Goal: Information Seeking & Learning: Understand process/instructions

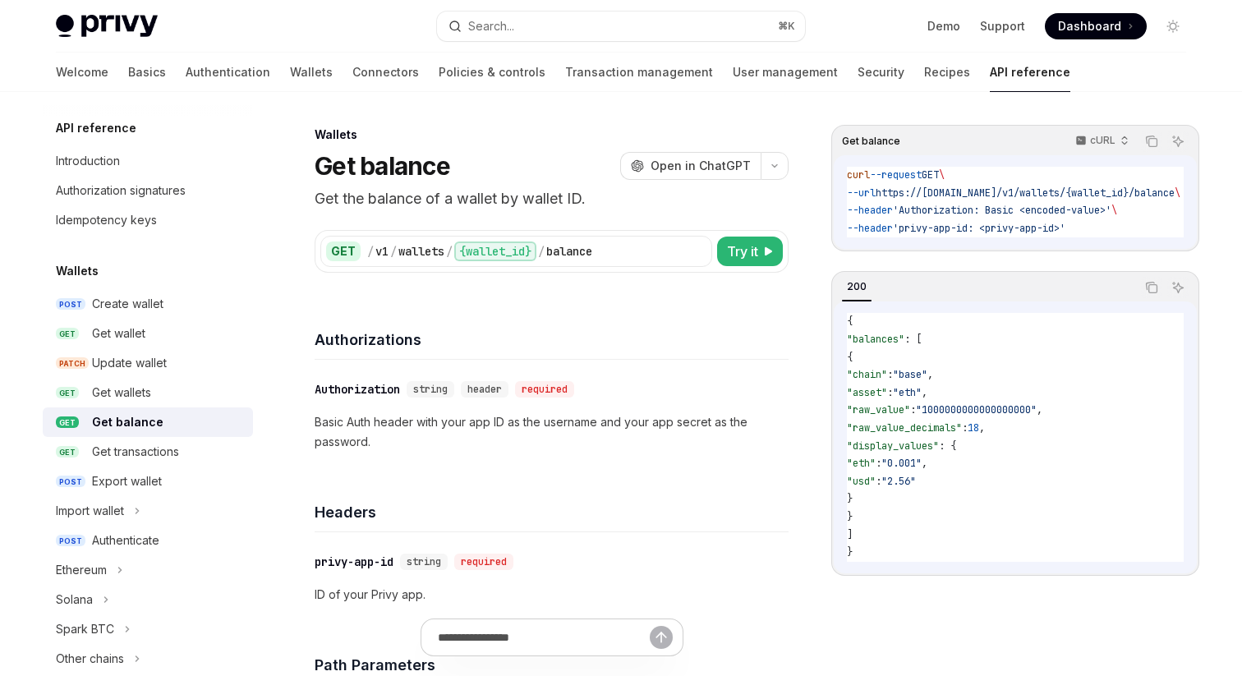
type textarea "*"
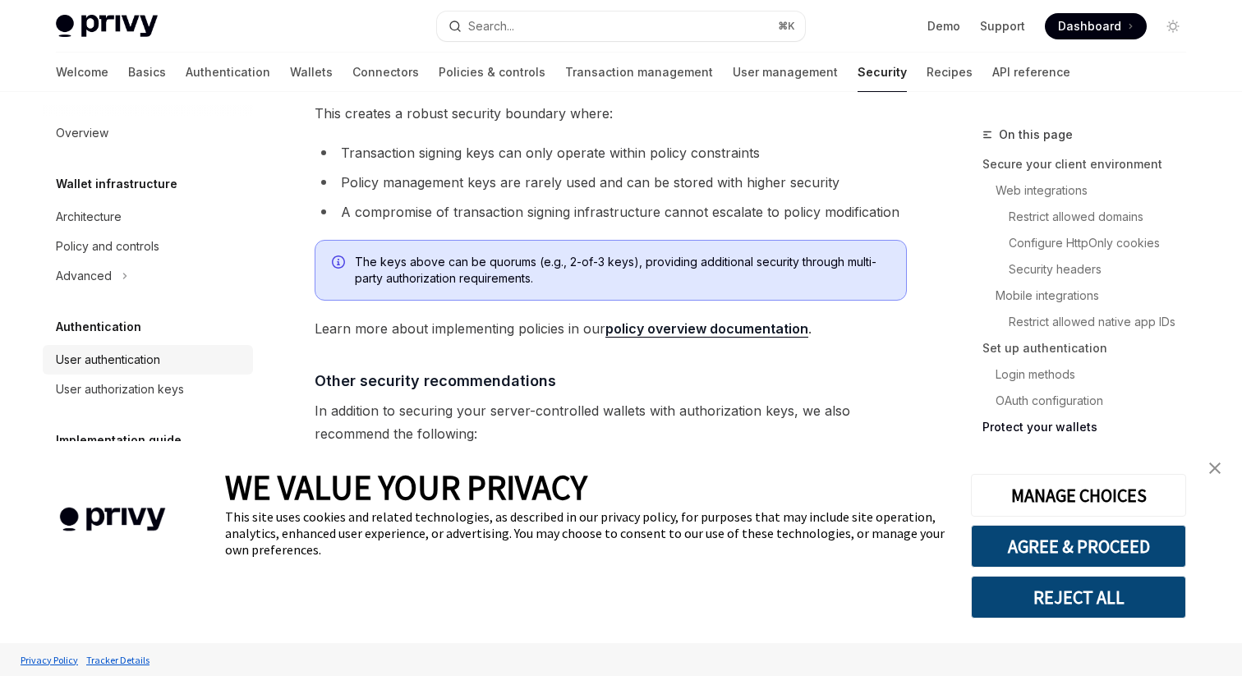
scroll to position [3743, 0]
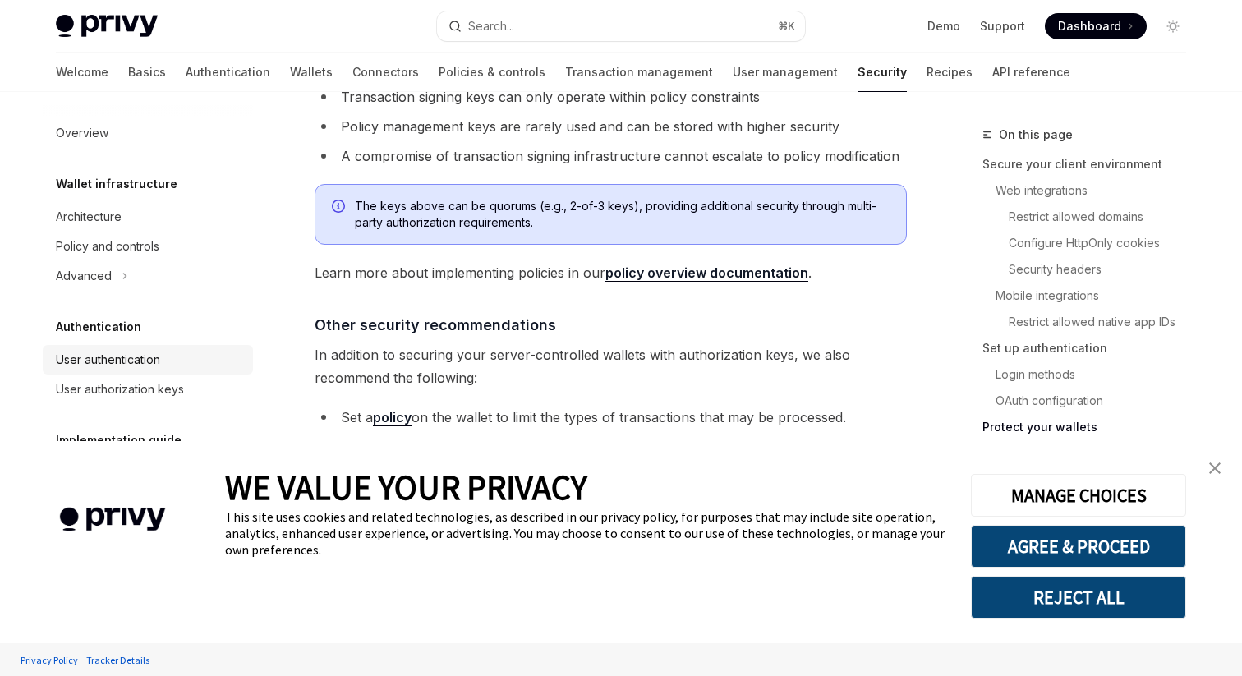
click at [121, 358] on div "User authentication" at bounding box center [108, 360] width 104 height 20
type textarea "*"
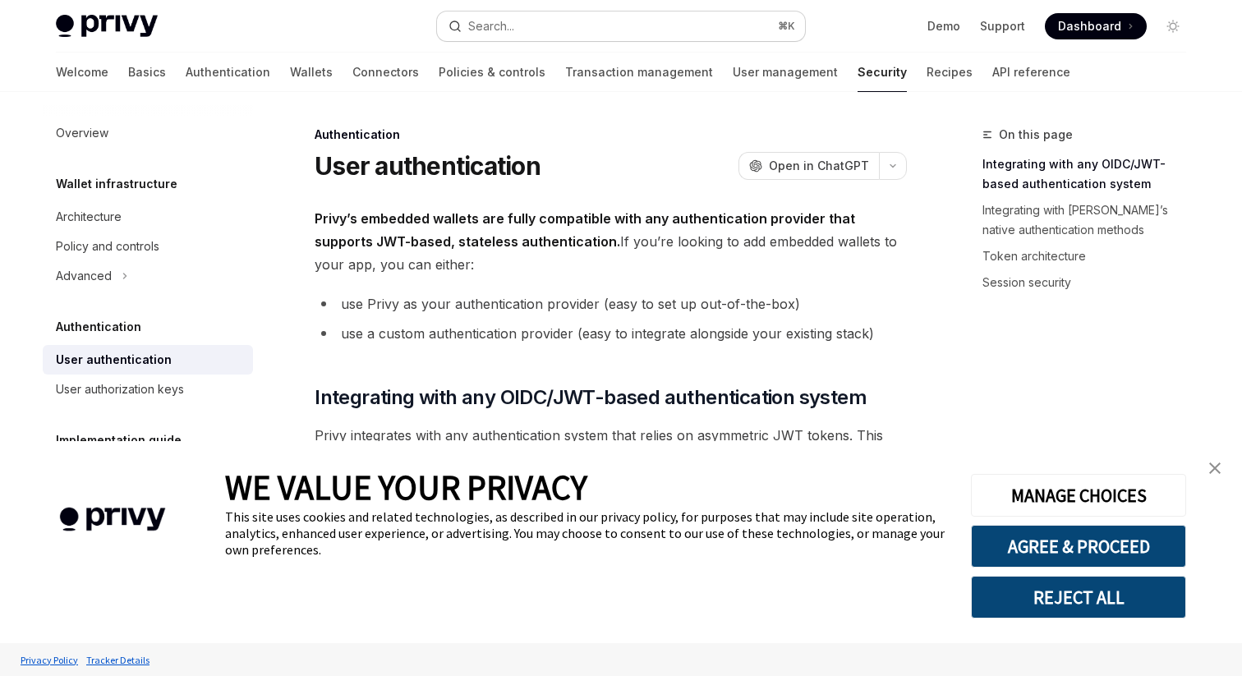
click at [523, 24] on button "Search... ⌘ K" at bounding box center [621, 27] width 368 height 30
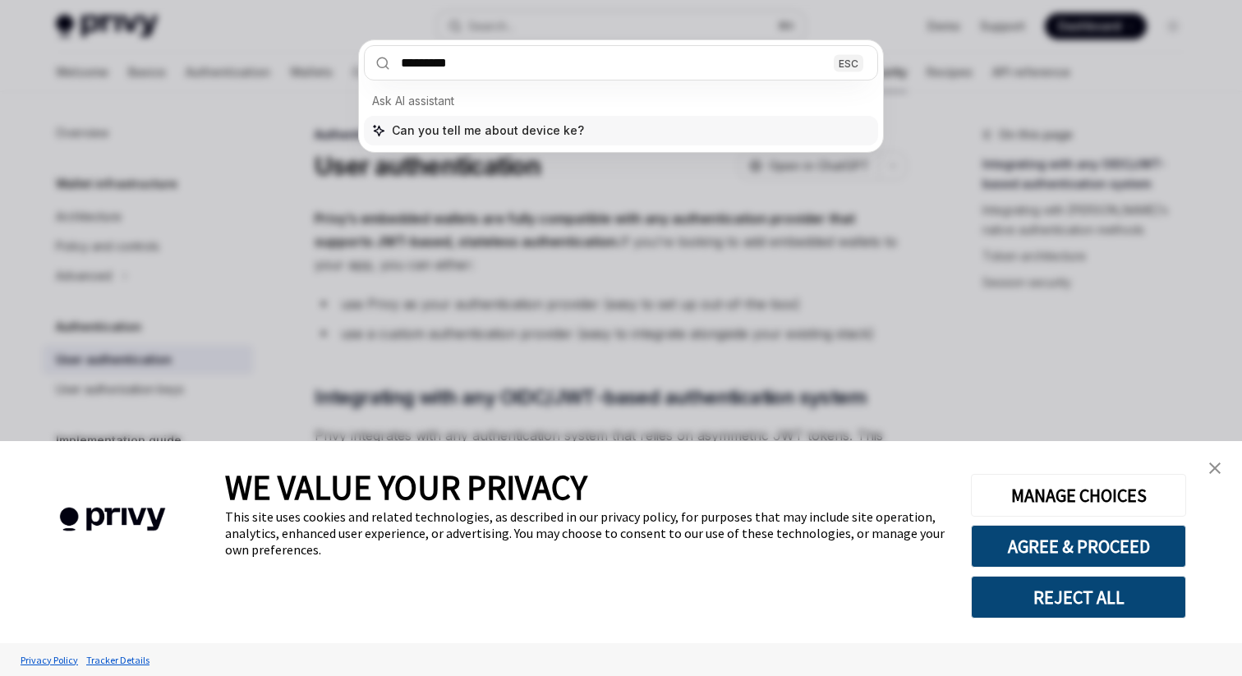
type input "**********"
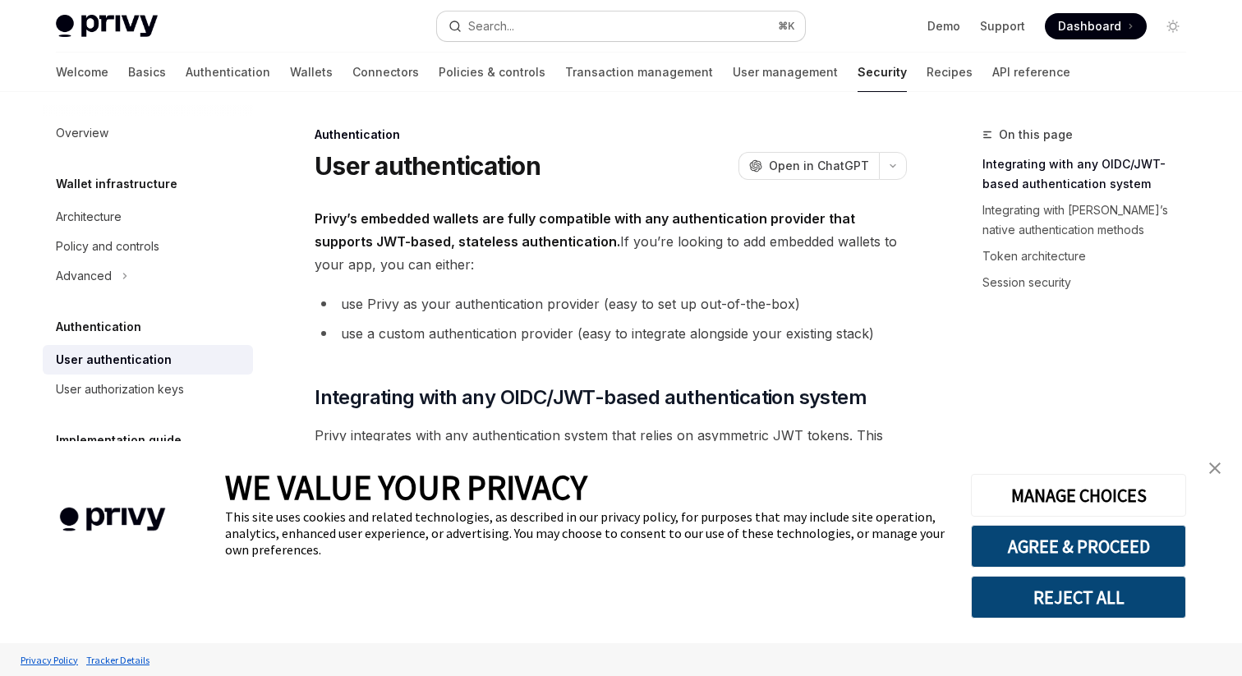
scroll to position [92, 0]
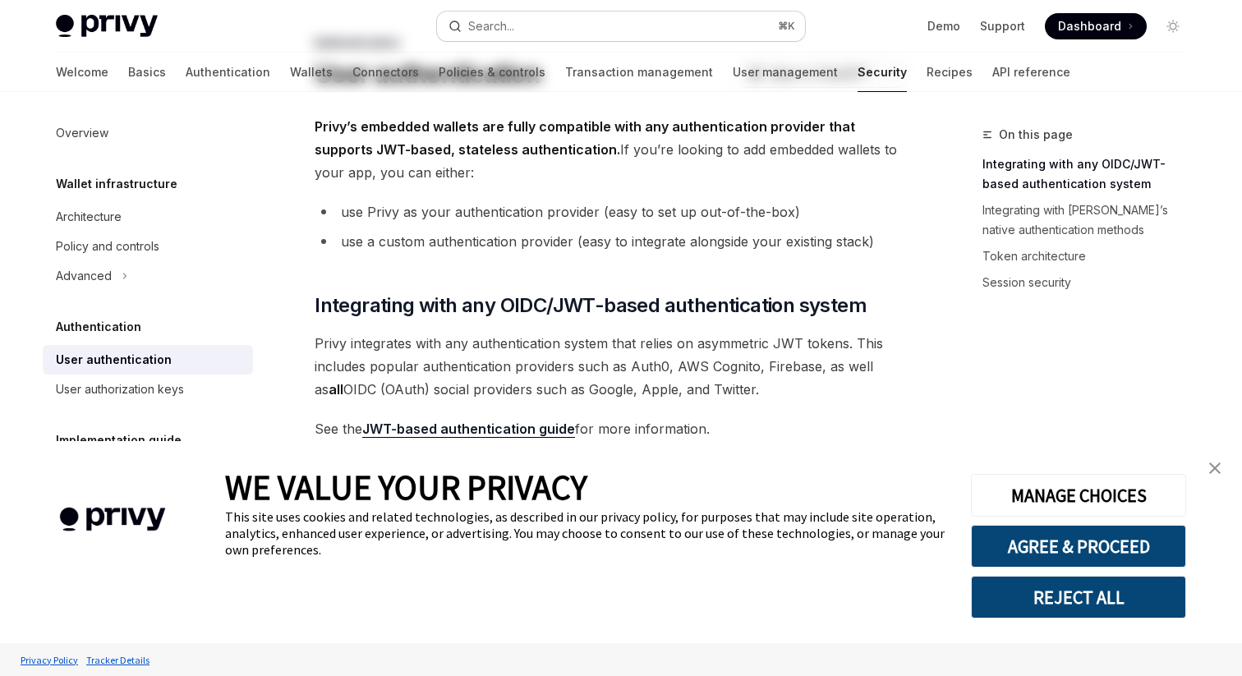
type textarea "*"
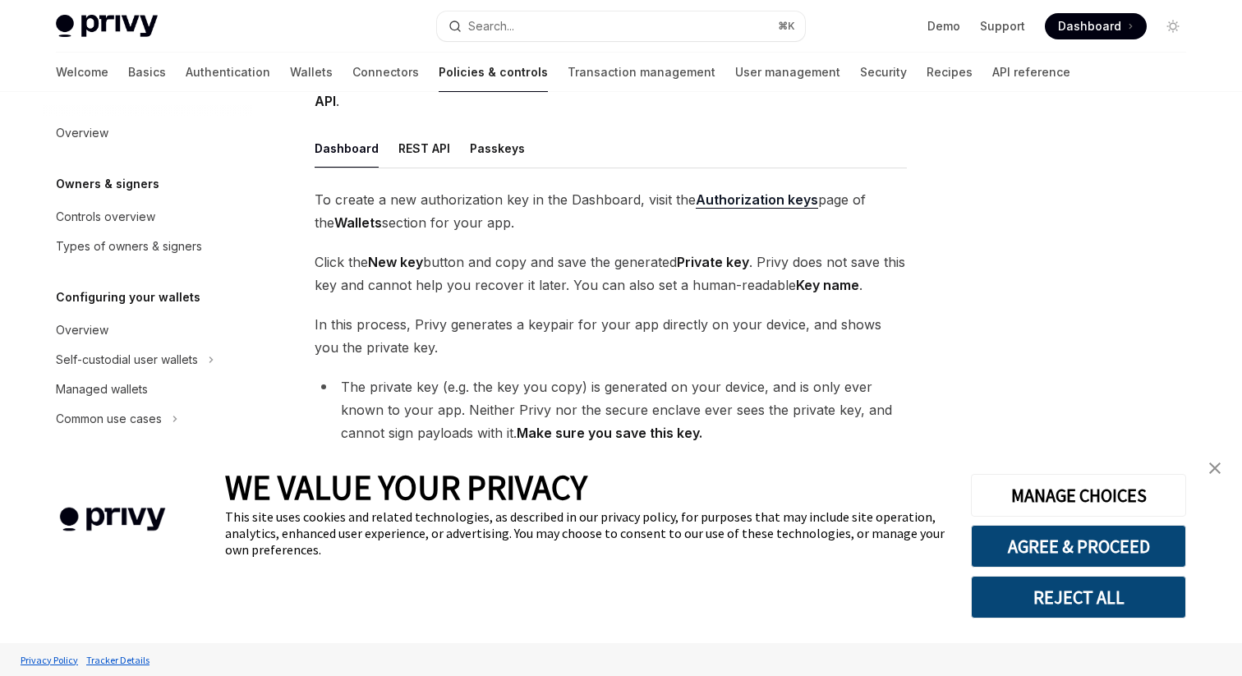
scroll to position [228, 0]
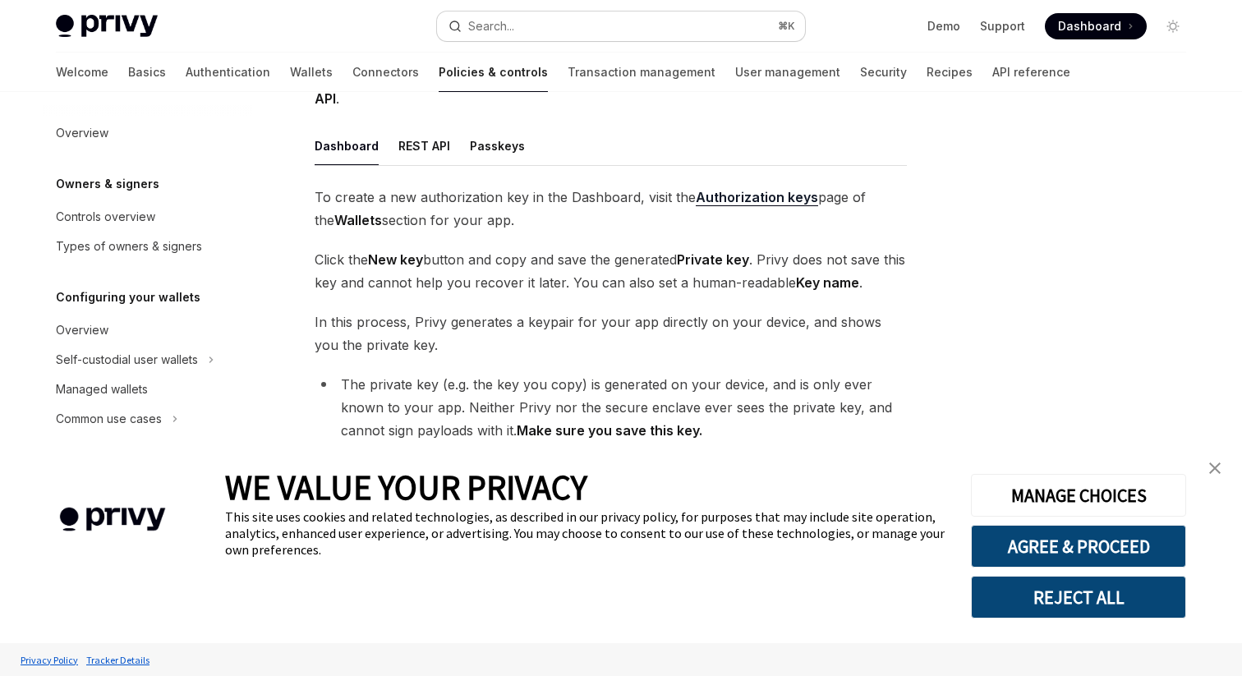
click at [495, 28] on div "Search..." at bounding box center [491, 26] width 46 height 20
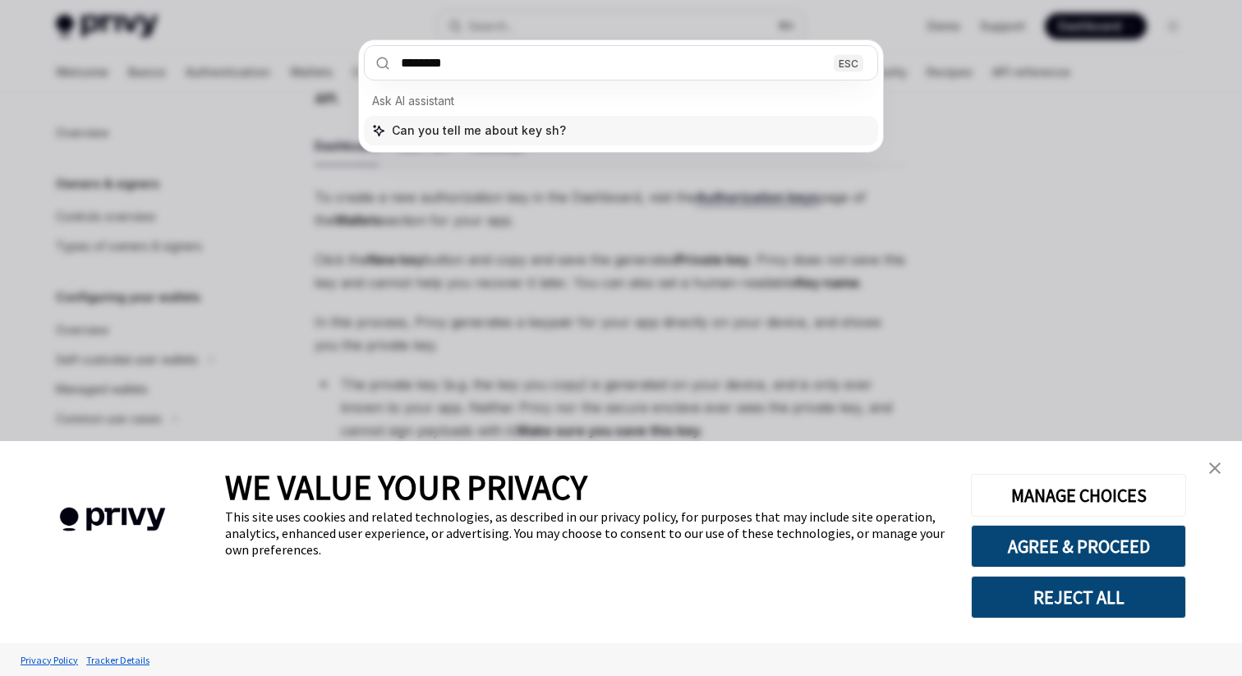
type input "*********"
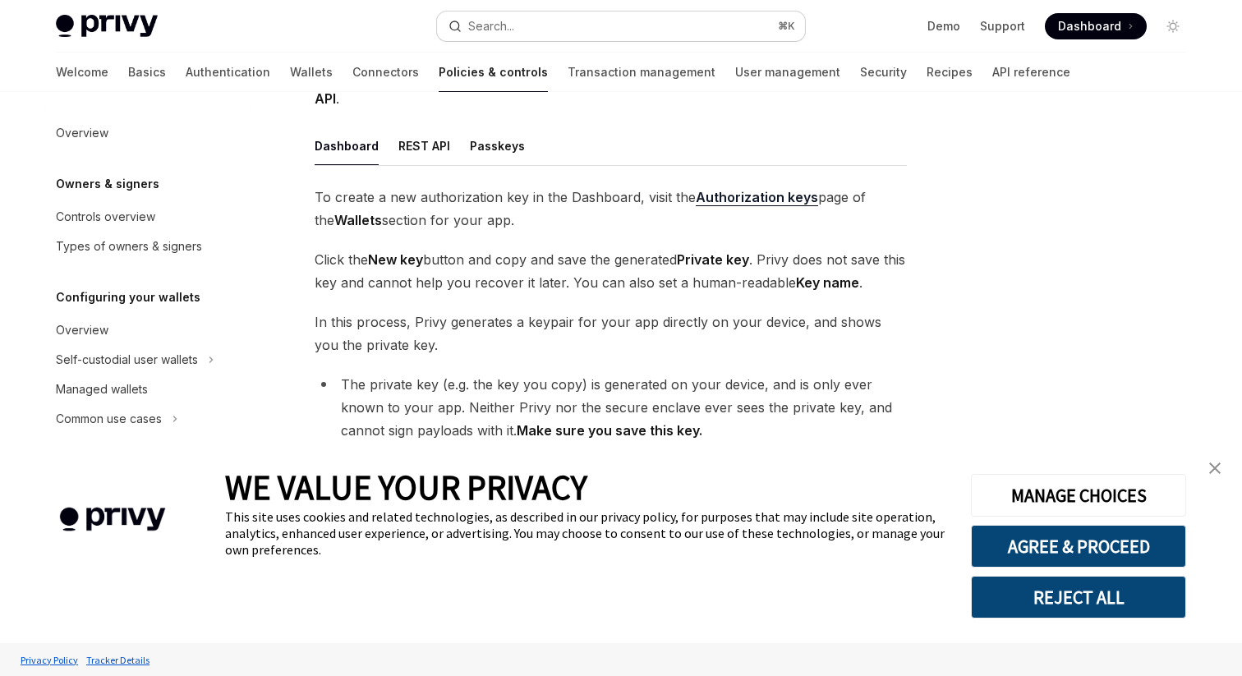
scroll to position [1085, 0]
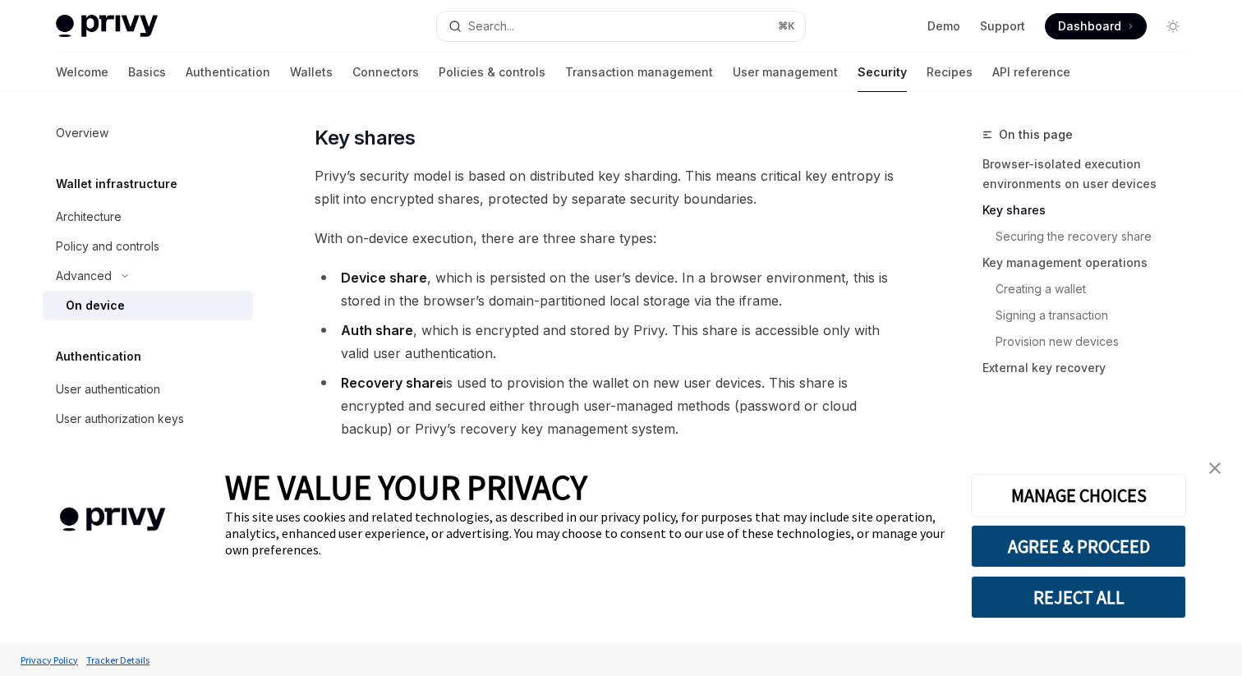
click at [1218, 464] on img "close banner" at bounding box center [1215, 469] width 12 height 12
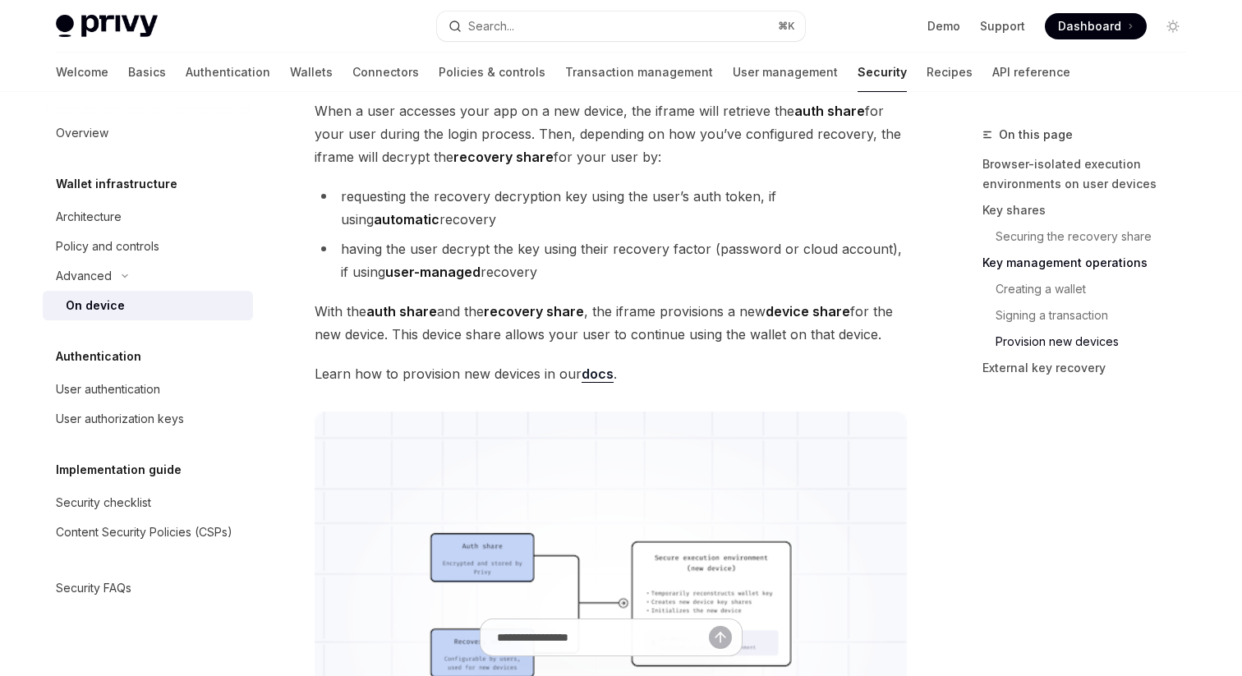
scroll to position [3834, 0]
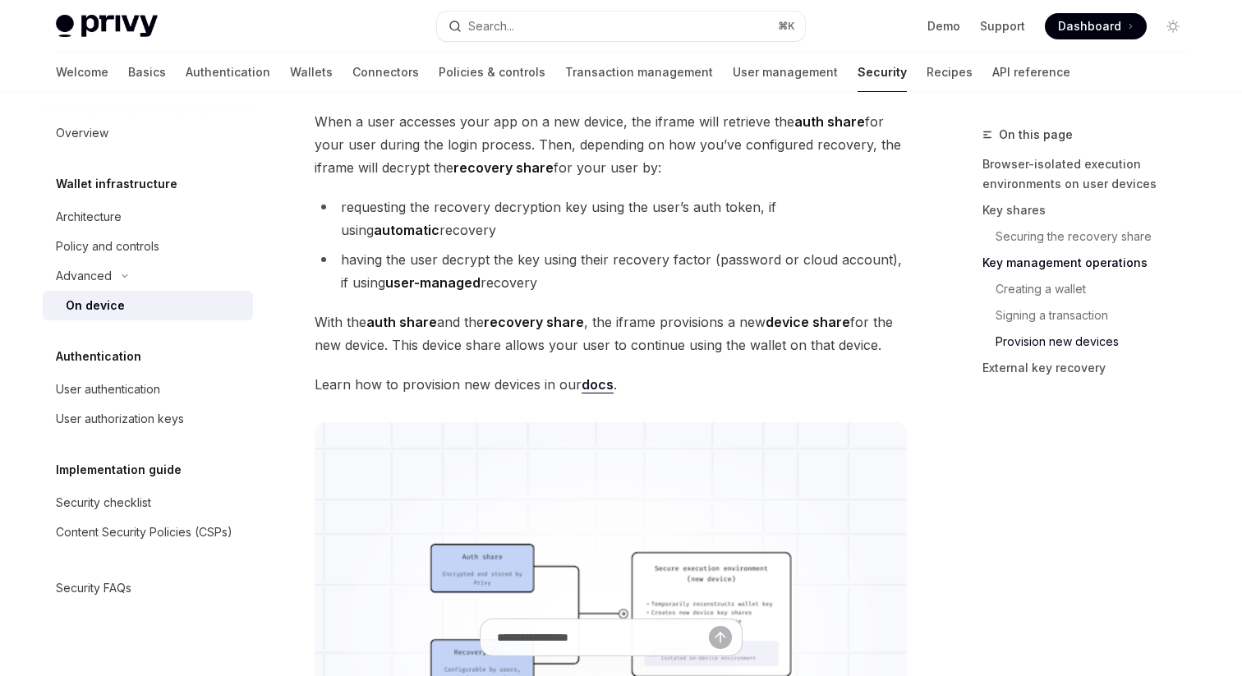
click at [592, 385] on link "docs" at bounding box center [598, 384] width 32 height 17
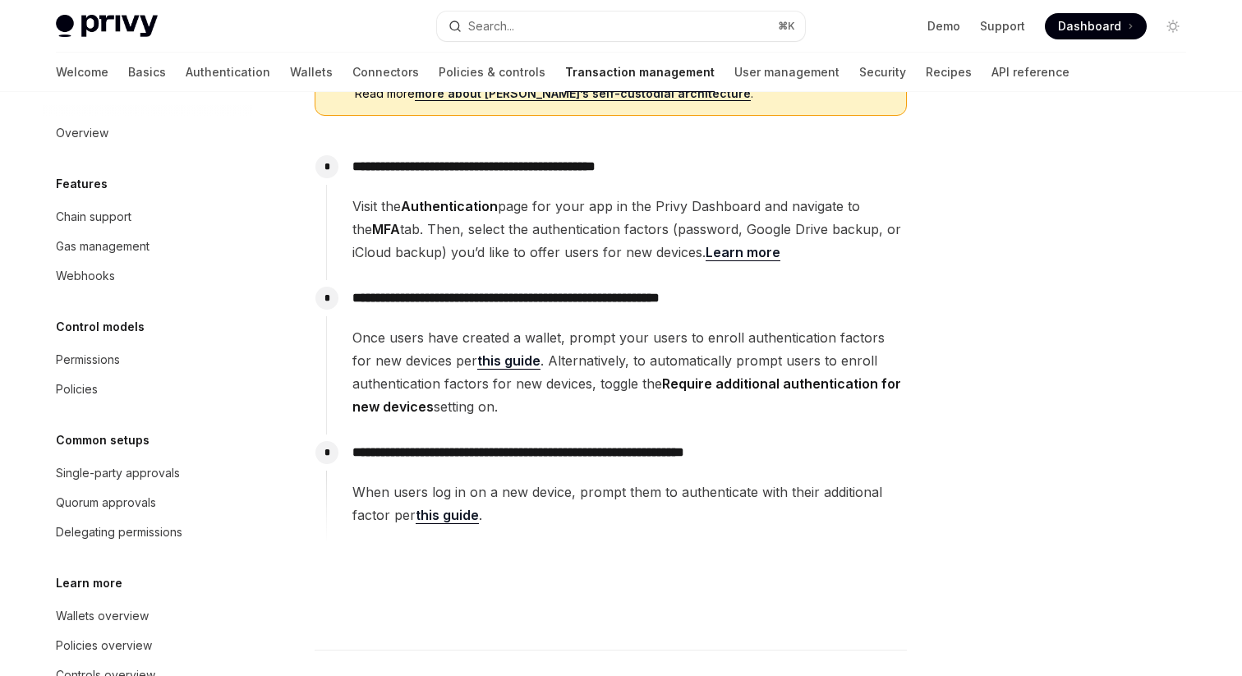
scroll to position [436, 0]
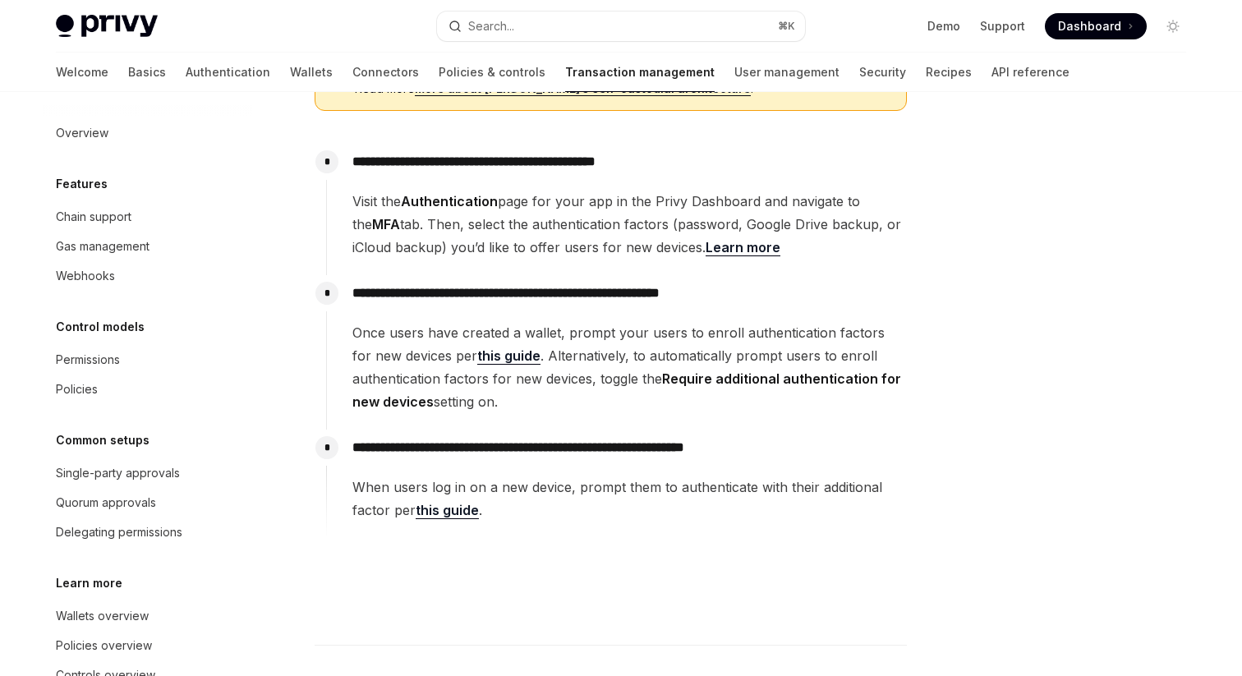
drag, startPoint x: 350, startPoint y: 335, endPoint x: 517, endPoint y: 411, distance: 183.1
click at [517, 411] on div "**********" at bounding box center [616, 344] width 581 height 138
click at [415, 356] on span "Once users have created a wallet, prompt your users to enroll authentication fa…" at bounding box center [629, 367] width 554 height 92
click at [484, 356] on link "this guide" at bounding box center [508, 356] width 63 height 17
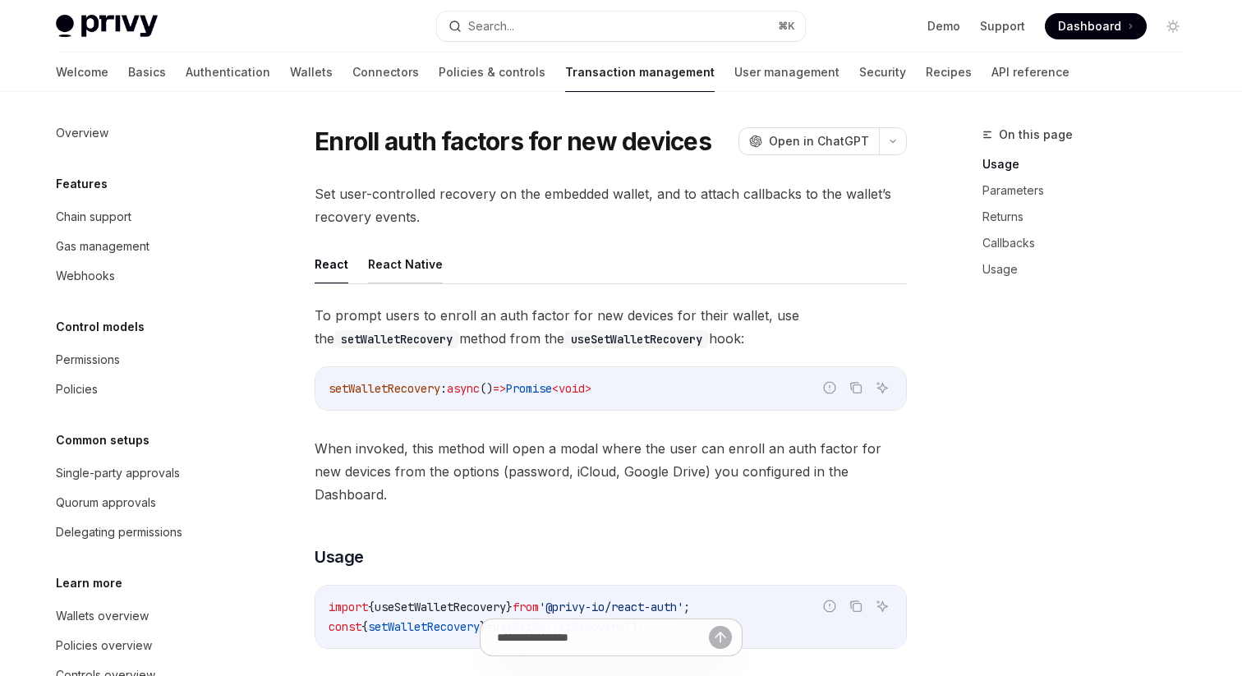
click at [407, 264] on button "React Native" at bounding box center [405, 264] width 75 height 39
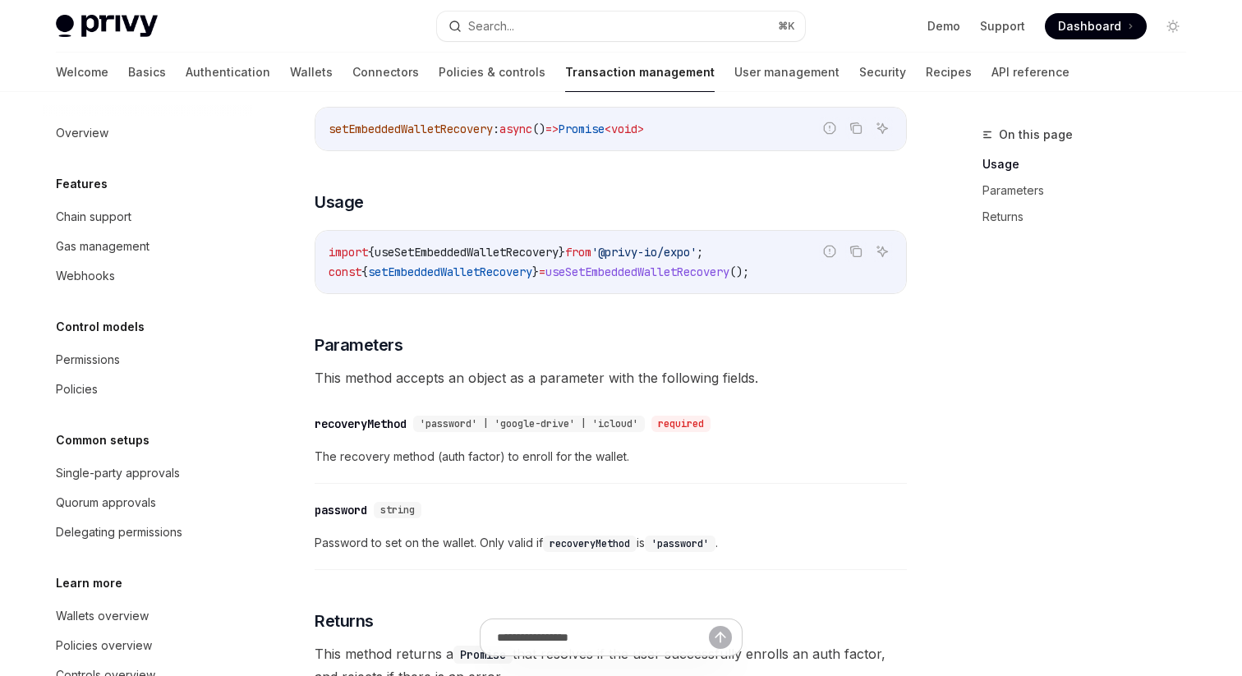
scroll to position [259, 0]
click at [329, 253] on span "import" at bounding box center [348, 253] width 39 height 15
click at [486, 259] on span "useSetEmbeddedWalletRecovery" at bounding box center [467, 253] width 184 height 15
copy span "useSetEmbeddedWalletRecovery"
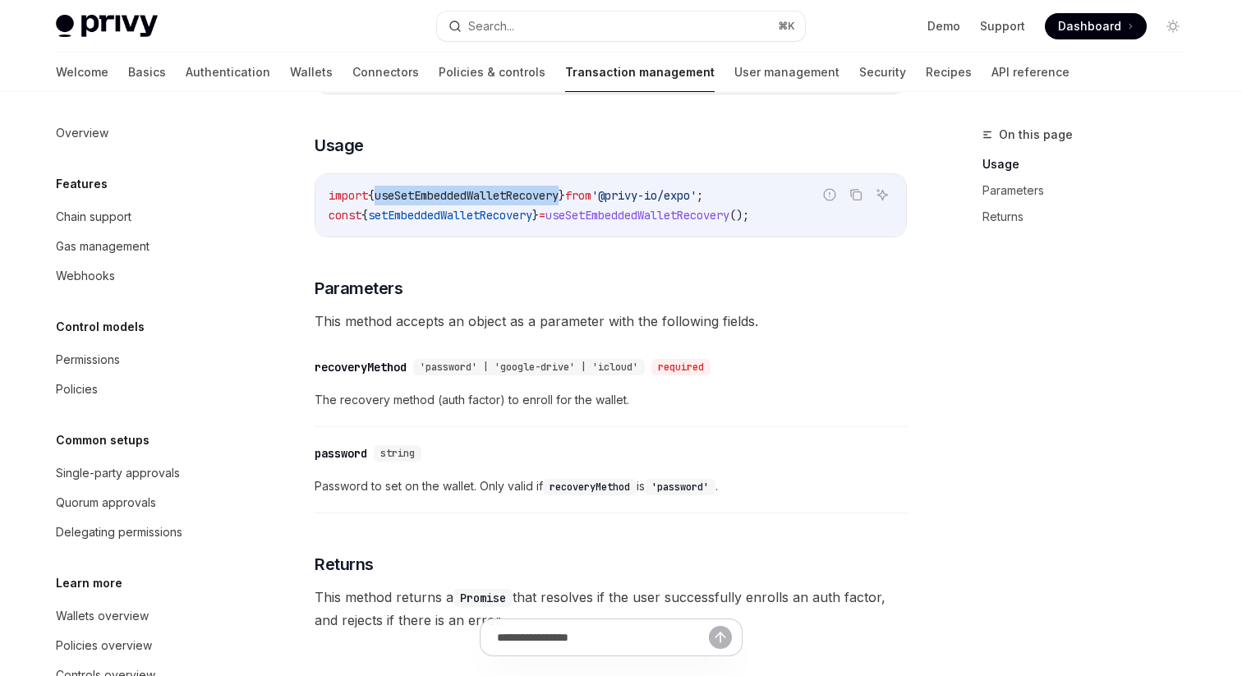
scroll to position [317, 0]
drag, startPoint x: 798, startPoint y: 219, endPoint x: 329, endPoint y: 201, distance: 469.5
click at [329, 201] on div "Report incorrect code Copy Ask AI import { useSetEmbeddedWalletRecovery } from …" at bounding box center [611, 205] width 592 height 64
click at [329, 201] on span "import" at bounding box center [348, 194] width 39 height 15
drag, startPoint x: 329, startPoint y: 191, endPoint x: 803, endPoint y: 223, distance: 475.1
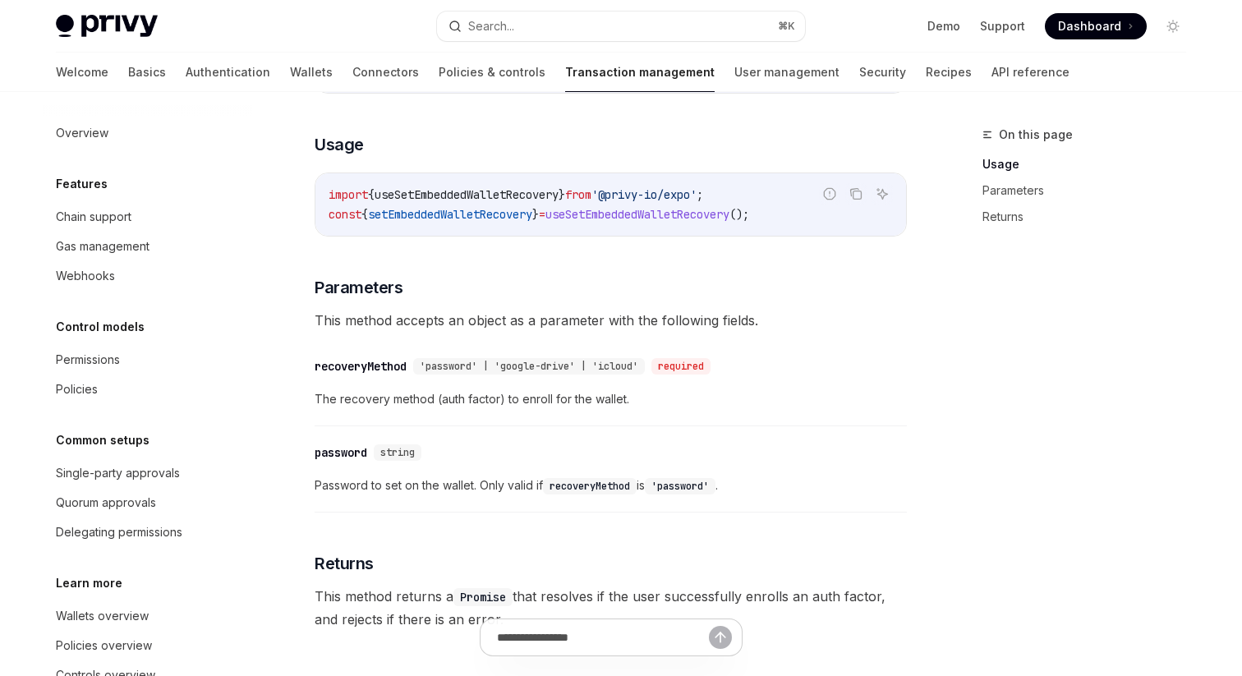
click at [804, 223] on div "Report incorrect code Copy Ask AI import { useSetEmbeddedWalletRecovery } from …" at bounding box center [611, 205] width 592 height 64
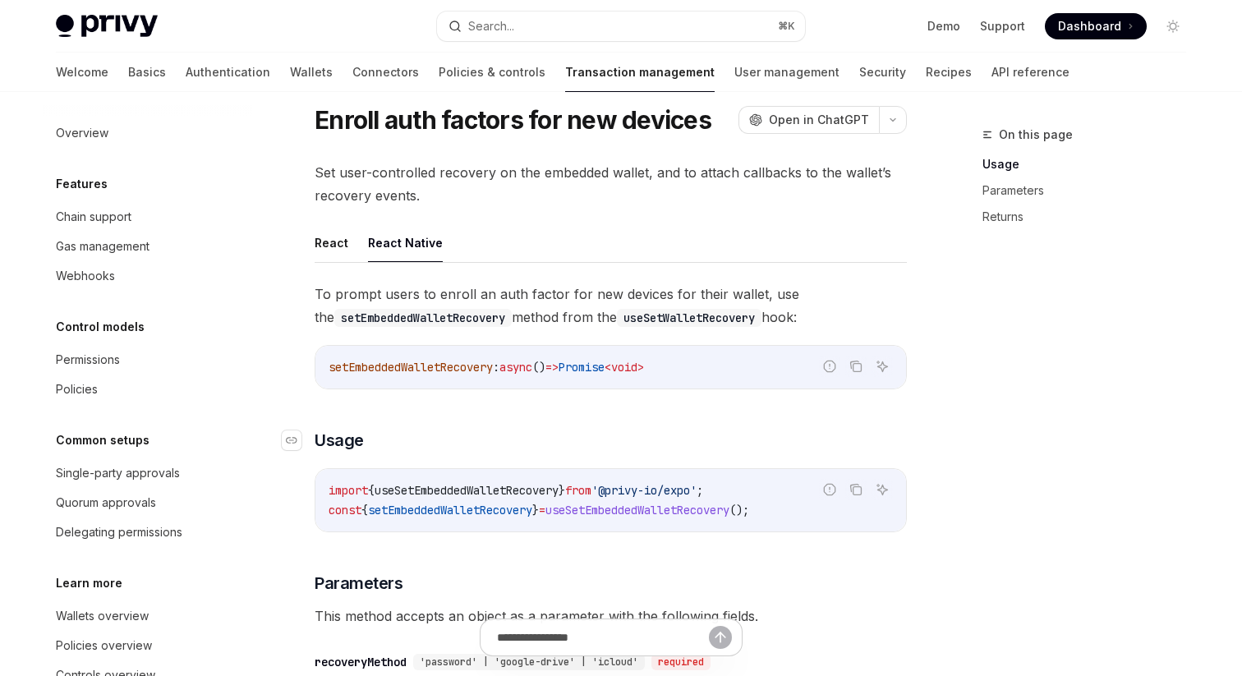
scroll to position [0, 0]
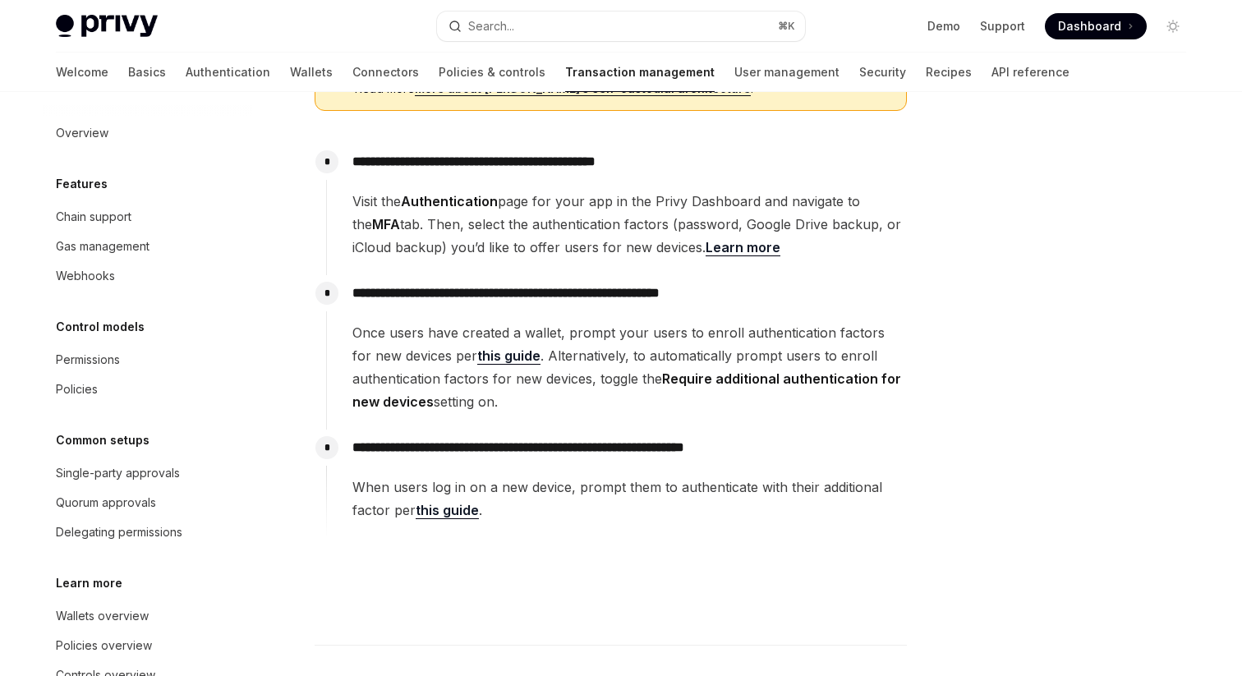
scroll to position [409, 0]
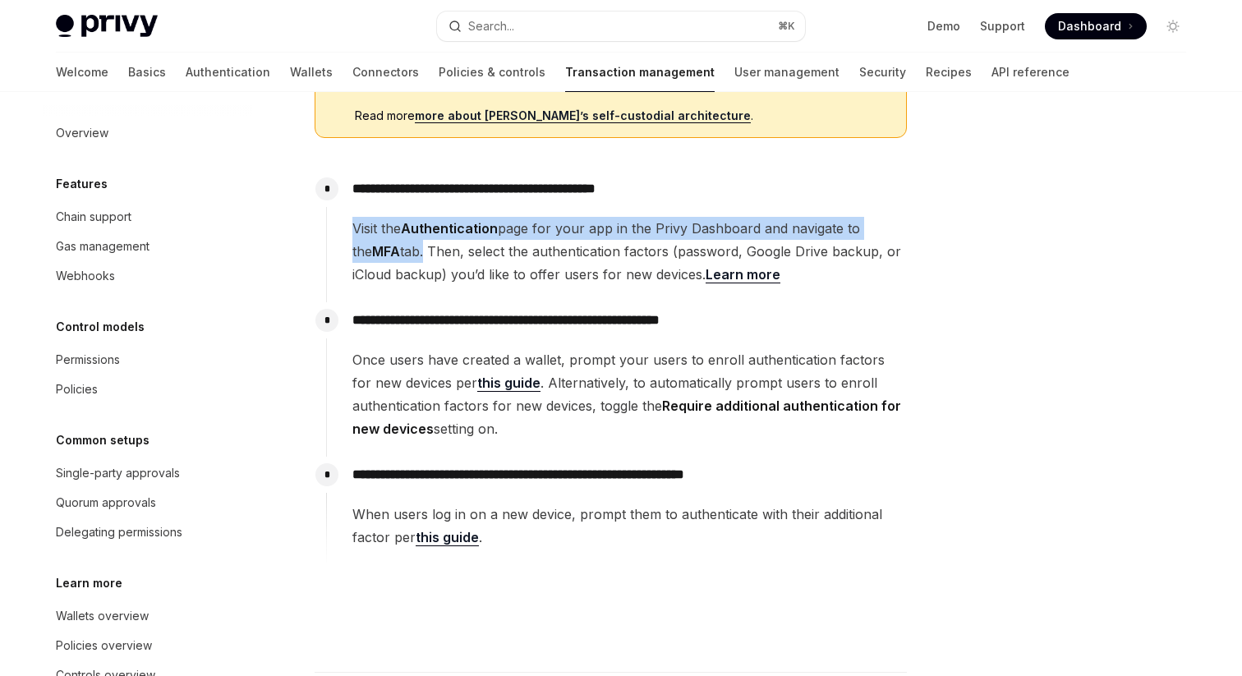
drag, startPoint x: 353, startPoint y: 225, endPoint x: 405, endPoint y: 257, distance: 60.9
click at [405, 257] on span "Visit the Authentication page for your app in the Privy Dashboard and navigate …" at bounding box center [629, 251] width 554 height 69
click at [744, 276] on link "Learn more" at bounding box center [743, 274] width 75 height 17
type textarea "*"
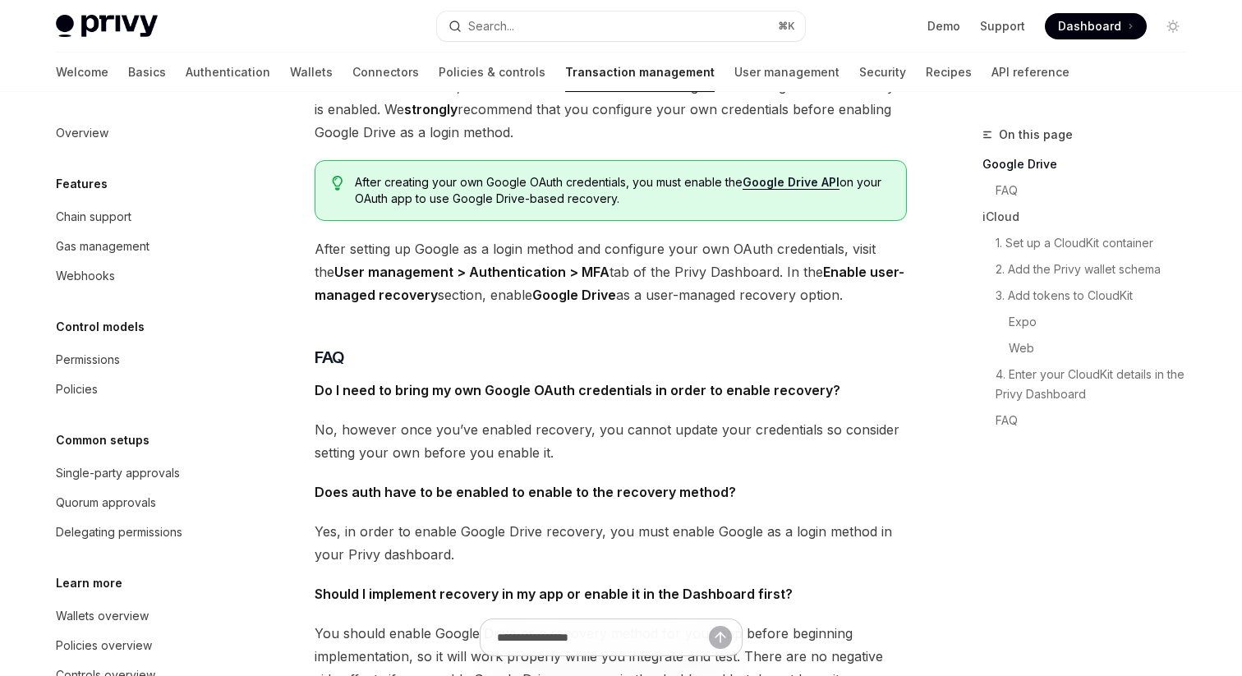
scroll to position [354, 0]
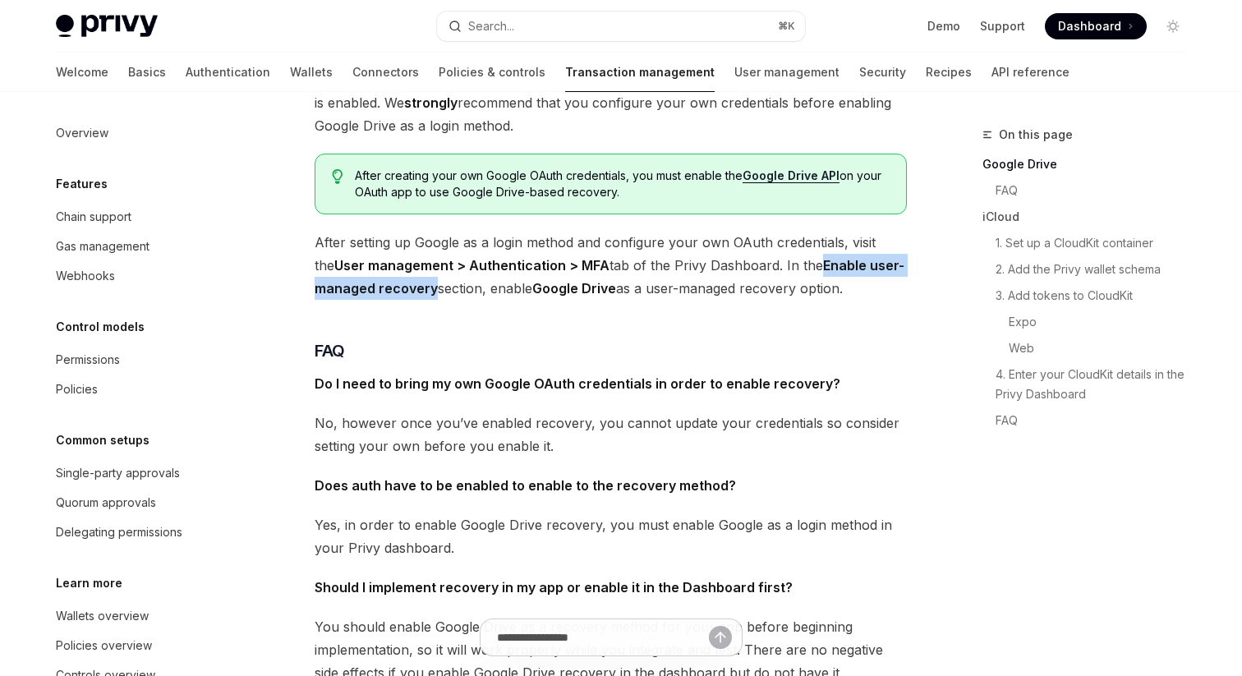
drag, startPoint x: 803, startPoint y: 267, endPoint x: 431, endPoint y: 290, distance: 372.9
click at [431, 289] on strong "Enable user-managed recovery" at bounding box center [610, 276] width 590 height 39
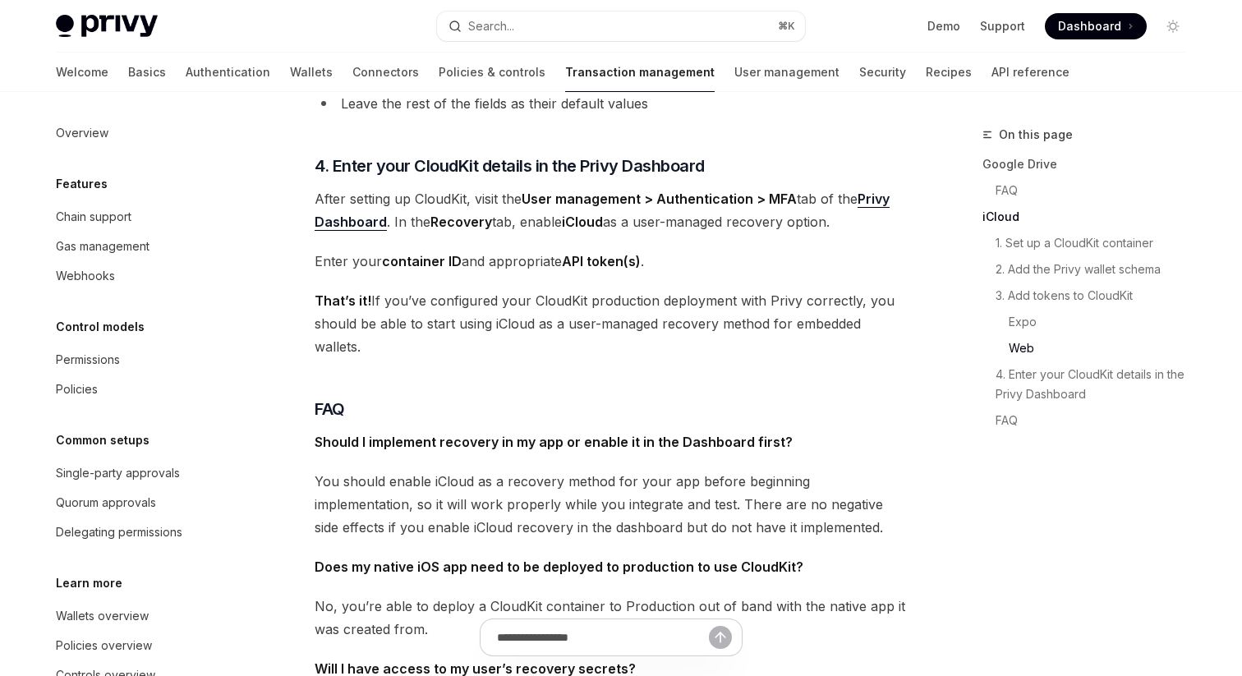
scroll to position [2717, 0]
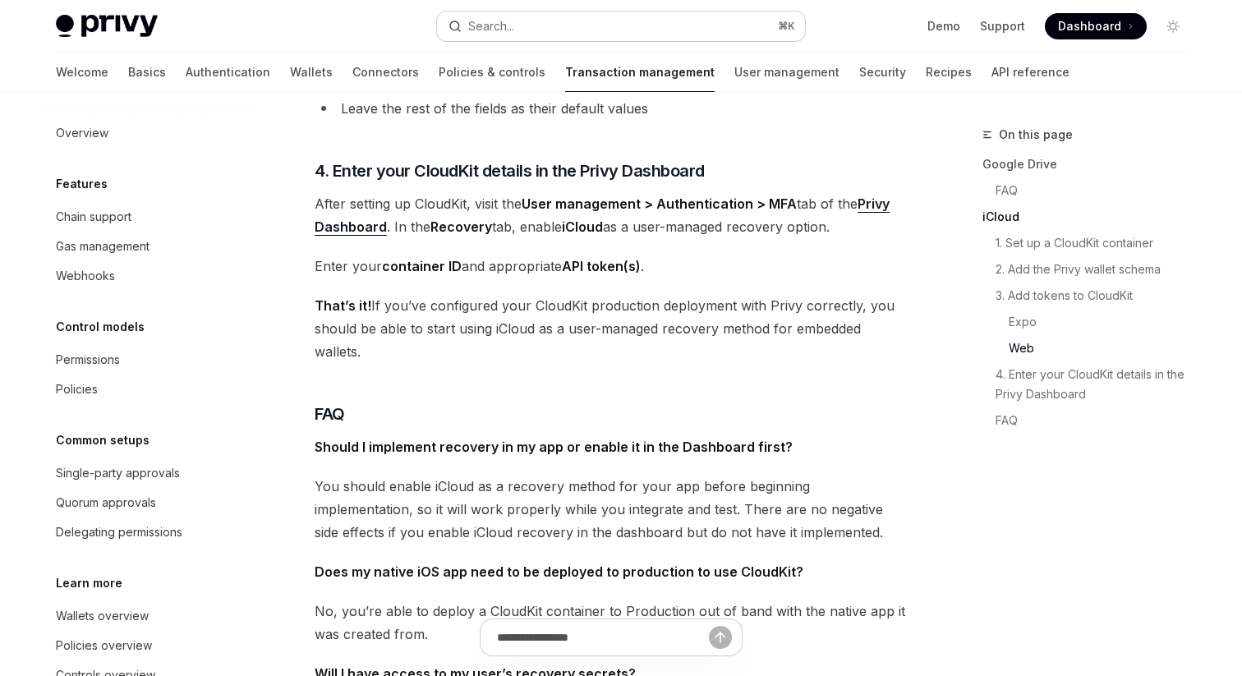
click at [486, 24] on div "Search..." at bounding box center [491, 26] width 46 height 20
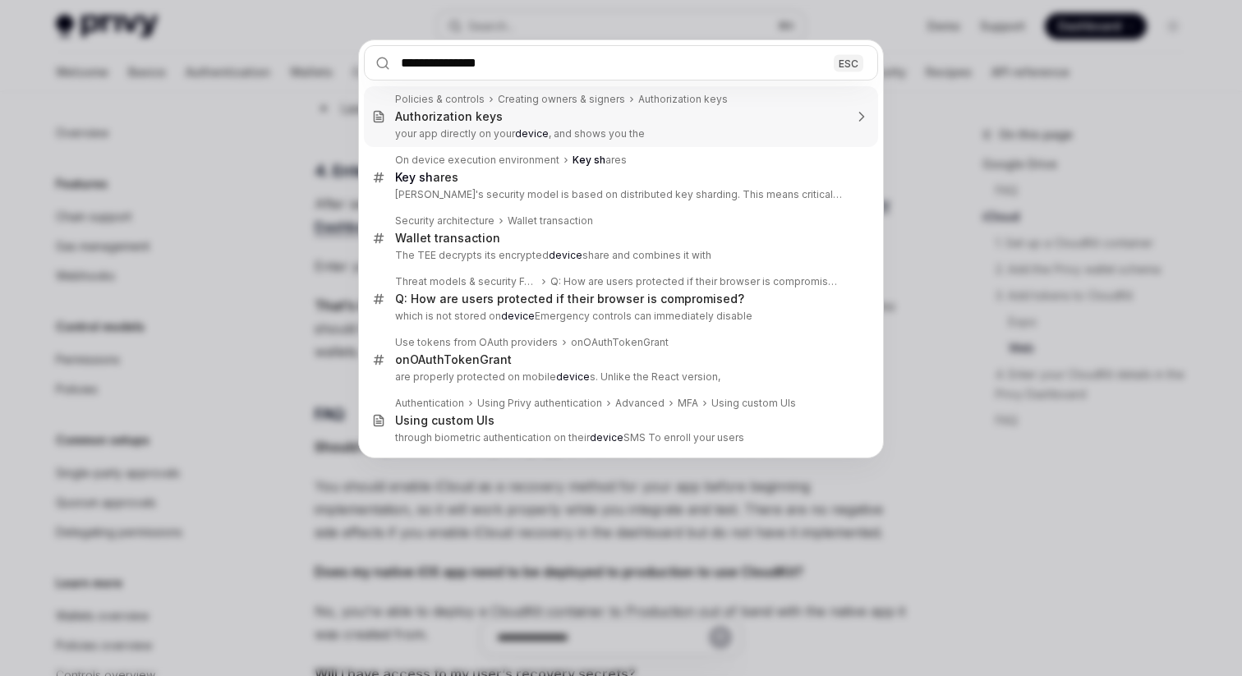
type input "**********"
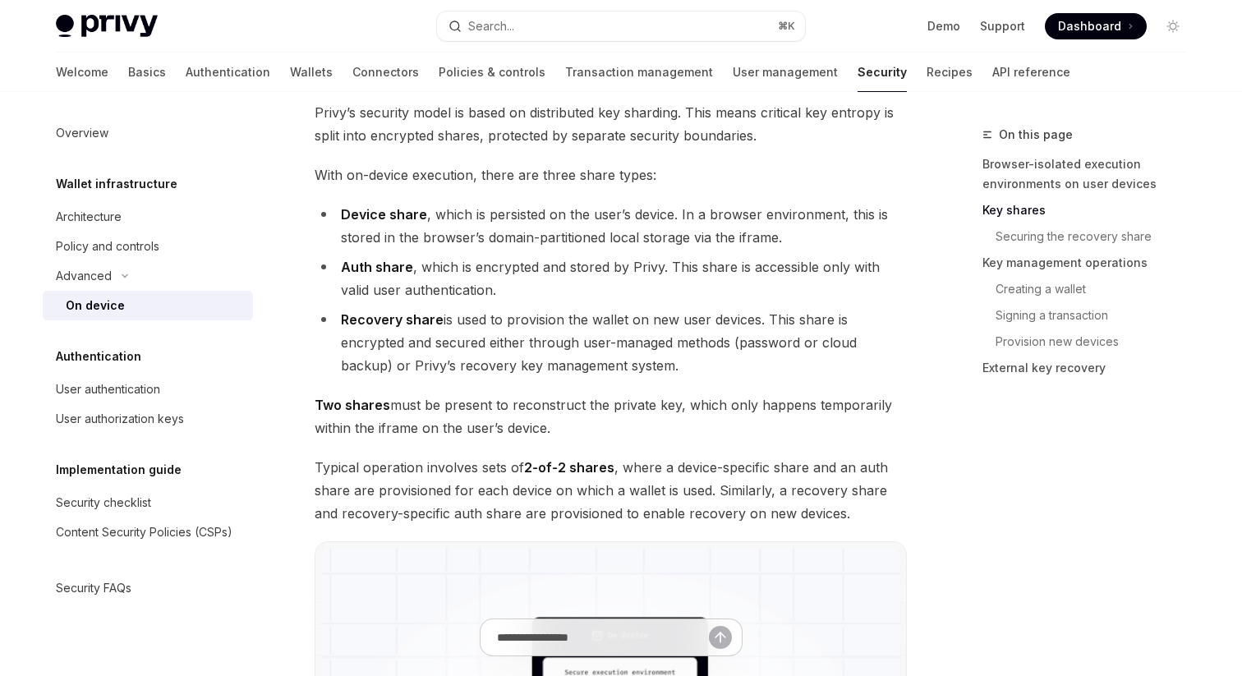
scroll to position [1149, 0]
click at [398, 214] on strong "Device share" at bounding box center [384, 213] width 86 height 16
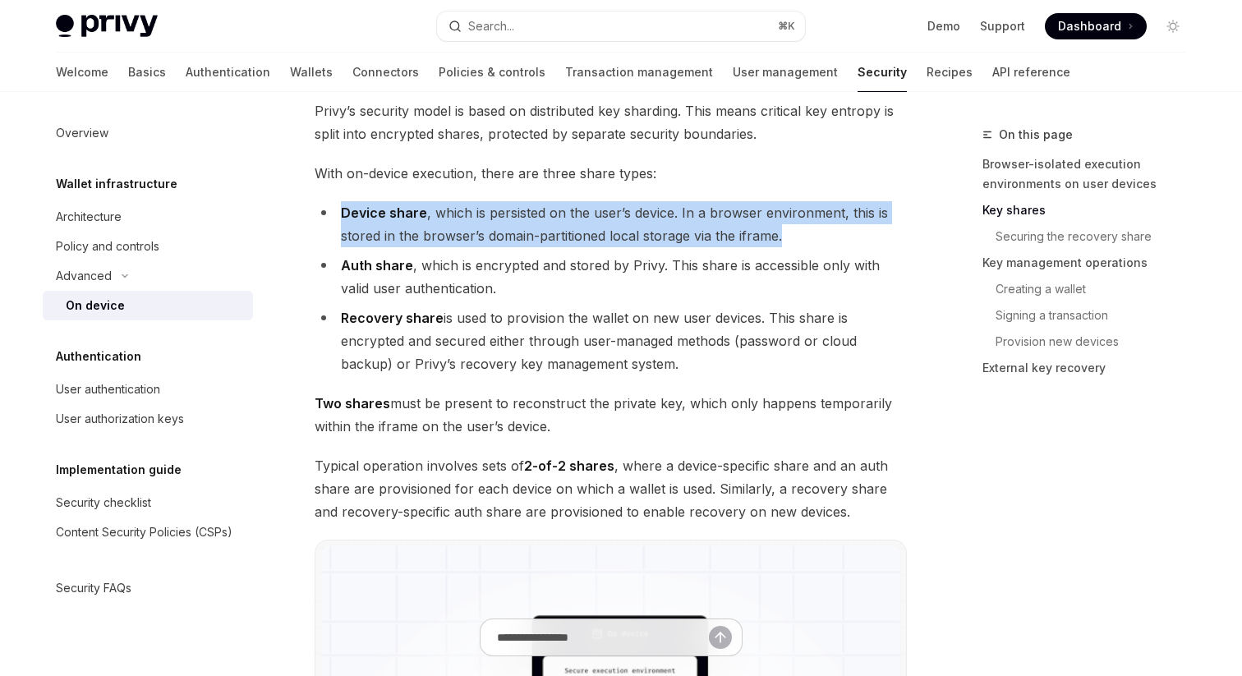
click at [398, 214] on strong "Device share" at bounding box center [384, 213] width 86 height 16
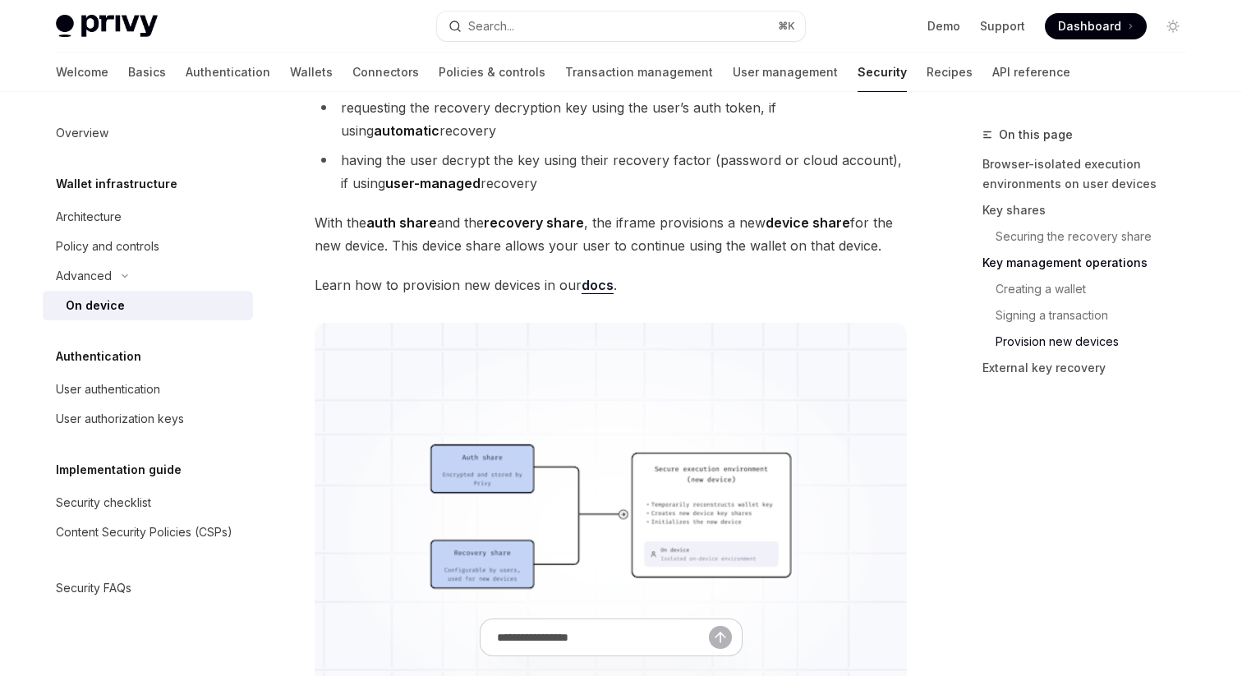
scroll to position [3938, 0]
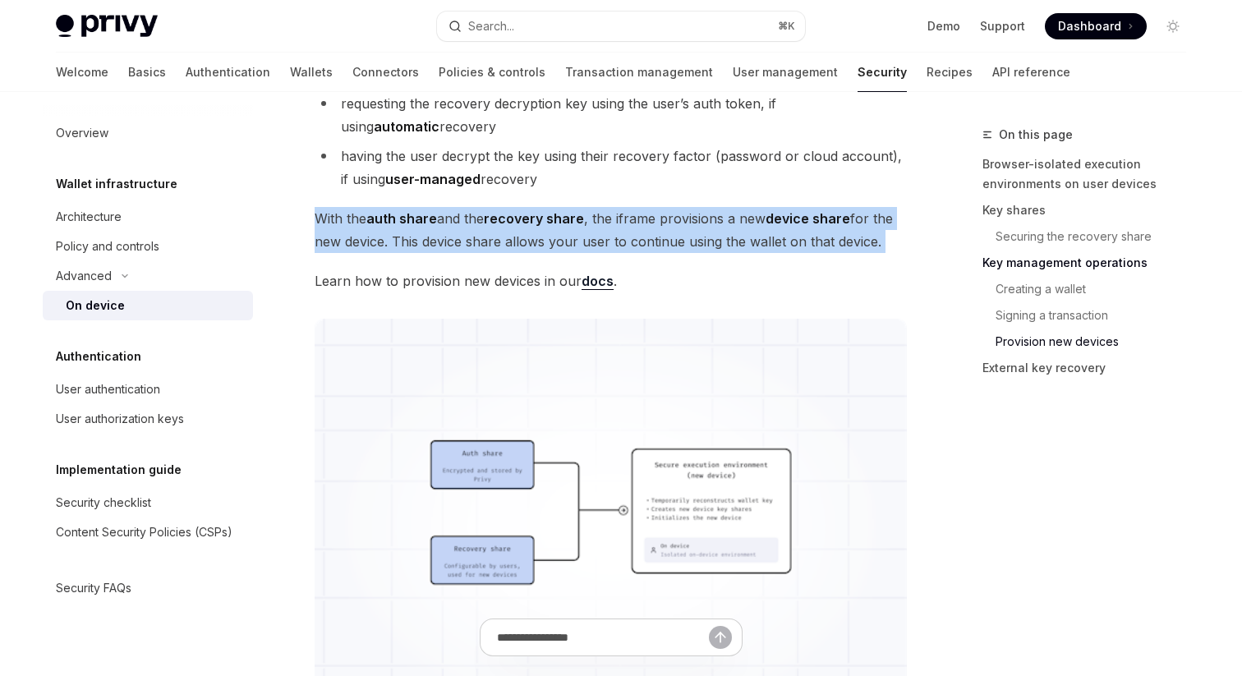
drag, startPoint x: 310, startPoint y: 219, endPoint x: 897, endPoint y: 254, distance: 588.5
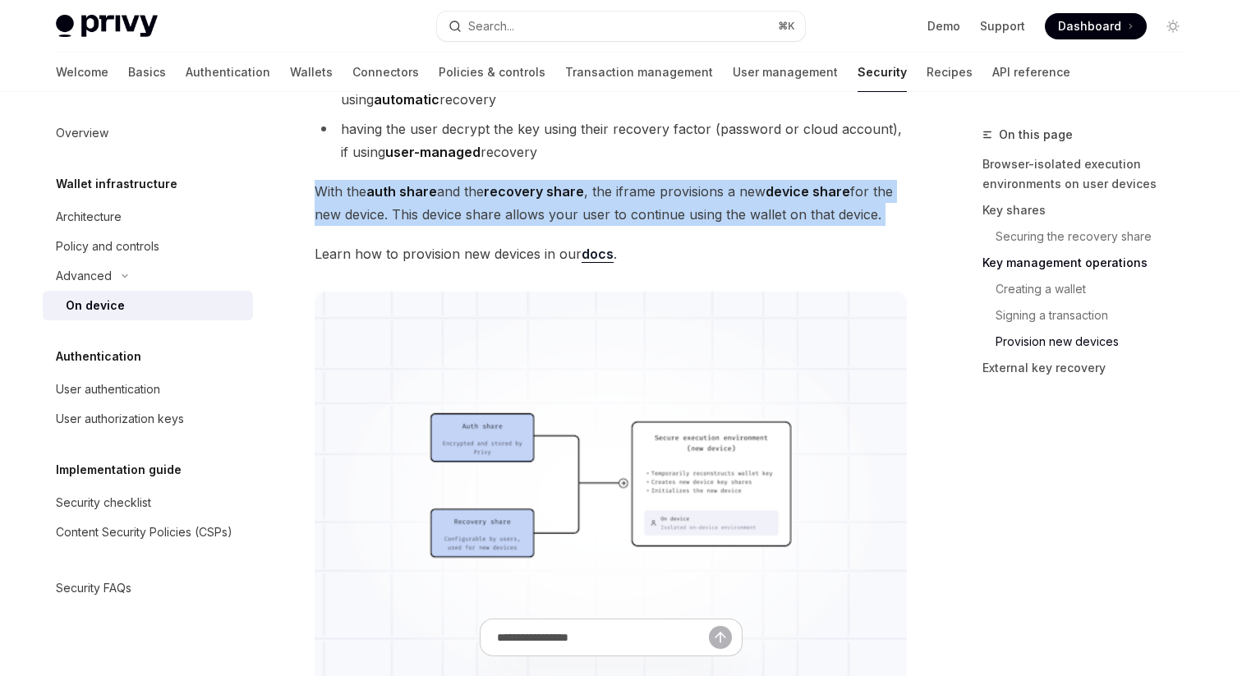
scroll to position [3940, 0]
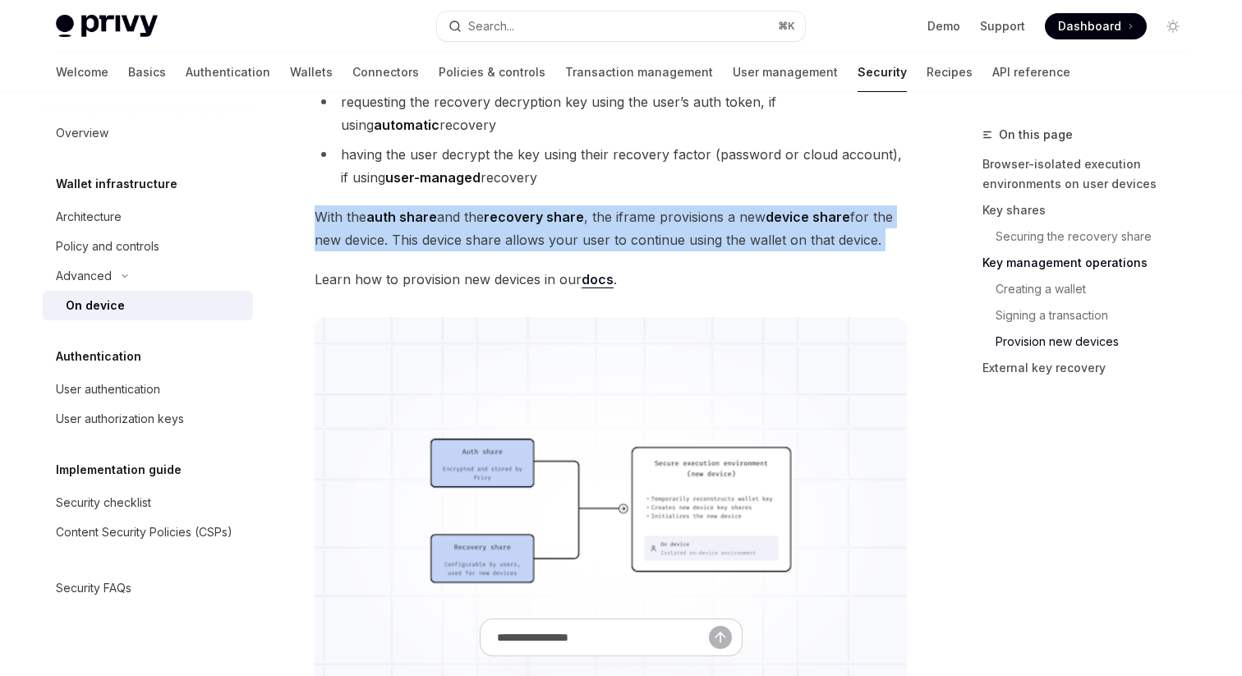
click at [603, 282] on link "docs" at bounding box center [598, 279] width 32 height 17
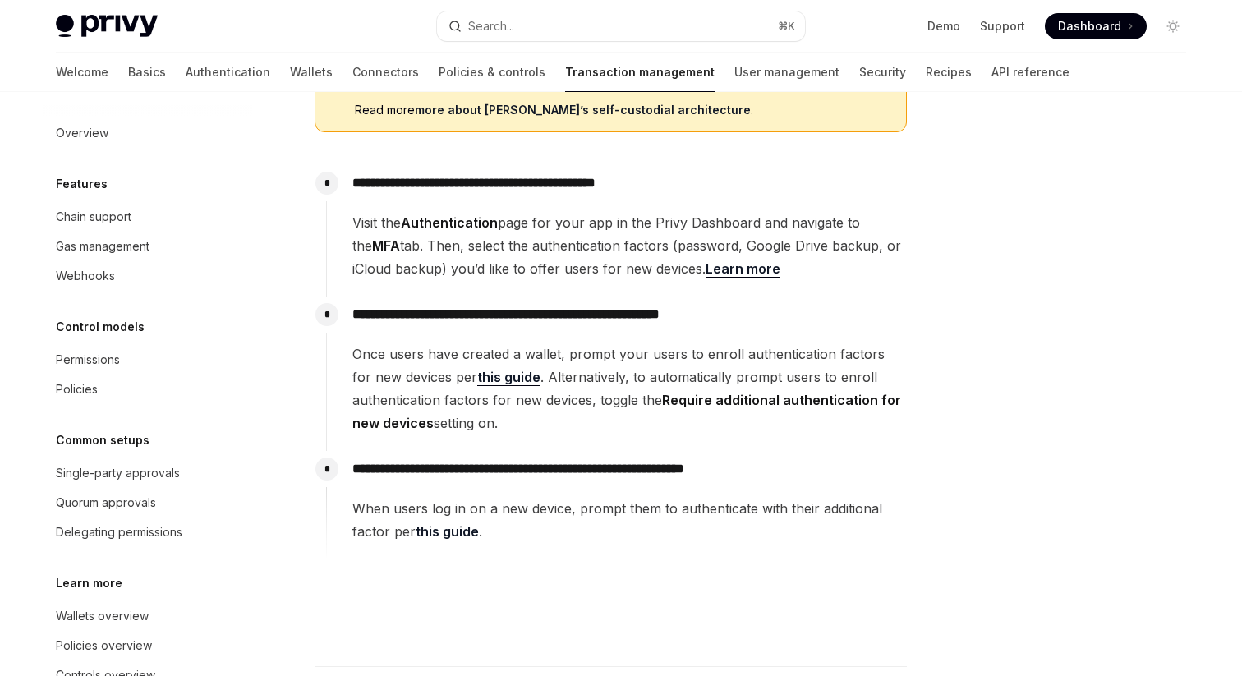
scroll to position [417, 0]
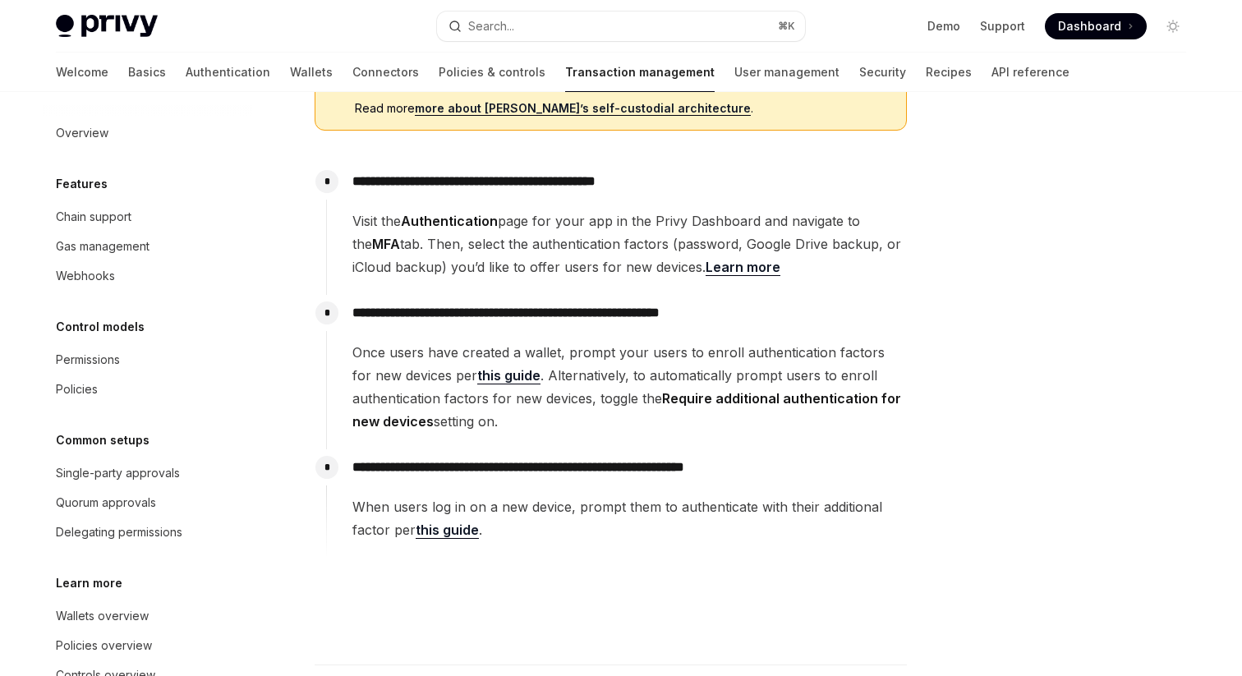
click at [440, 535] on link "this guide" at bounding box center [447, 530] width 63 height 17
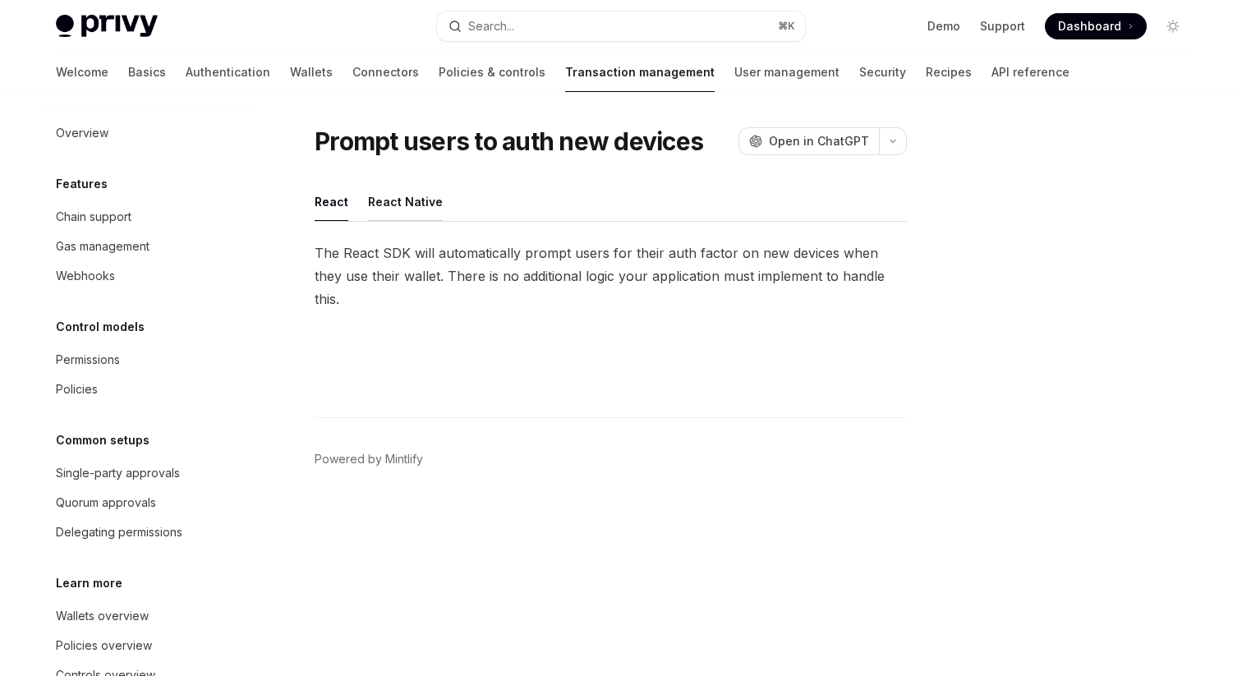
click at [398, 201] on button "React Native" at bounding box center [405, 201] width 75 height 39
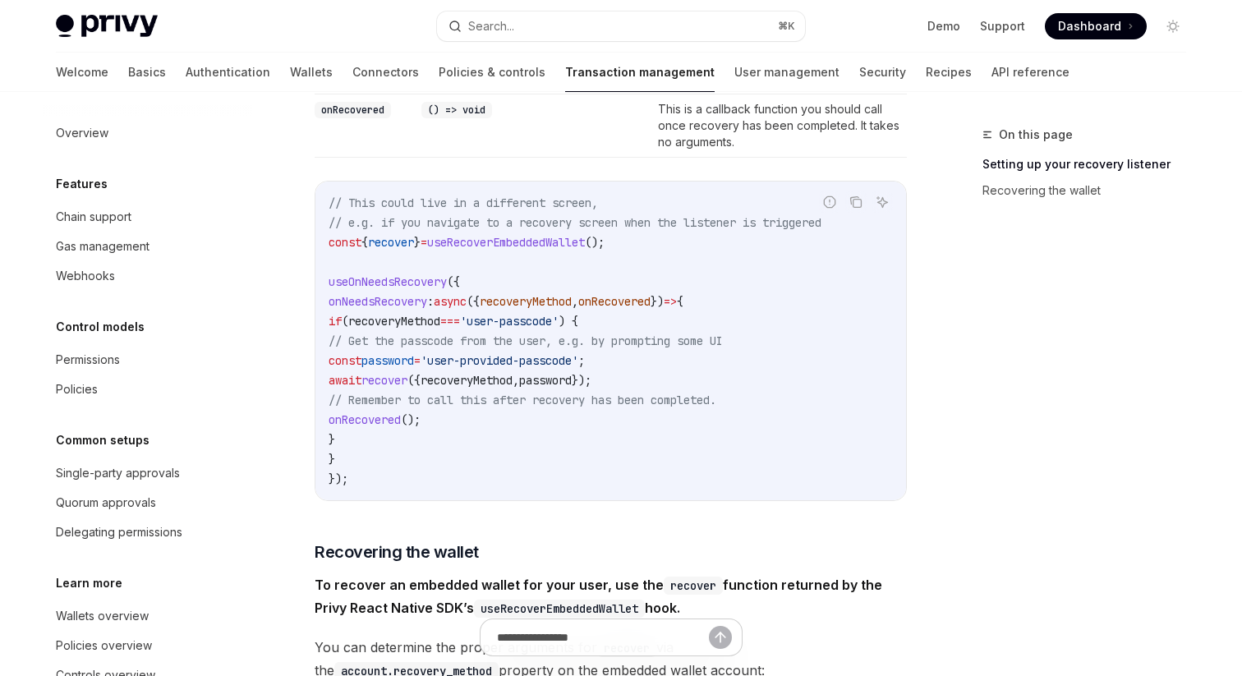
scroll to position [756, 0]
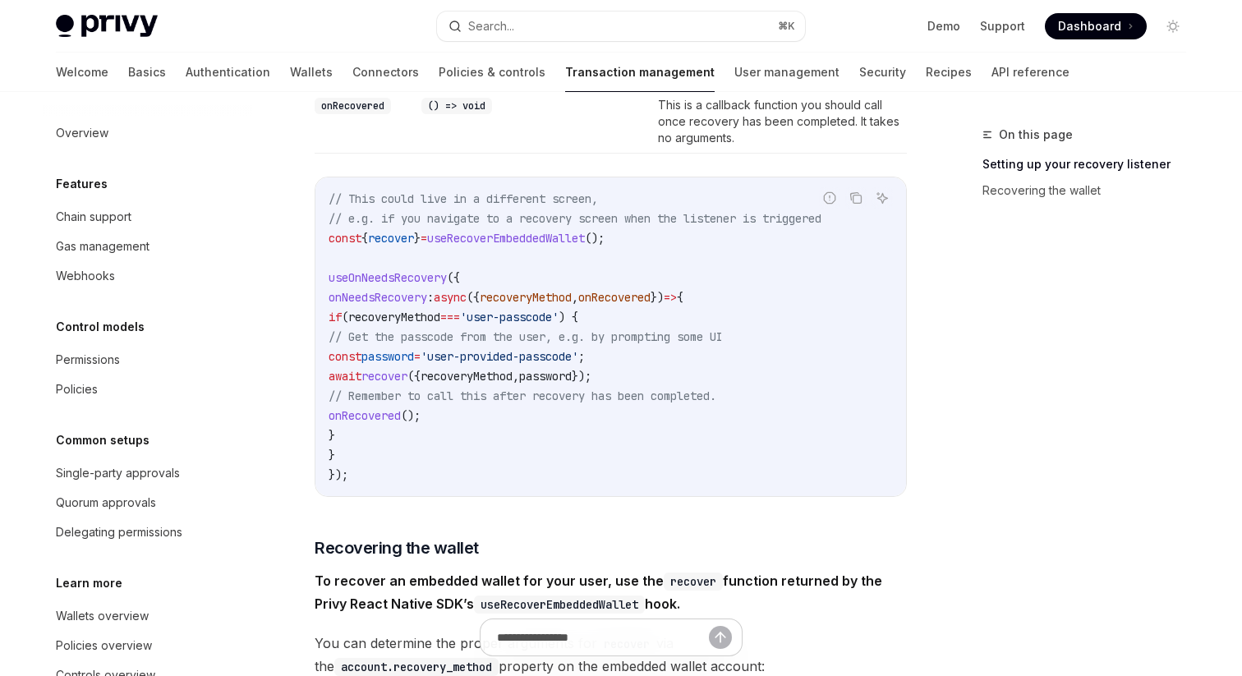
click at [337, 279] on span "useOnNeedsRecovery" at bounding box center [388, 277] width 118 height 15
click at [377, 282] on span "useOnNeedsRecovery" at bounding box center [388, 277] width 118 height 15
drag, startPoint x: 340, startPoint y: 296, endPoint x: 403, endPoint y: 450, distance: 166.9
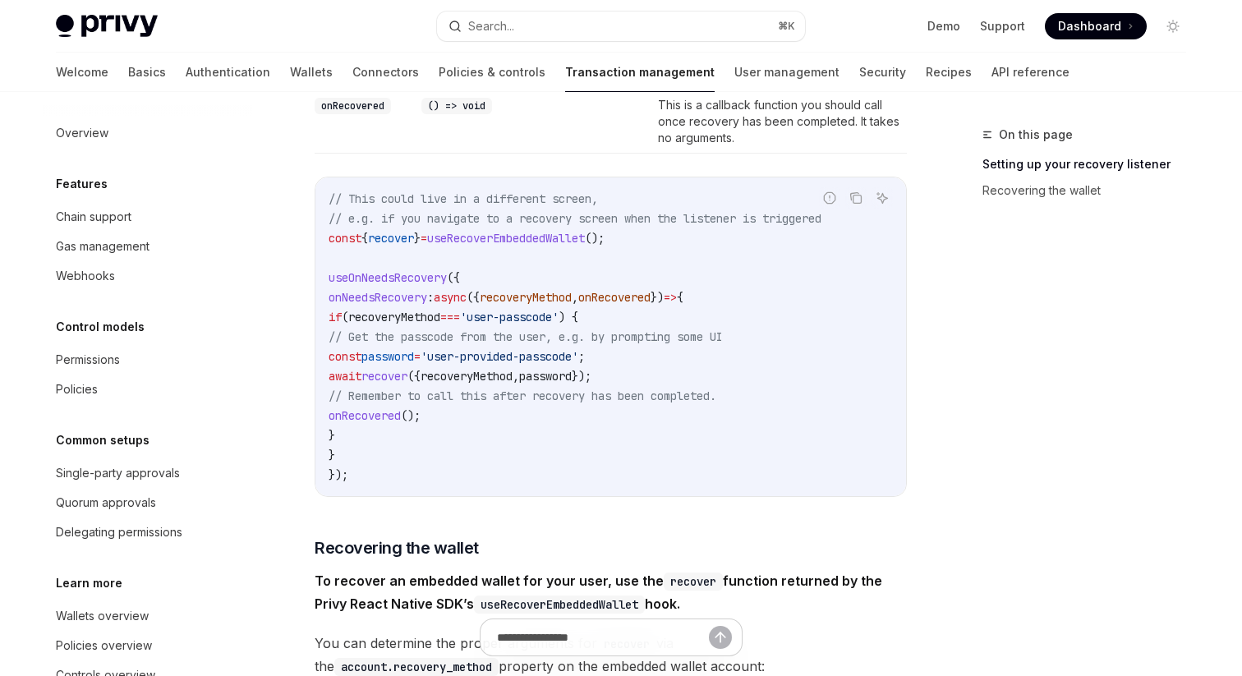
click at [403, 450] on code "// This could live in a different screen, // e.g. if you navigate to a recovery…" at bounding box center [611, 337] width 564 height 296
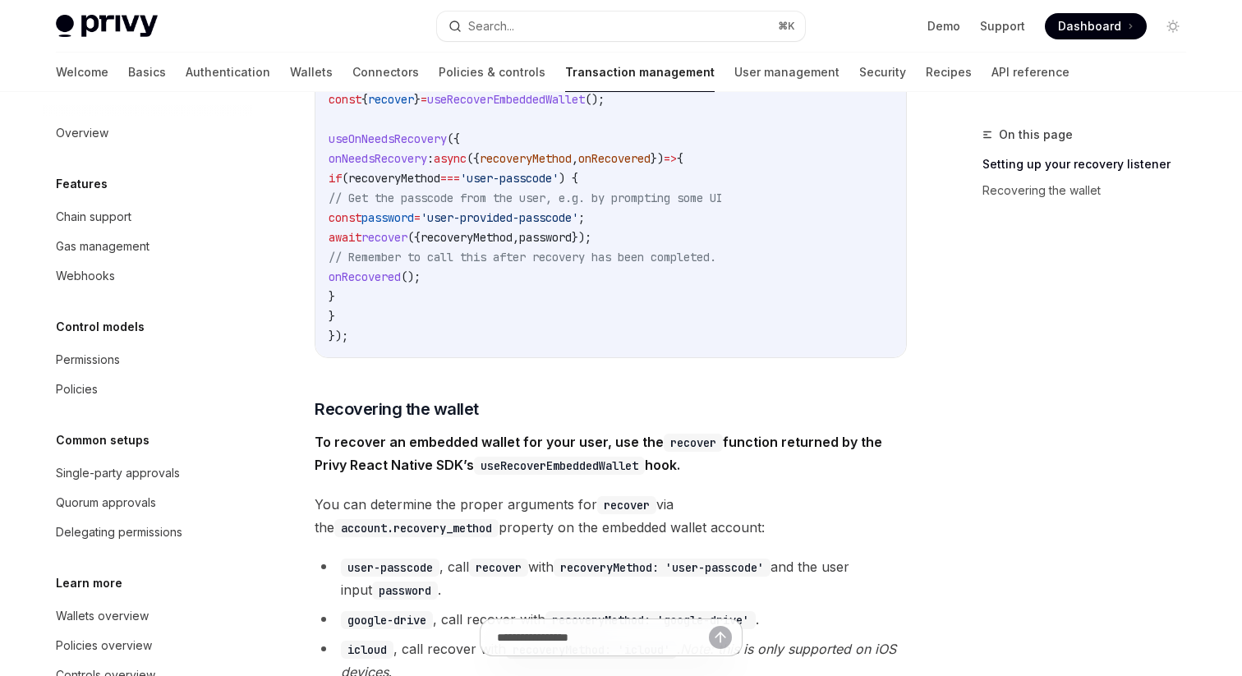
scroll to position [896, 0]
click at [536, 299] on code "// This could live in a different screen, // e.g. if you navigate to a recovery…" at bounding box center [611, 196] width 564 height 296
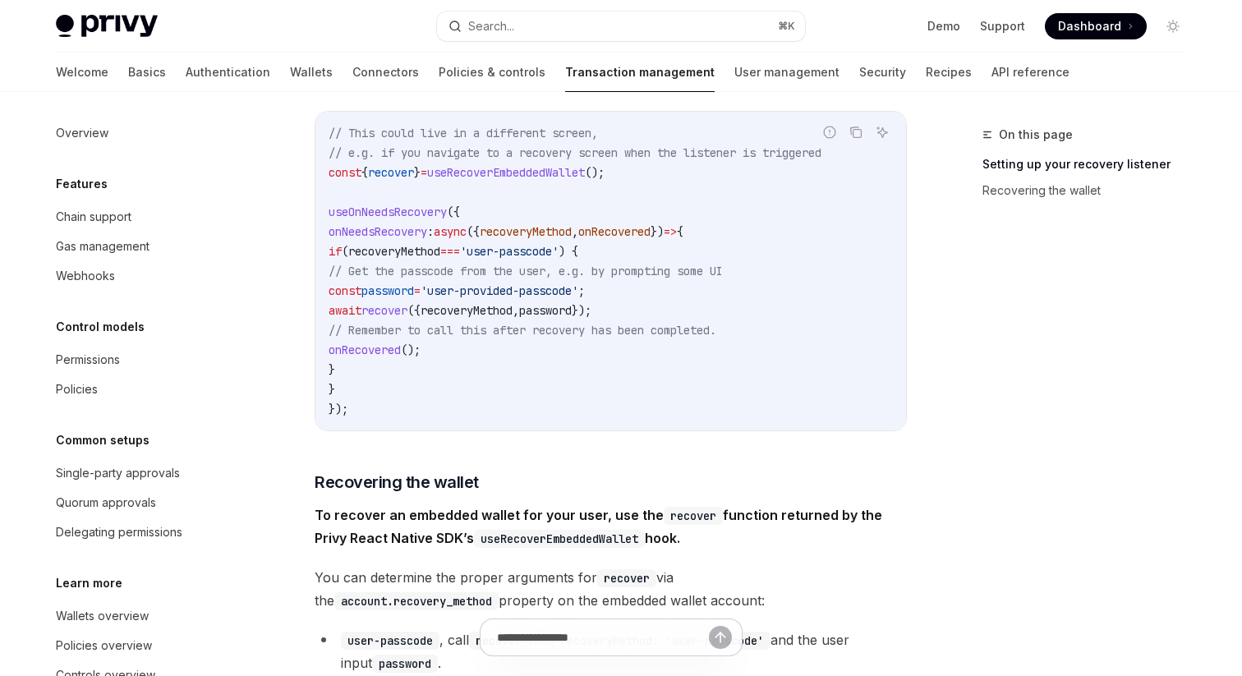
scroll to position [818, 0]
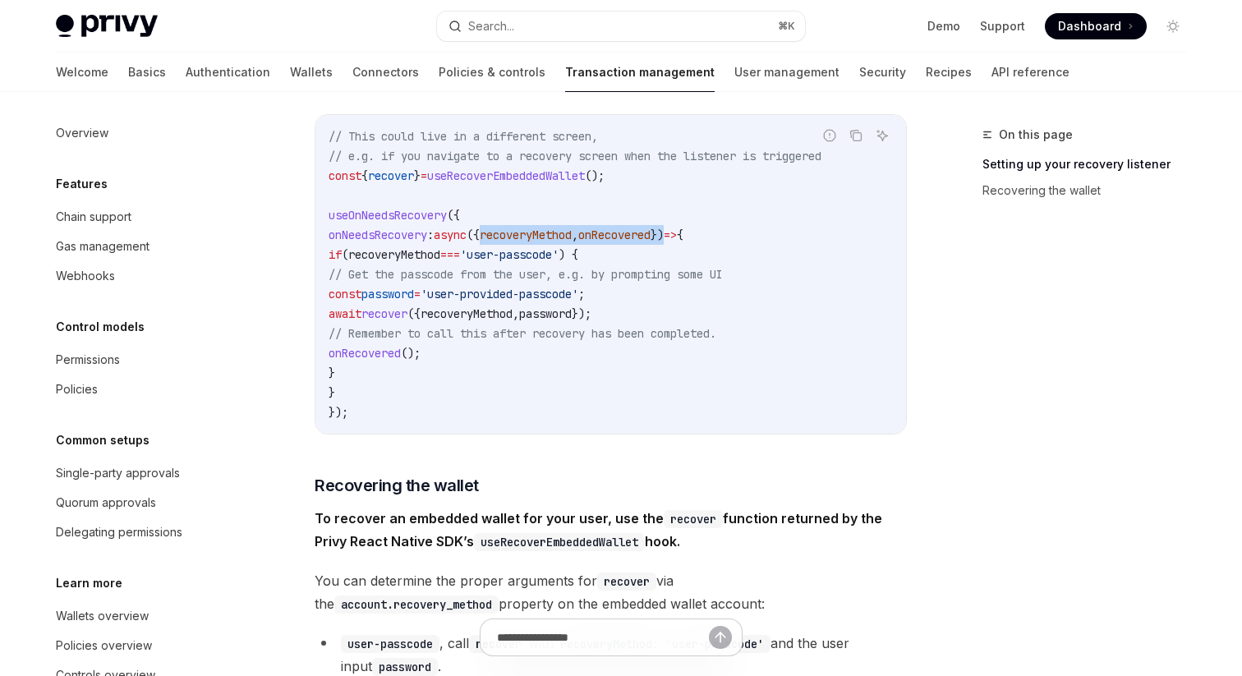
drag, startPoint x: 509, startPoint y: 235, endPoint x: 712, endPoint y: 232, distance: 203.8
click at [684, 232] on span "onNeedsRecovery : async ({ recoveryMethod , onRecovered }) => {" at bounding box center [506, 235] width 355 height 15
click at [469, 246] on code "// This could live in a different screen, // e.g. if you navigate to a recovery…" at bounding box center [611, 275] width 564 height 296
drag, startPoint x: 410, startPoint y: 315, endPoint x: 461, endPoint y: 315, distance: 50.9
click at [461, 315] on span "await recover ({ recoveryMethod , password });" at bounding box center [460, 313] width 263 height 15
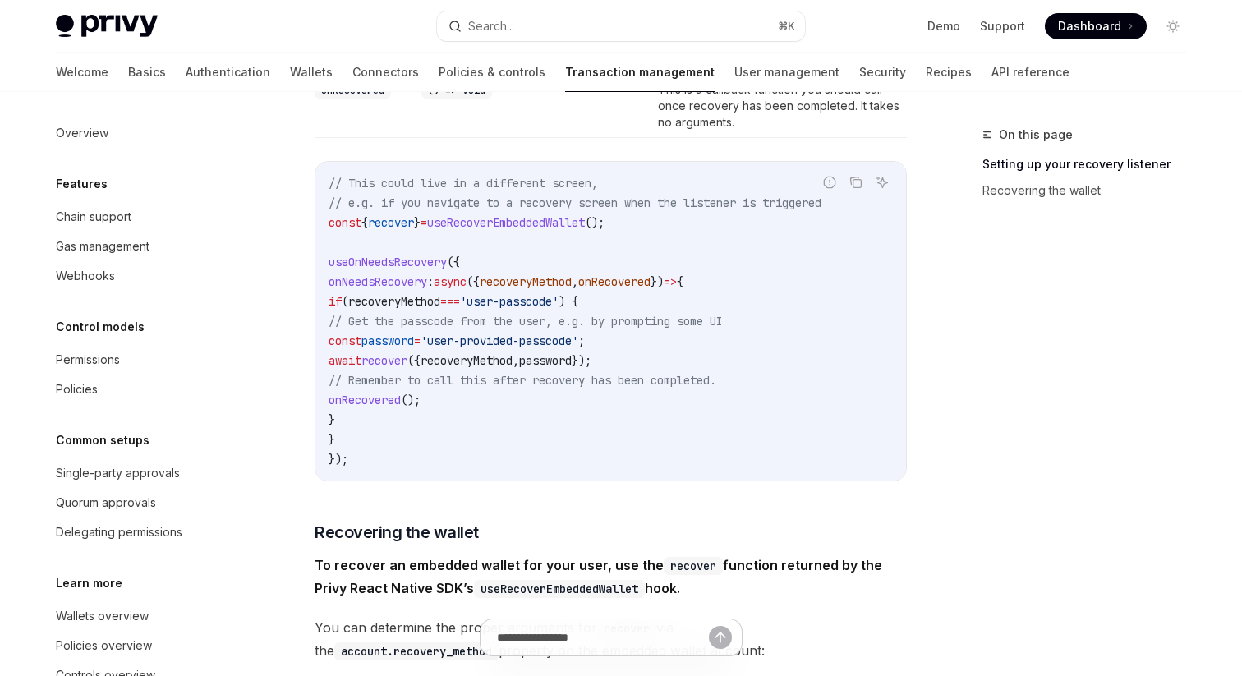
scroll to position [773, 0]
click at [408, 355] on span "recover" at bounding box center [385, 359] width 46 height 15
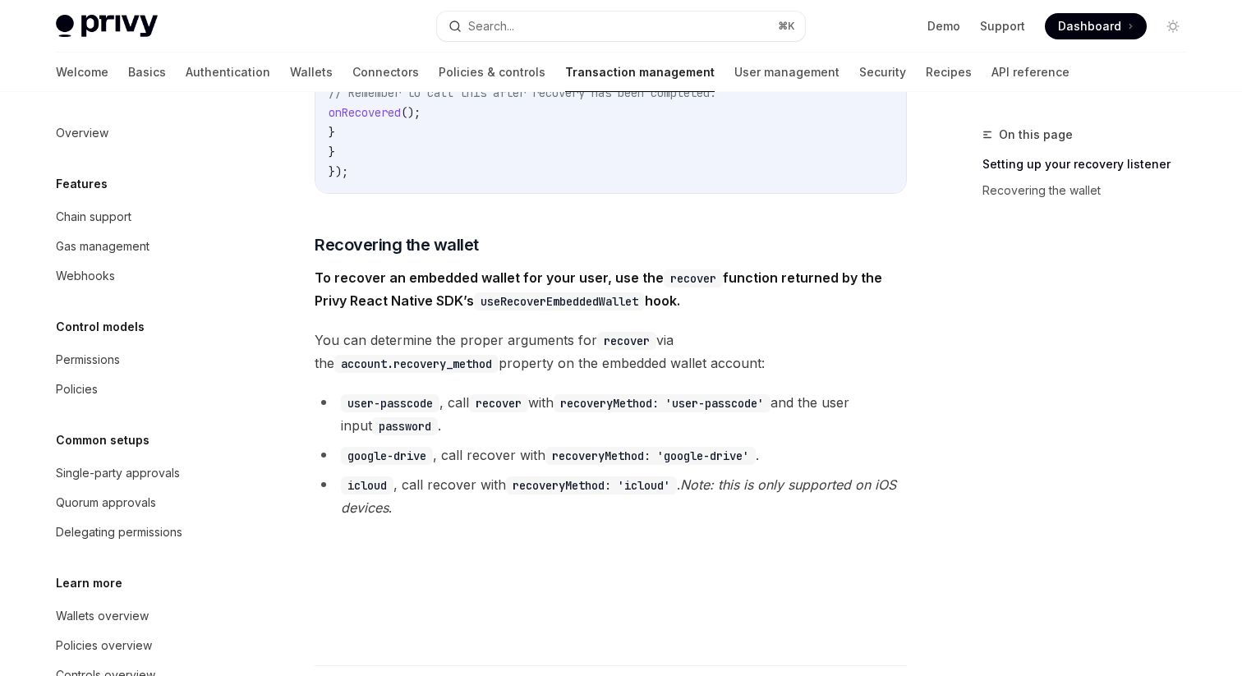
scroll to position [1068, 0]
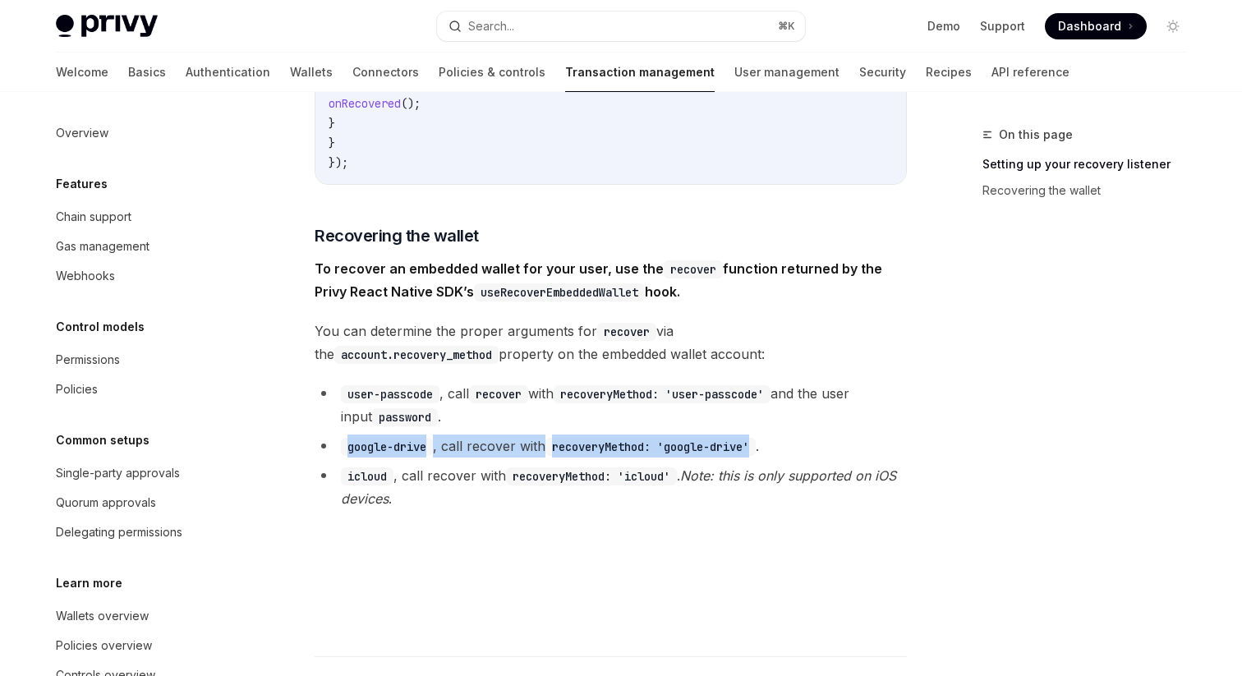
drag, startPoint x: 340, startPoint y: 448, endPoint x: 765, endPoint y: 449, distance: 424.8
click at [765, 449] on li "google-drive , call recover with recoveryMethod: 'google-drive' ." at bounding box center [611, 446] width 592 height 23
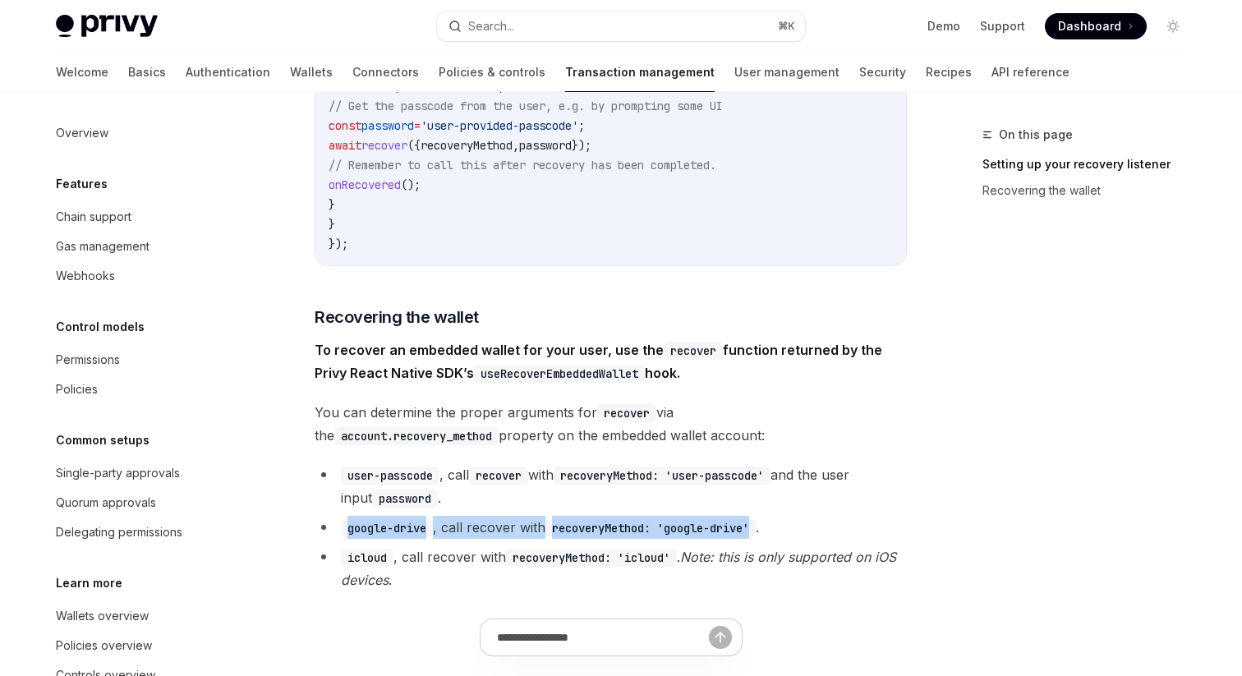
scroll to position [995, 0]
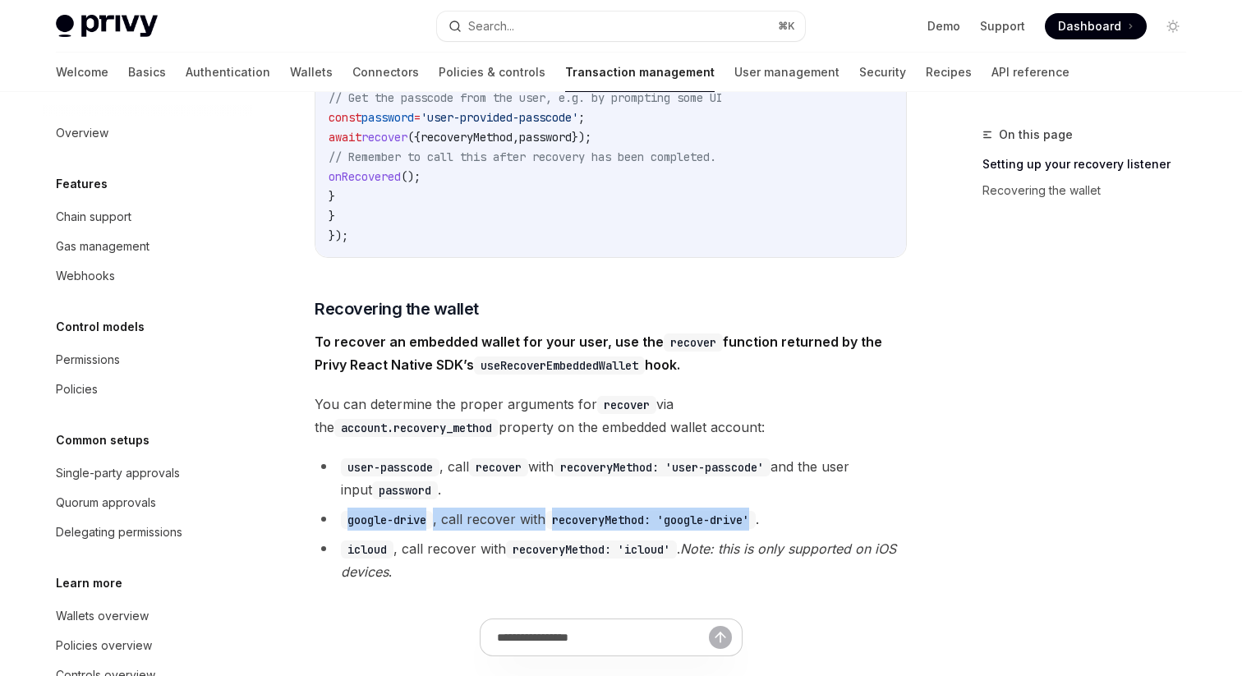
click at [349, 520] on code "google-drive" at bounding box center [387, 520] width 92 height 18
drag, startPoint x: 349, startPoint y: 520, endPoint x: 451, endPoint y: 520, distance: 101.9
click at [451, 520] on li "google-drive , call recover with recoveryMethod: 'google-drive' ." at bounding box center [611, 519] width 592 height 23
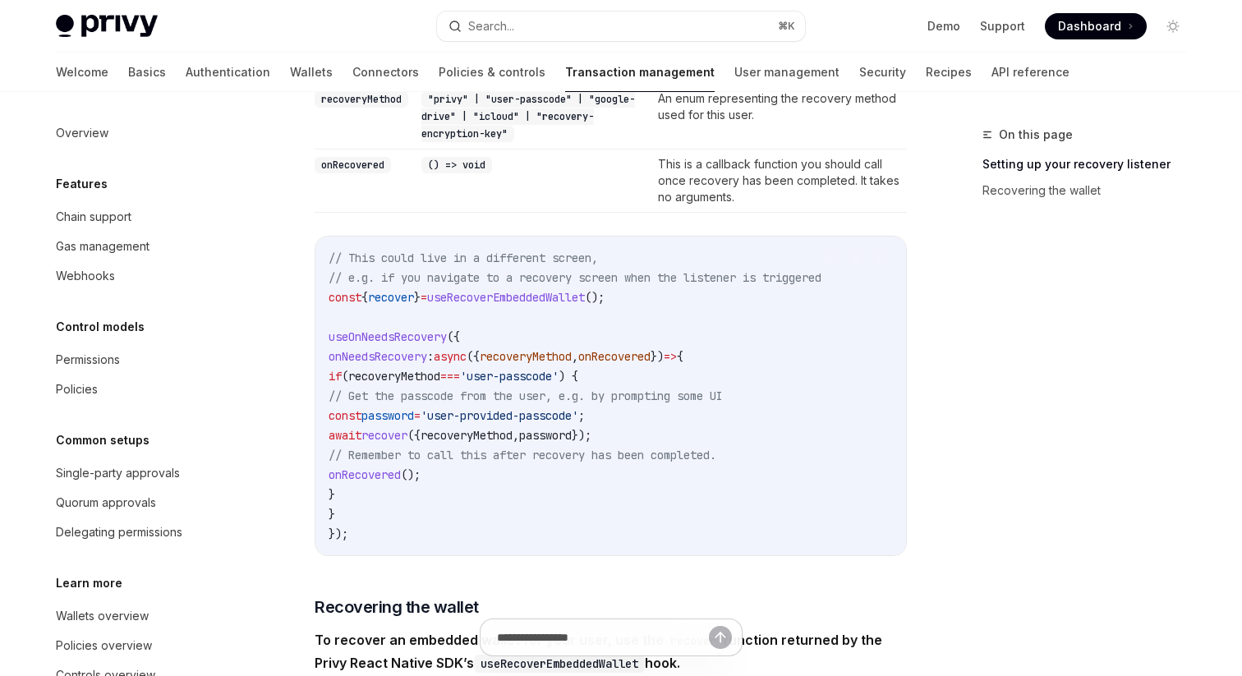
scroll to position [736, 0]
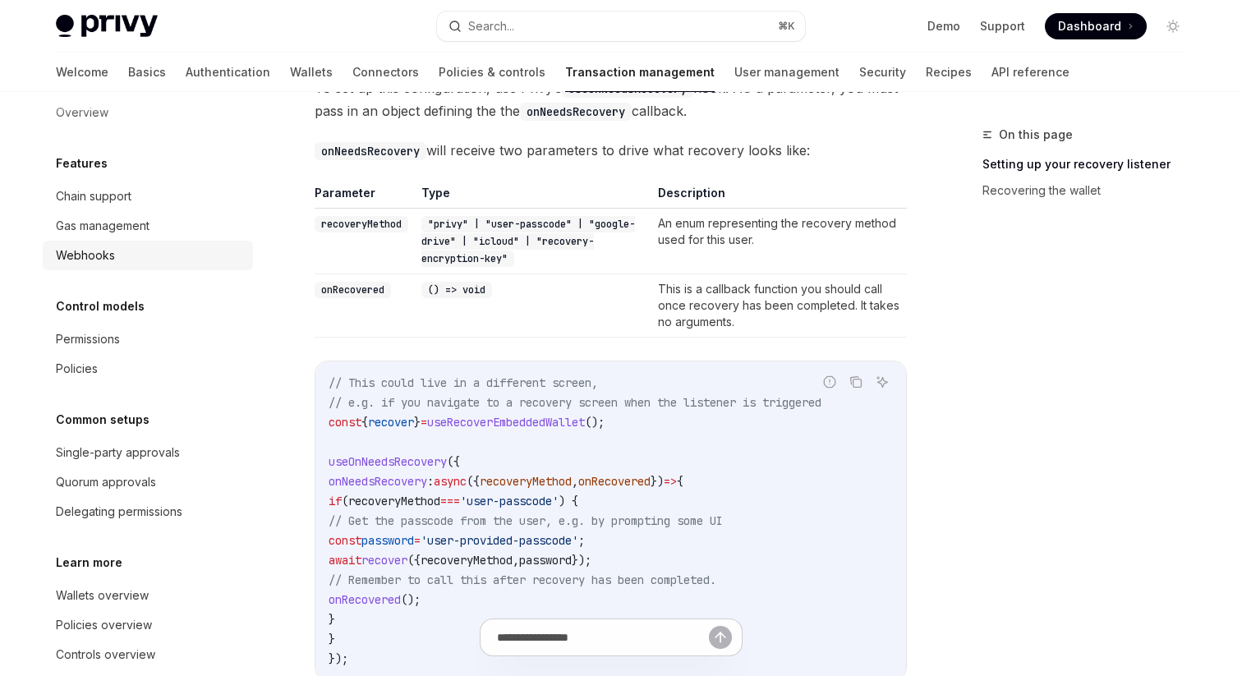
scroll to position [47, 0]
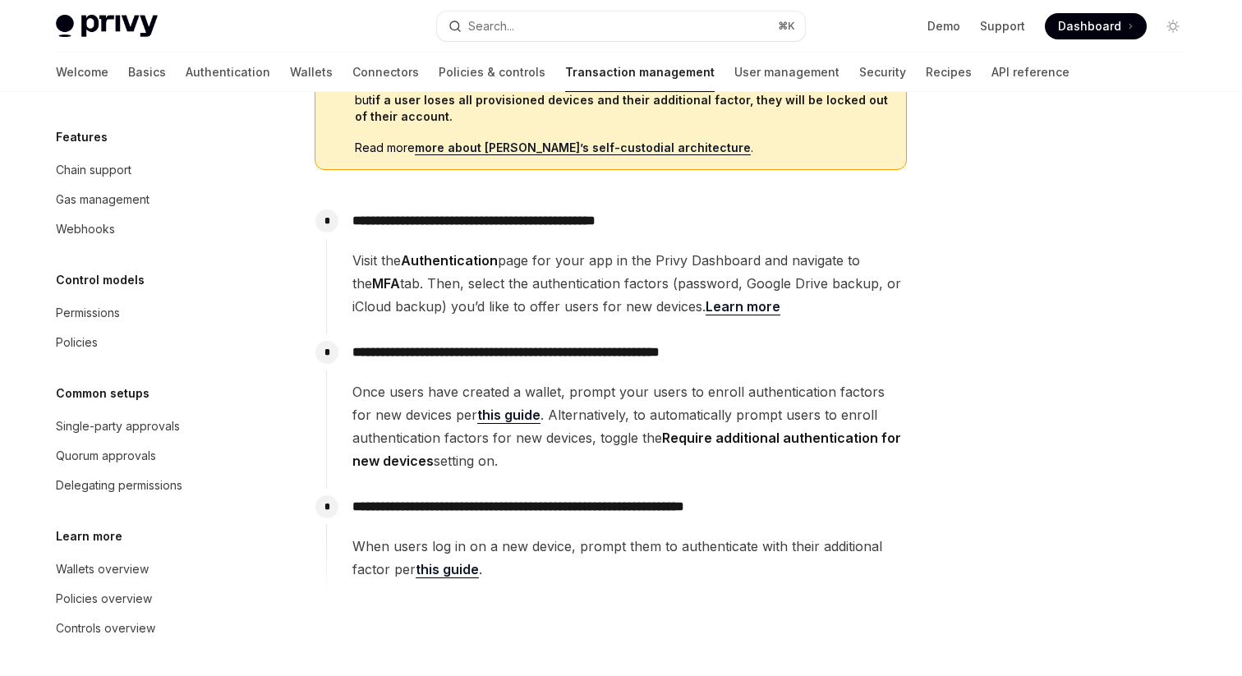
scroll to position [376, 0]
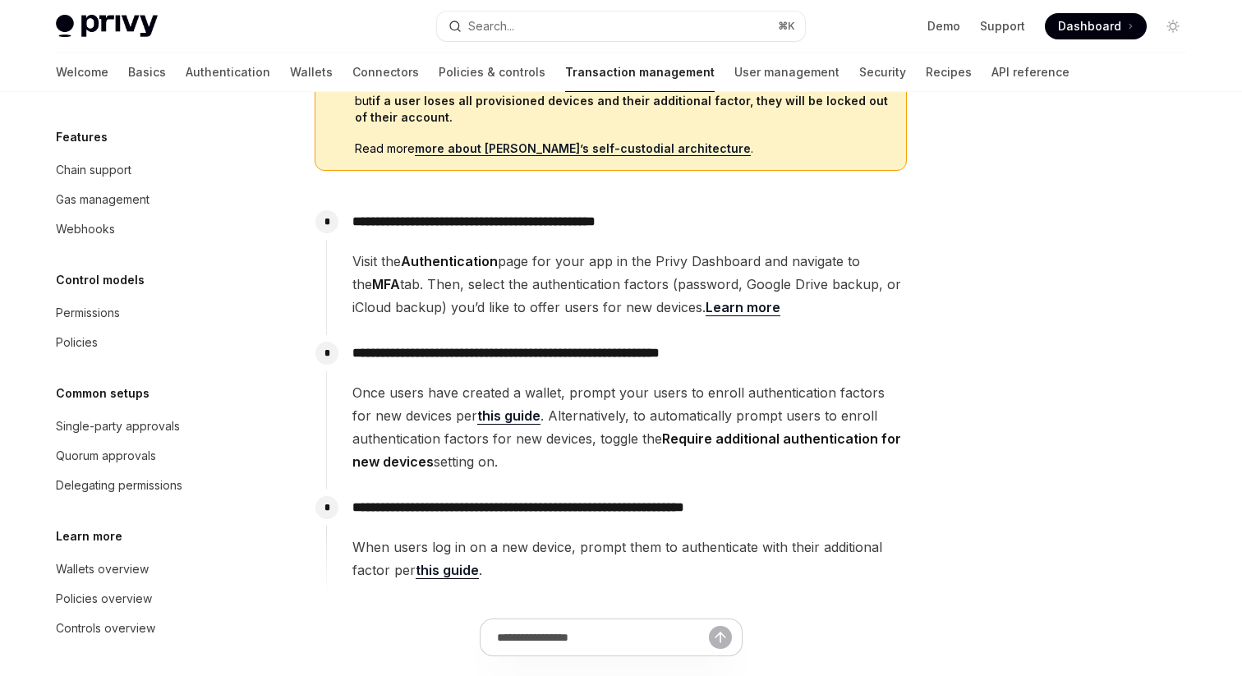
click at [748, 305] on link "Learn more" at bounding box center [743, 307] width 75 height 17
click at [490, 414] on link "this guide" at bounding box center [508, 416] width 63 height 17
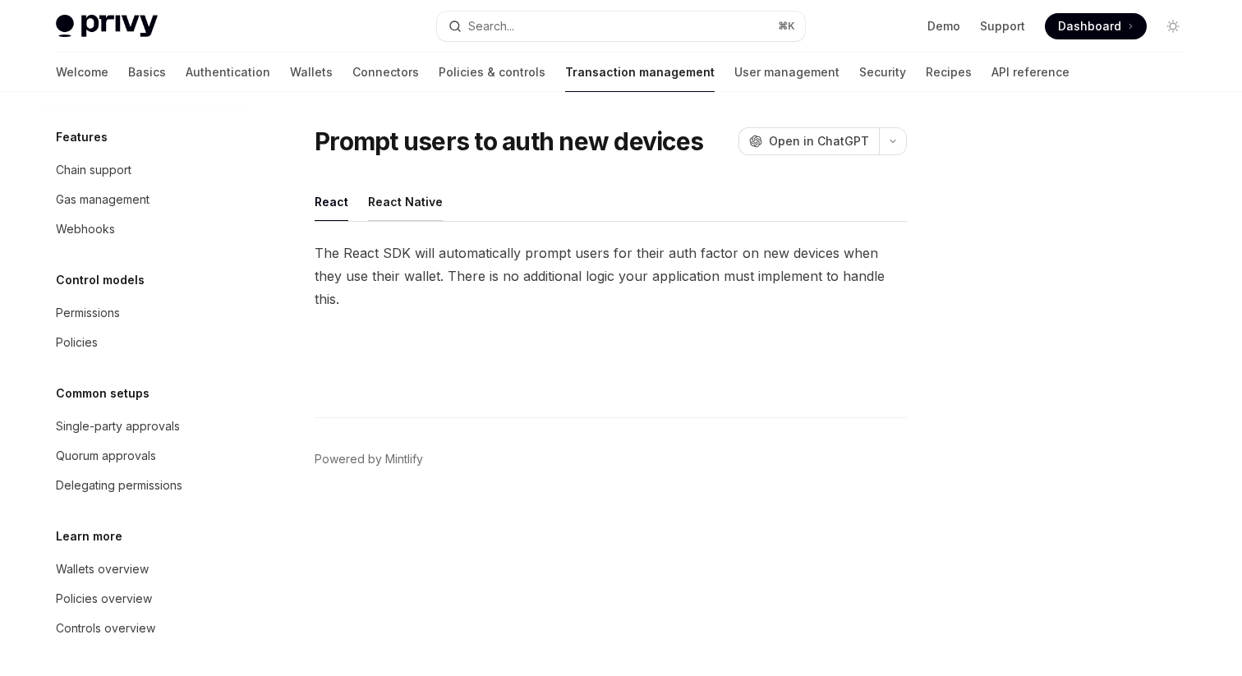
click at [417, 200] on button "React Native" at bounding box center [405, 201] width 75 height 39
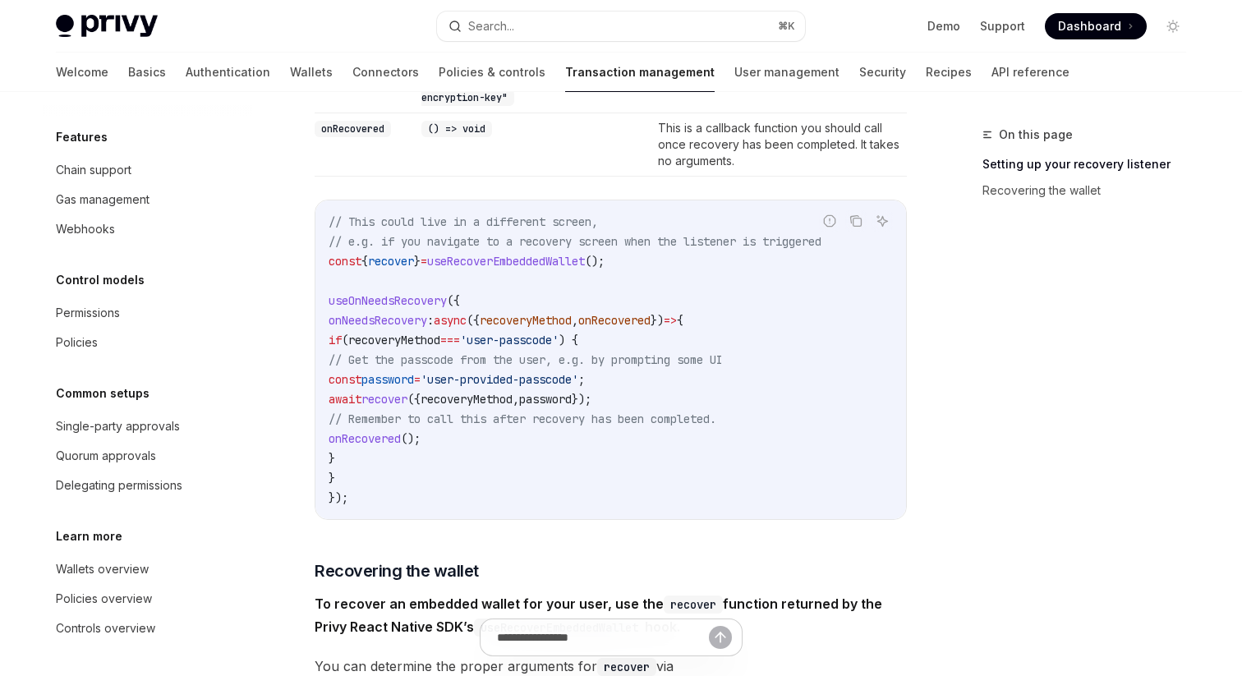
scroll to position [753, 0]
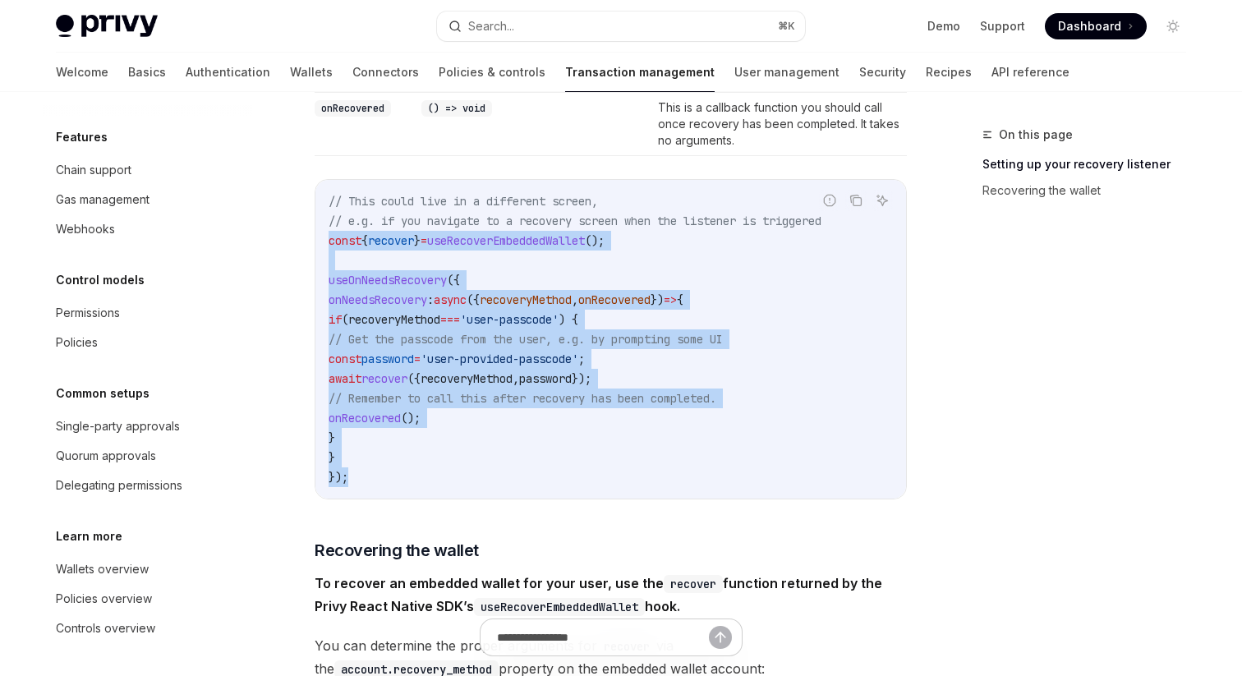
drag, startPoint x: 329, startPoint y: 241, endPoint x: 394, endPoint y: 473, distance: 241.4
click at [394, 473] on code "// This could live in a different screen, // e.g. if you navigate to a recovery…" at bounding box center [611, 339] width 564 height 296
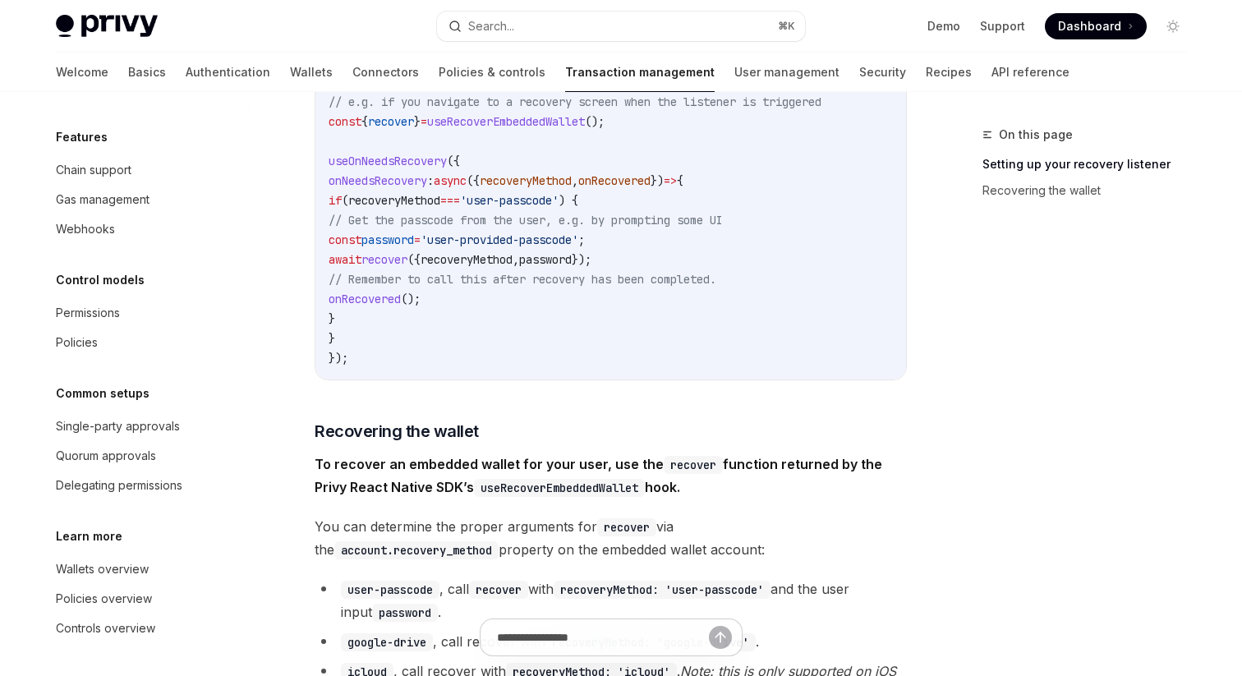
scroll to position [910, 0]
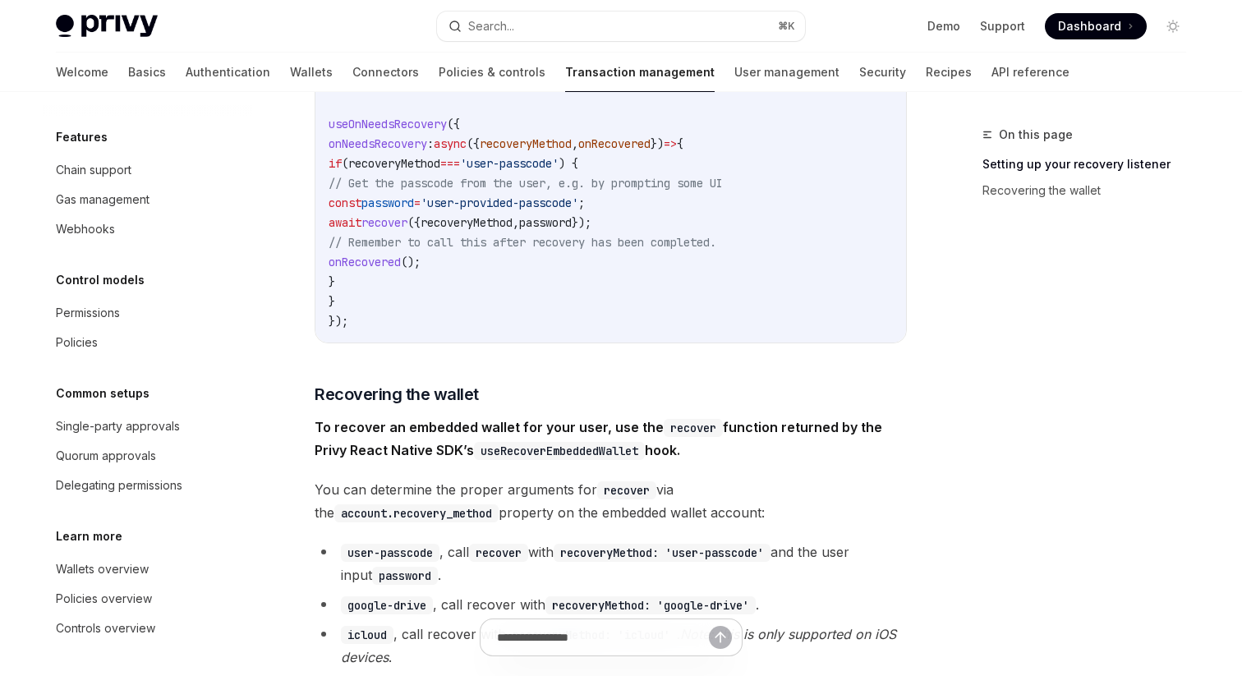
drag, startPoint x: 362, startPoint y: 173, endPoint x: 426, endPoint y: 285, distance: 129.5
click at [426, 285] on code "// This could live in a different screen, // e.g. if you navigate to a recovery…" at bounding box center [611, 183] width 564 height 296
click at [348, 157] on span "(" at bounding box center [345, 163] width 7 height 15
drag, startPoint x: 355, startPoint y: 161, endPoint x: 656, endPoint y: 161, distance: 301.5
click at [656, 161] on code "// This could live in a different screen, // e.g. if you navigate to a recovery…" at bounding box center [611, 183] width 564 height 296
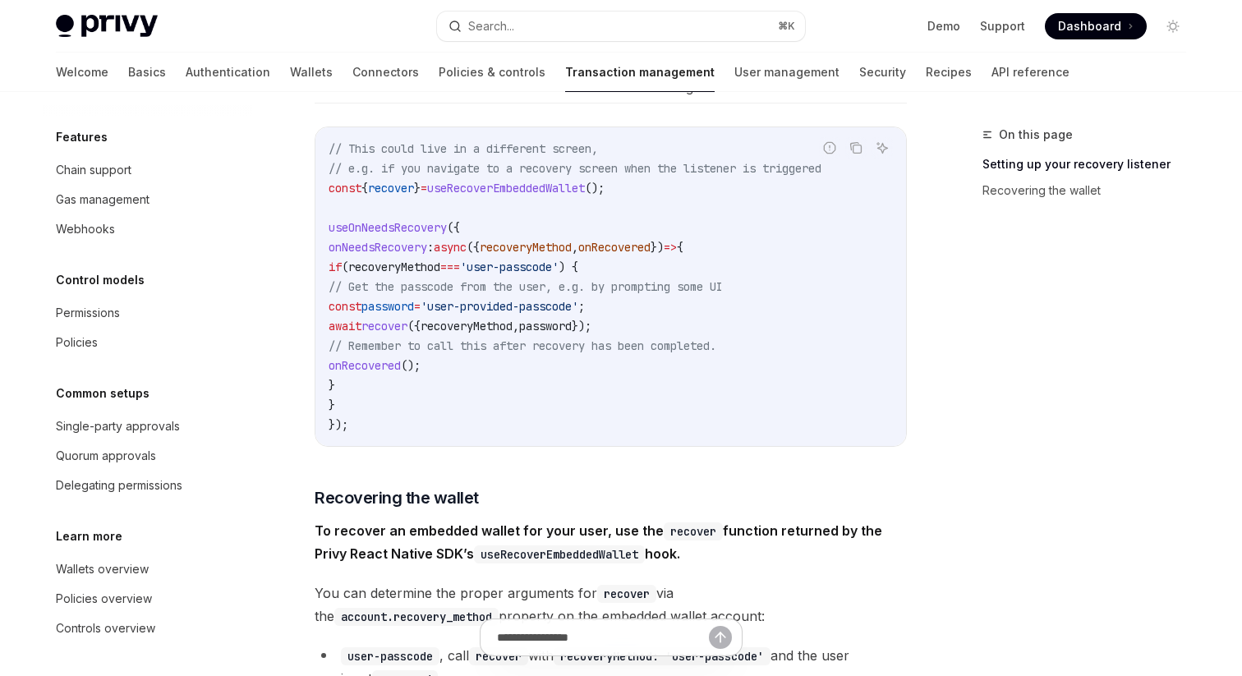
scroll to position [803, 0]
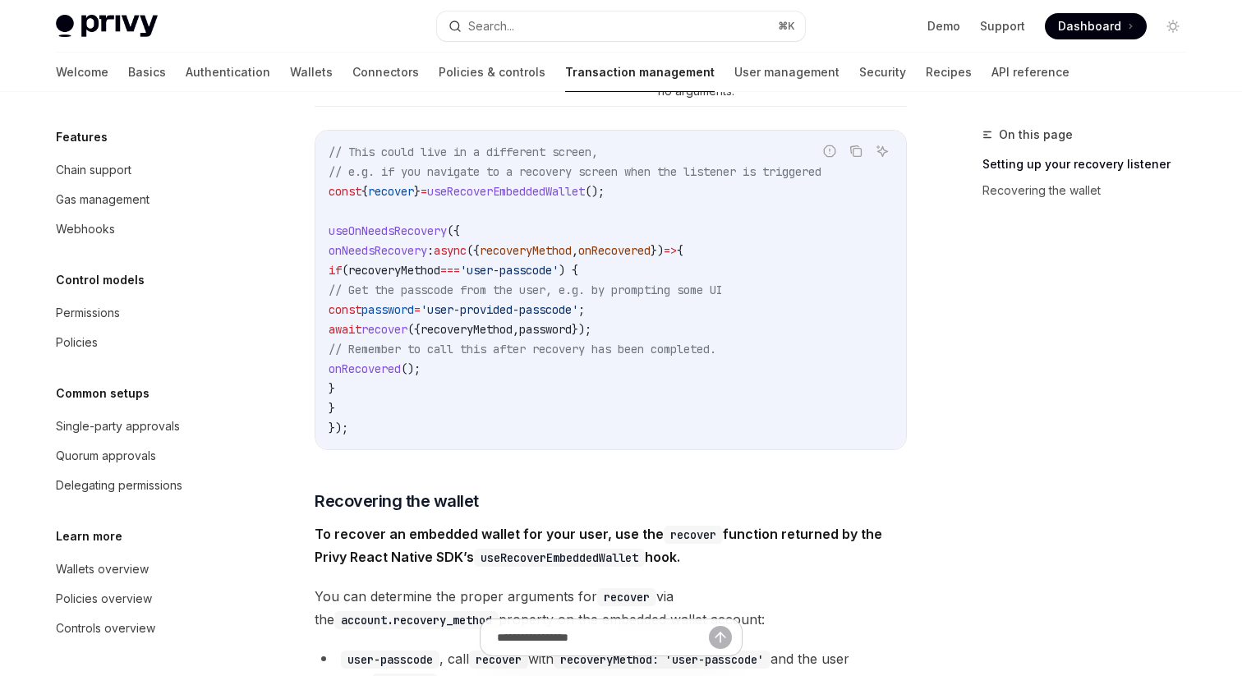
click at [342, 283] on span "// Get the passcode from the user, e.g. by prompting some UI" at bounding box center [526, 290] width 394 height 15
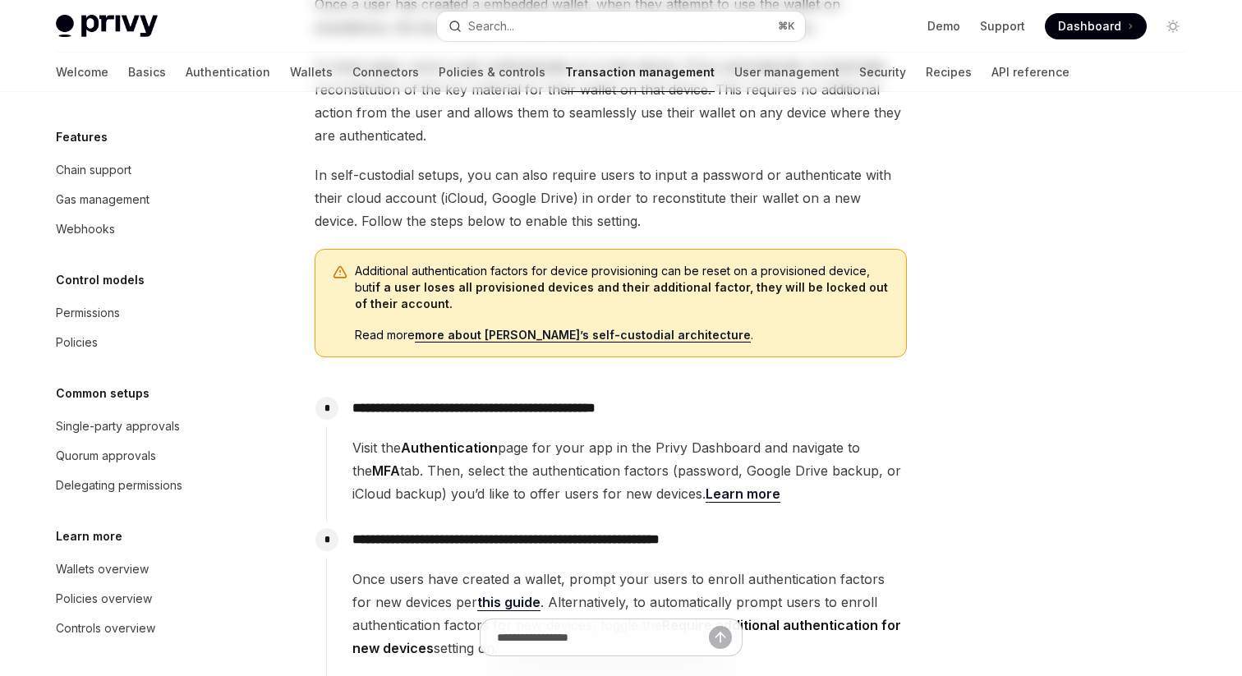
scroll to position [197, 0]
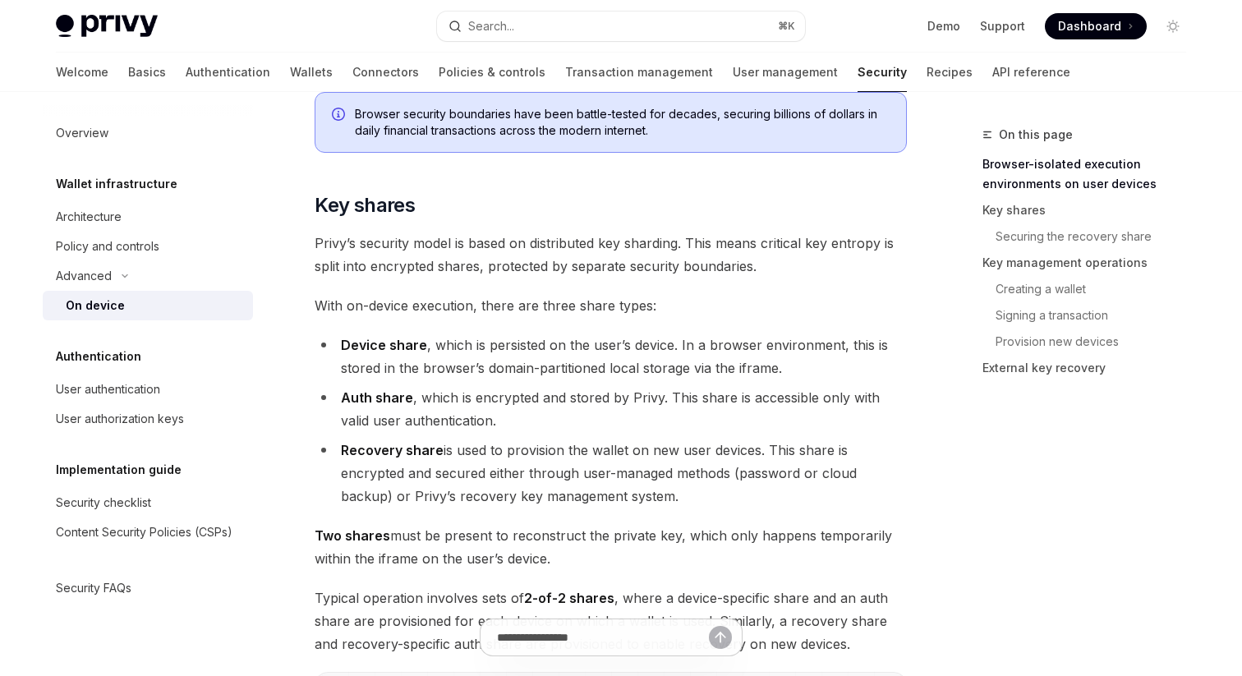
scroll to position [1019, 0]
click at [297, 199] on div "Navigate to header" at bounding box center [292, 204] width 20 height 20
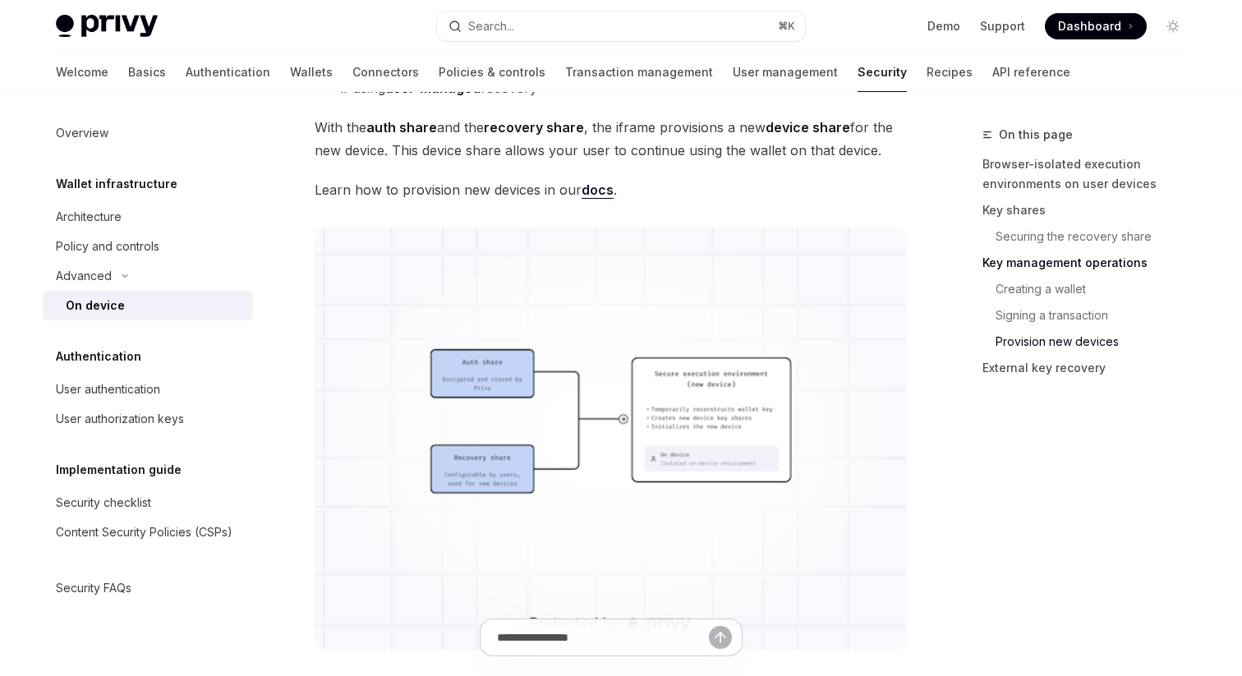
scroll to position [4041, 0]
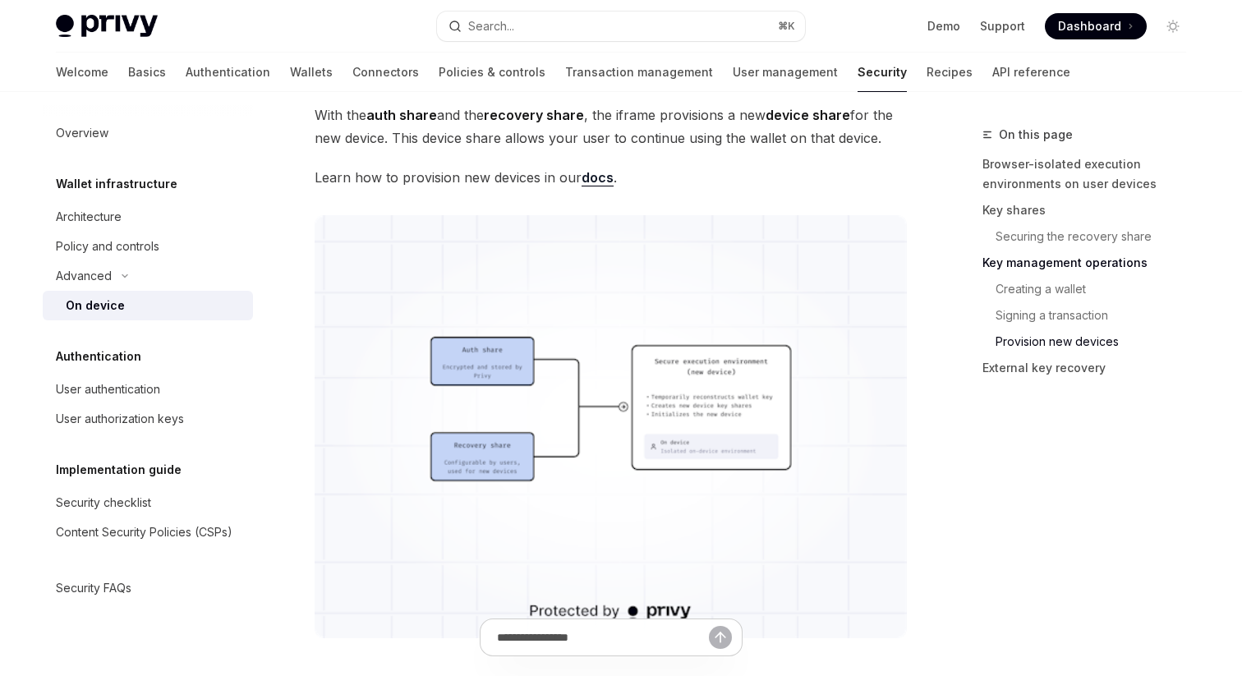
click at [594, 173] on link "docs" at bounding box center [598, 177] width 32 height 17
type textarea "*"
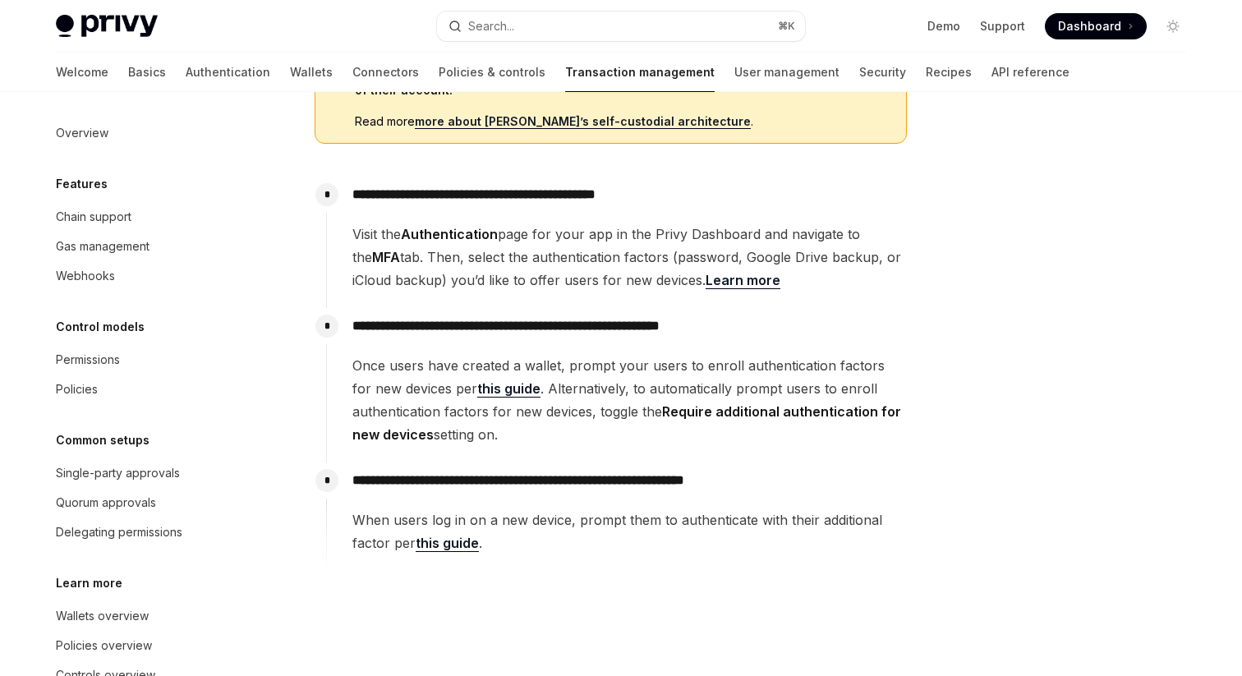
scroll to position [364, 0]
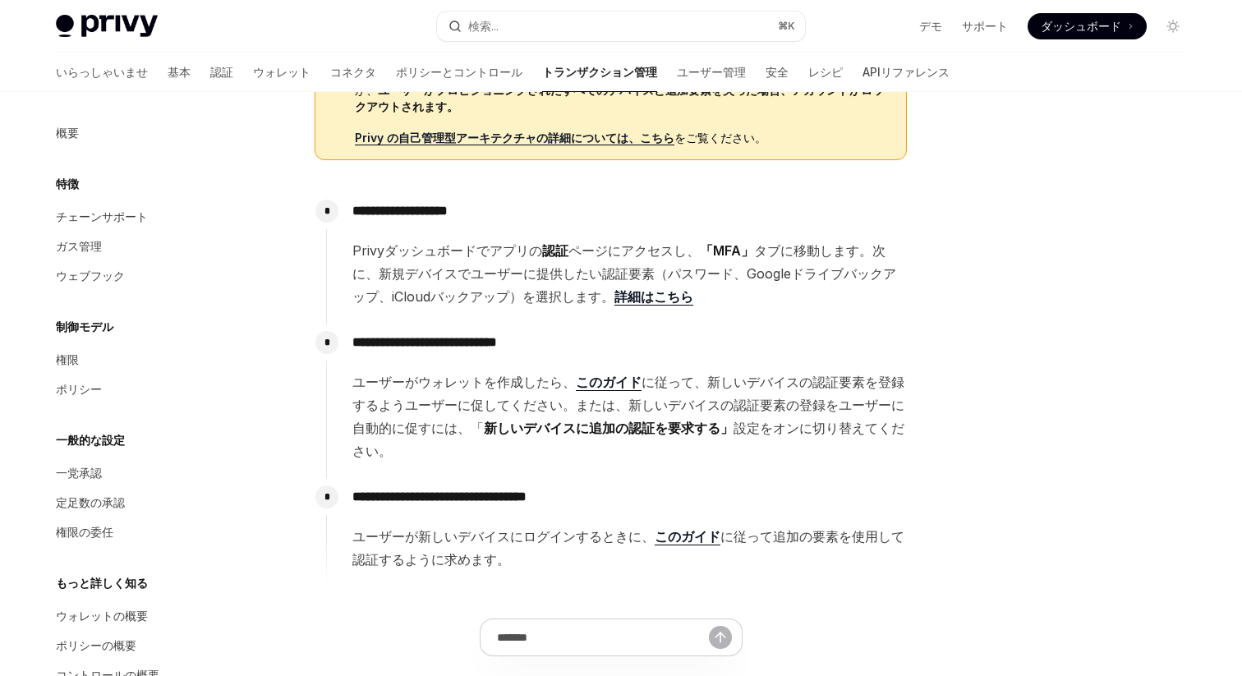
click at [864, 342] on p "**********" at bounding box center [629, 342] width 554 height 23
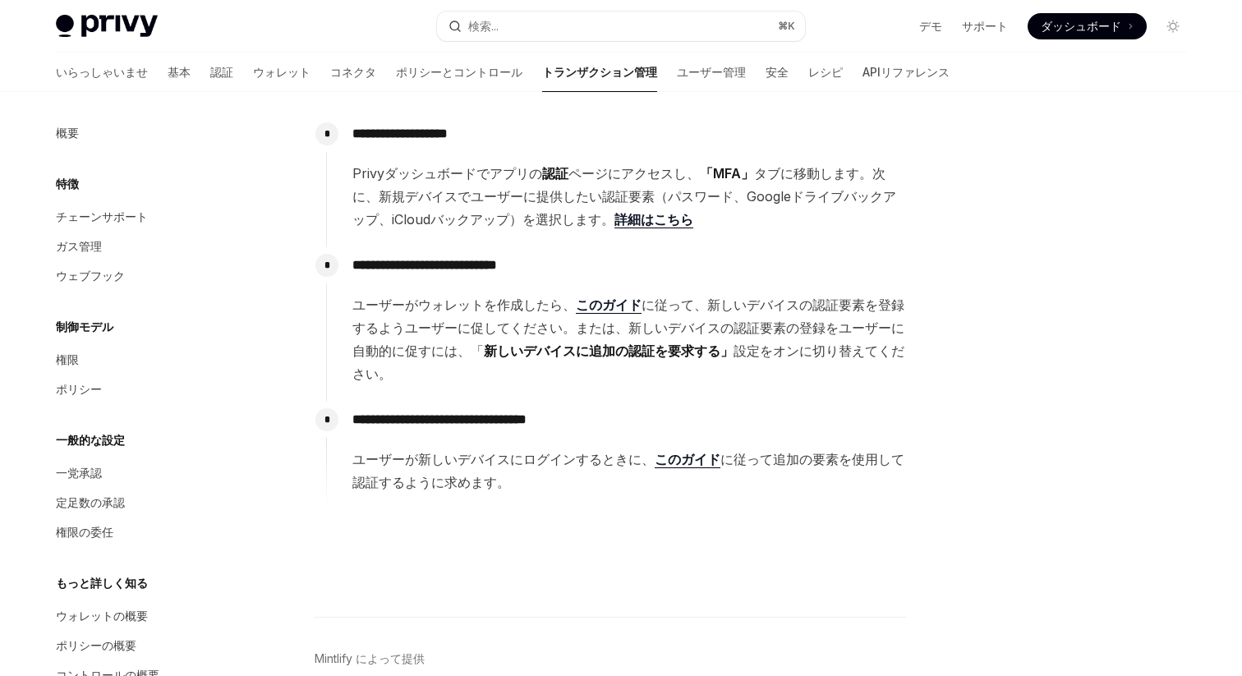
scroll to position [468, 0]
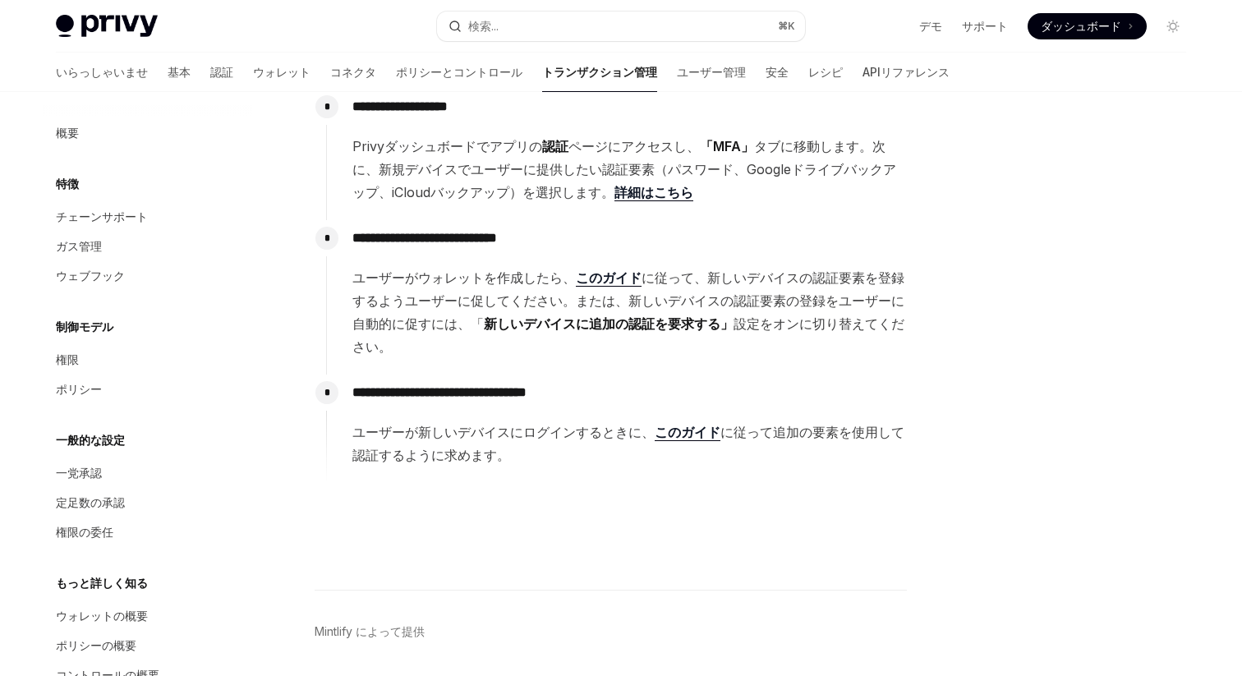
click at [594, 275] on font "このガイド" at bounding box center [609, 277] width 66 height 16
click at [679, 435] on font "このガイド" at bounding box center [688, 432] width 66 height 16
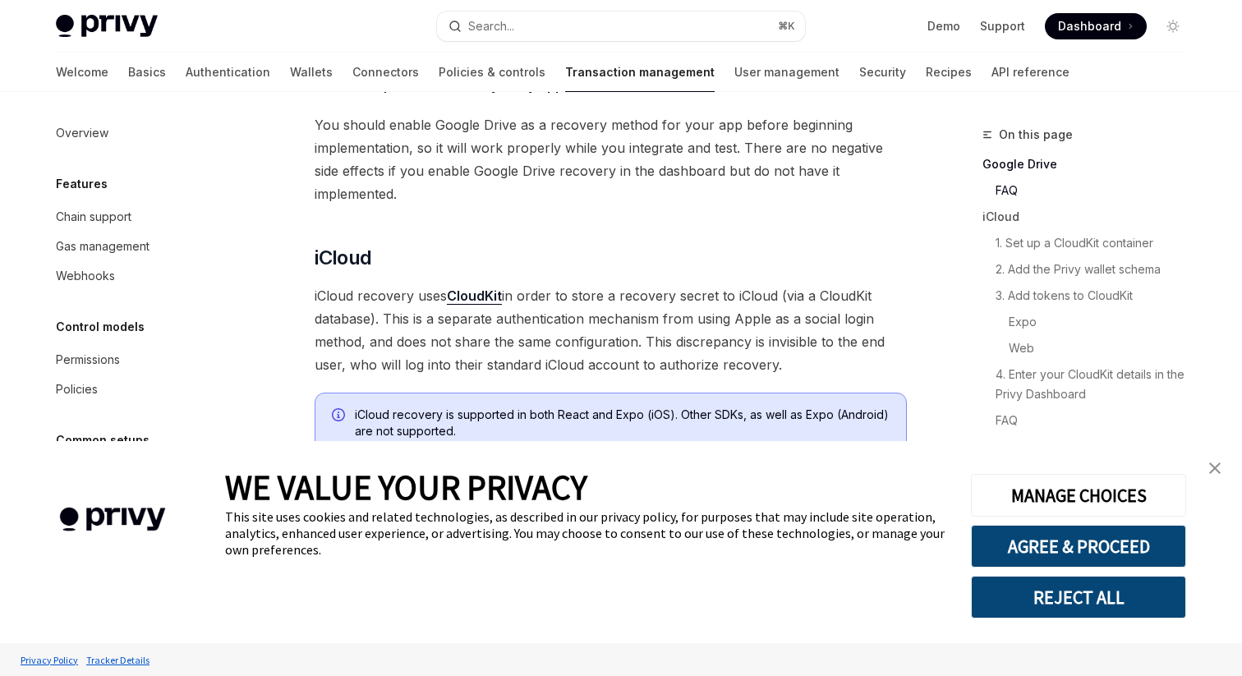
scroll to position [868, 0]
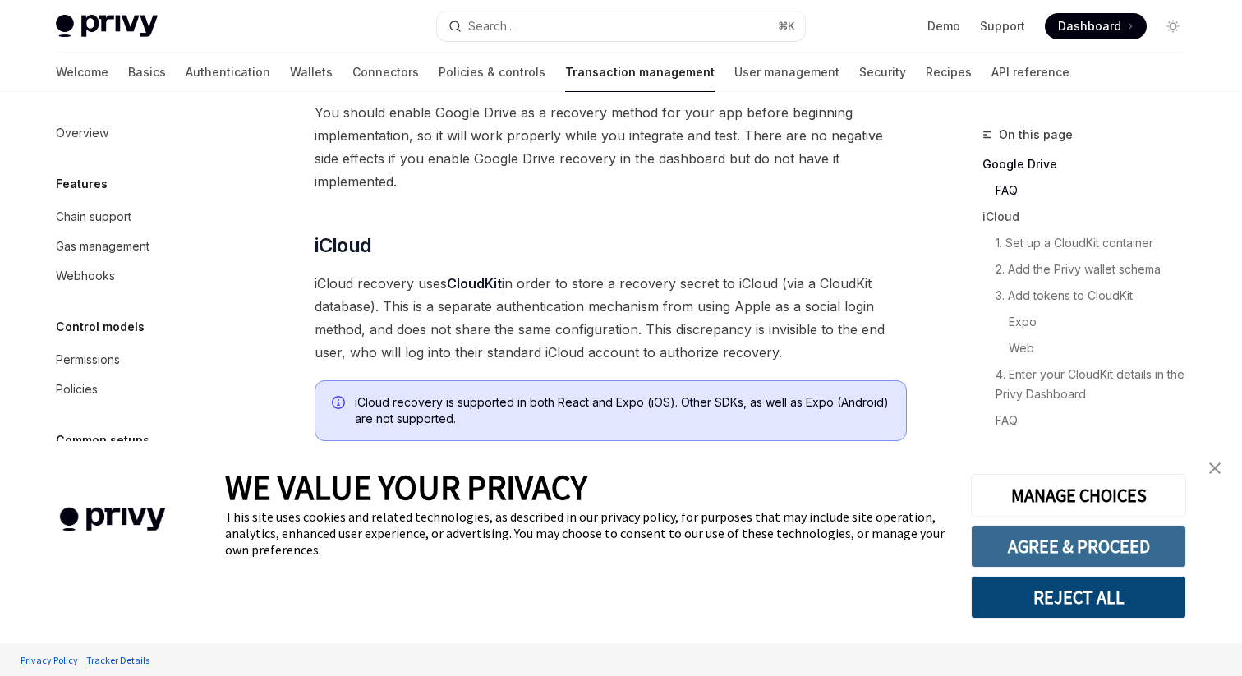
click at [1036, 536] on button "AGREE & PROCEED" at bounding box center [1078, 546] width 215 height 43
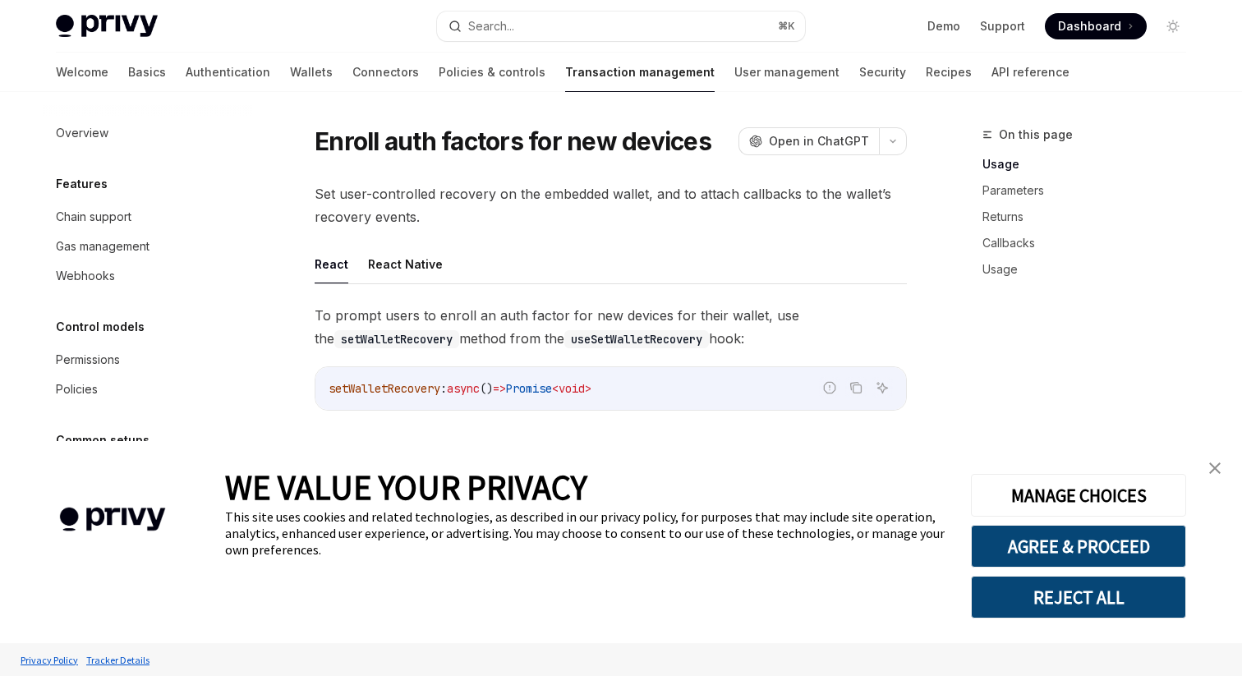
type textarea "*"
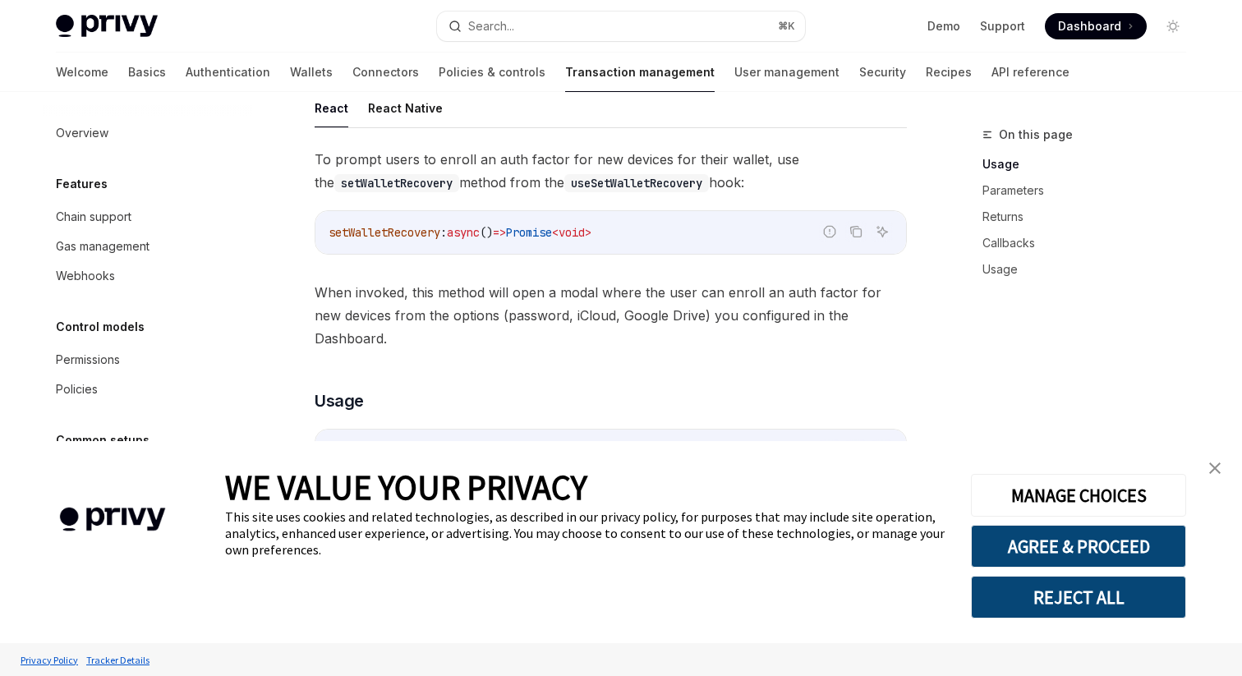
scroll to position [154, 0]
click at [1034, 503] on button "MANAGE CHOICES" at bounding box center [1078, 495] width 215 height 43
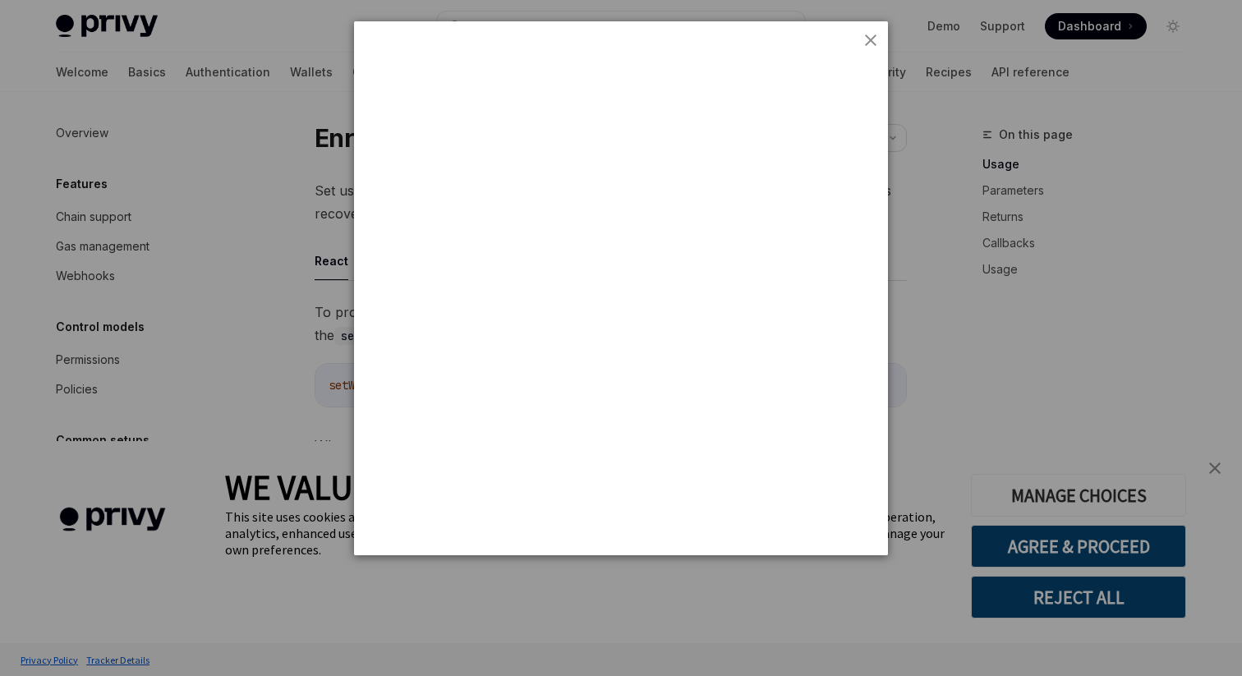
scroll to position [0, 0]
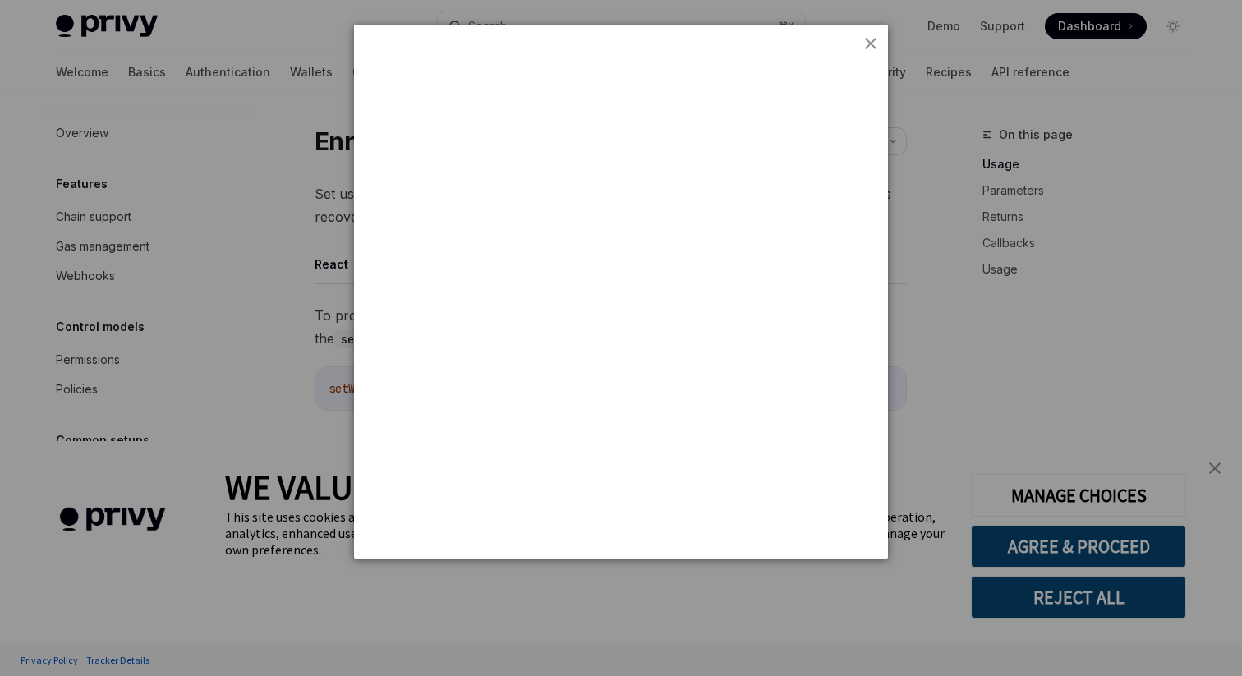
click at [872, 44] on img "close button" at bounding box center [871, 44] width 12 height 12
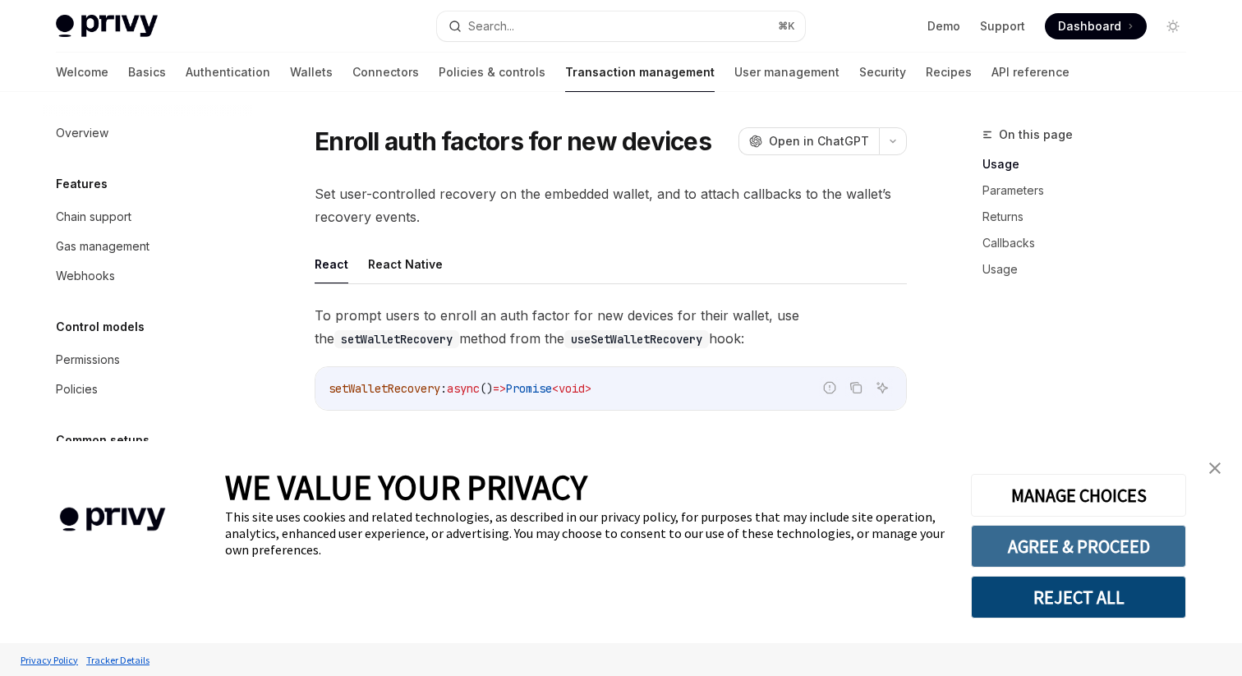
click at [1025, 554] on button "AGREE & PROCEED" at bounding box center [1078, 546] width 215 height 43
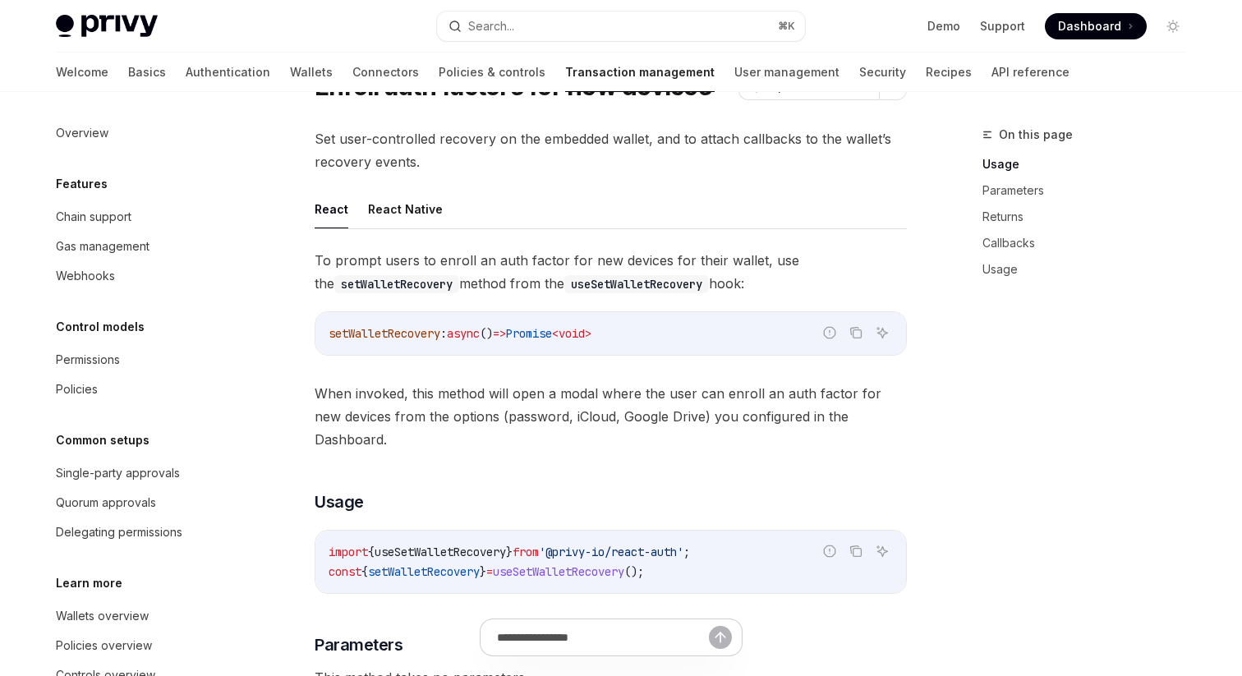
scroll to position [51, 0]
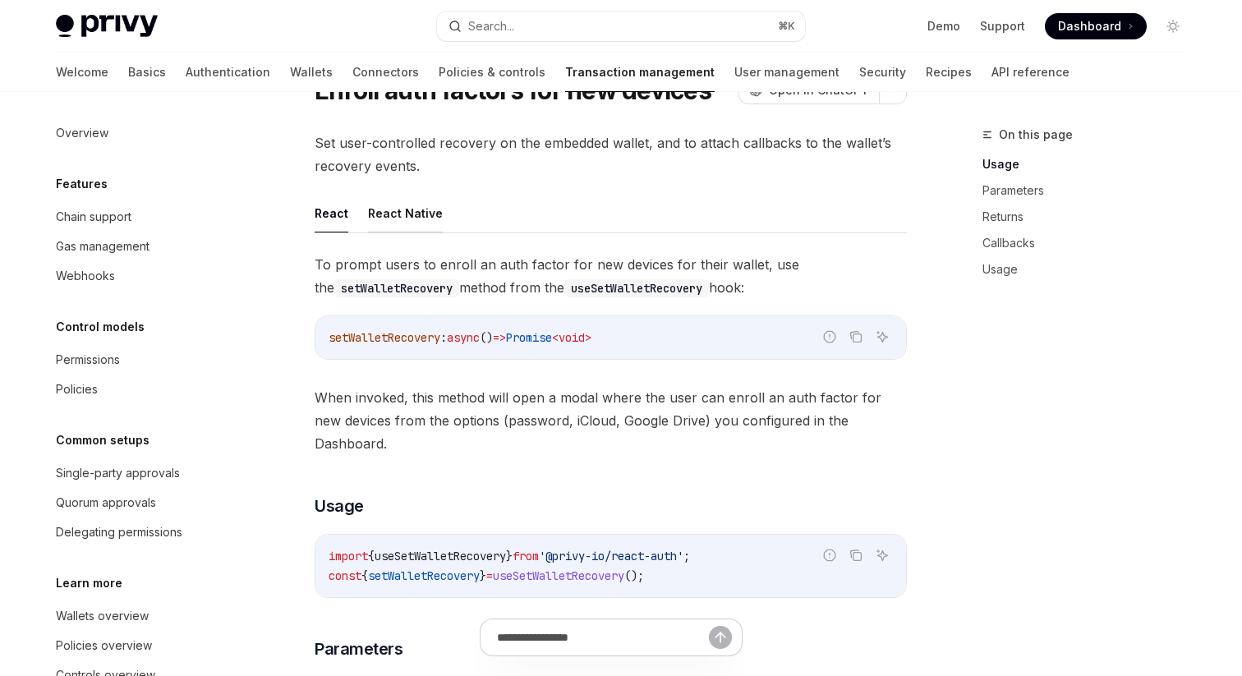
click at [401, 213] on button "React Native" at bounding box center [405, 213] width 75 height 39
type textarea "*"
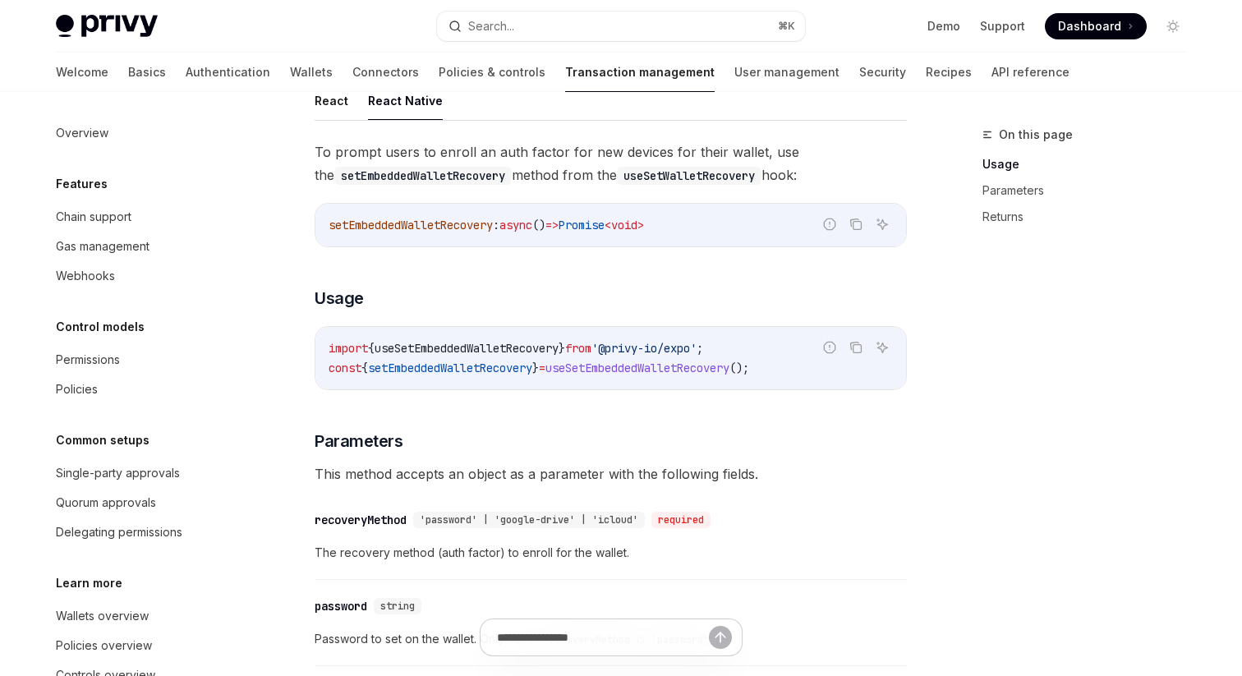
scroll to position [162, 0]
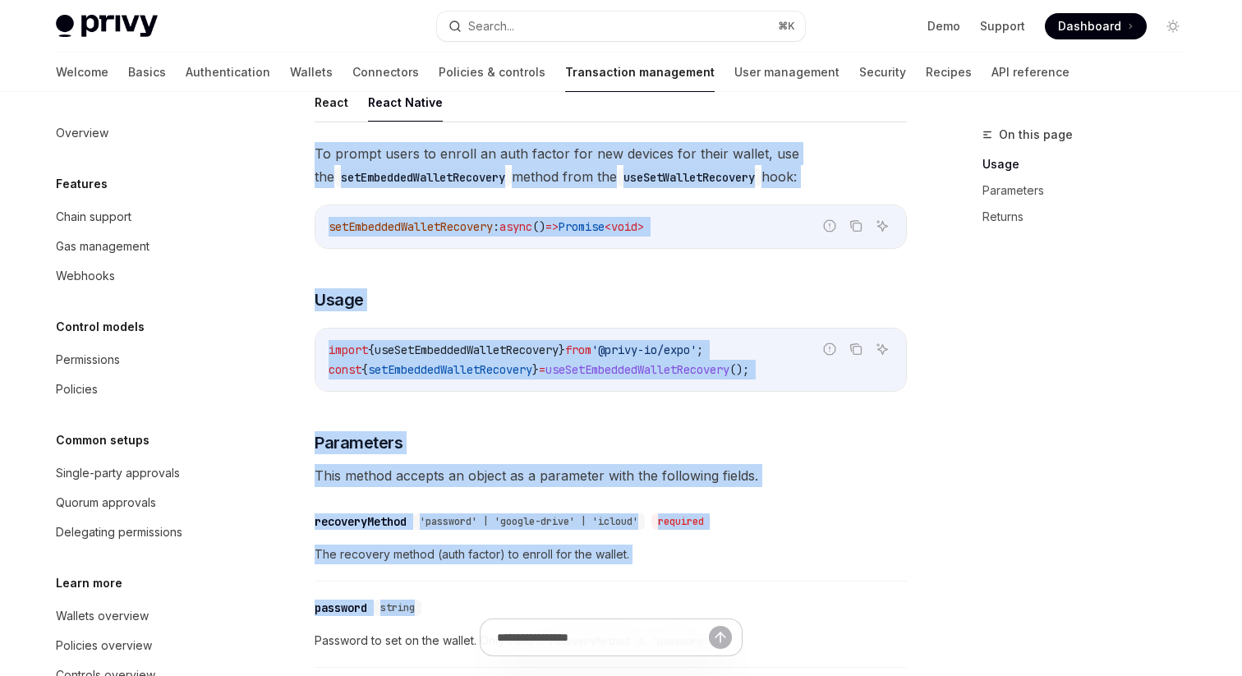
drag, startPoint x: 316, startPoint y: 152, endPoint x: 524, endPoint y: 598, distance: 492.2
click at [525, 599] on div "To prompt users to enroll an auth factor for new devices for their wallet, use …" at bounding box center [611, 464] width 592 height 644
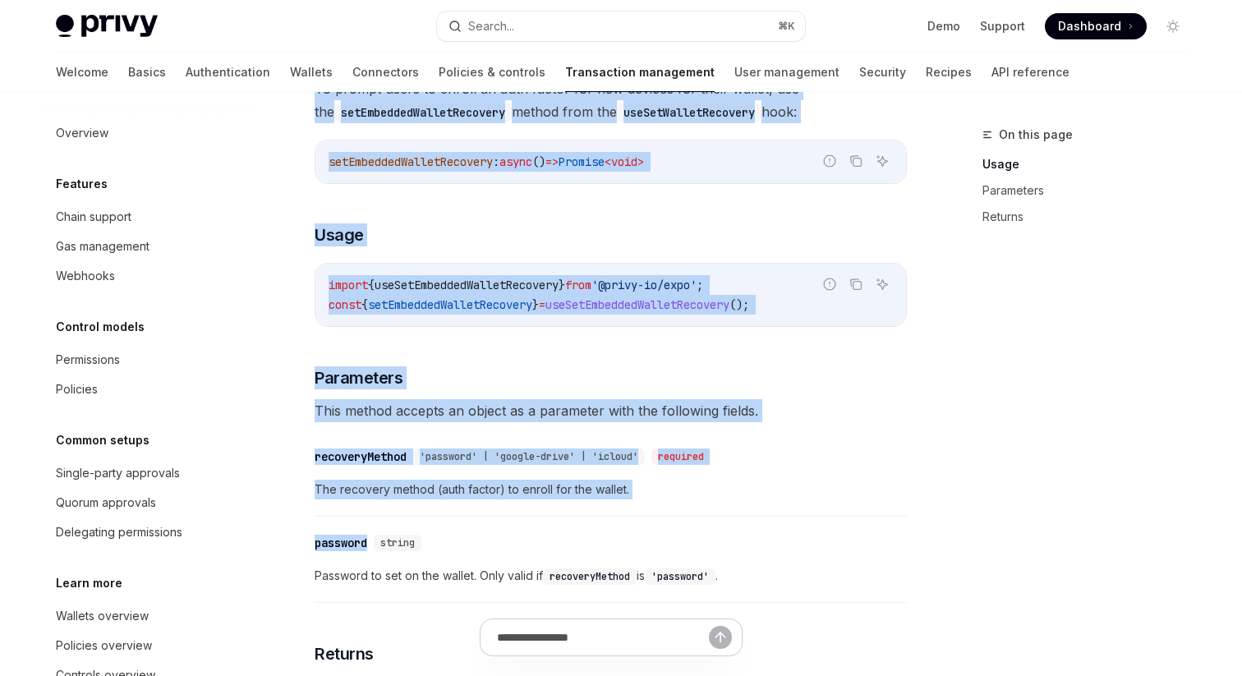
scroll to position [251, 0]
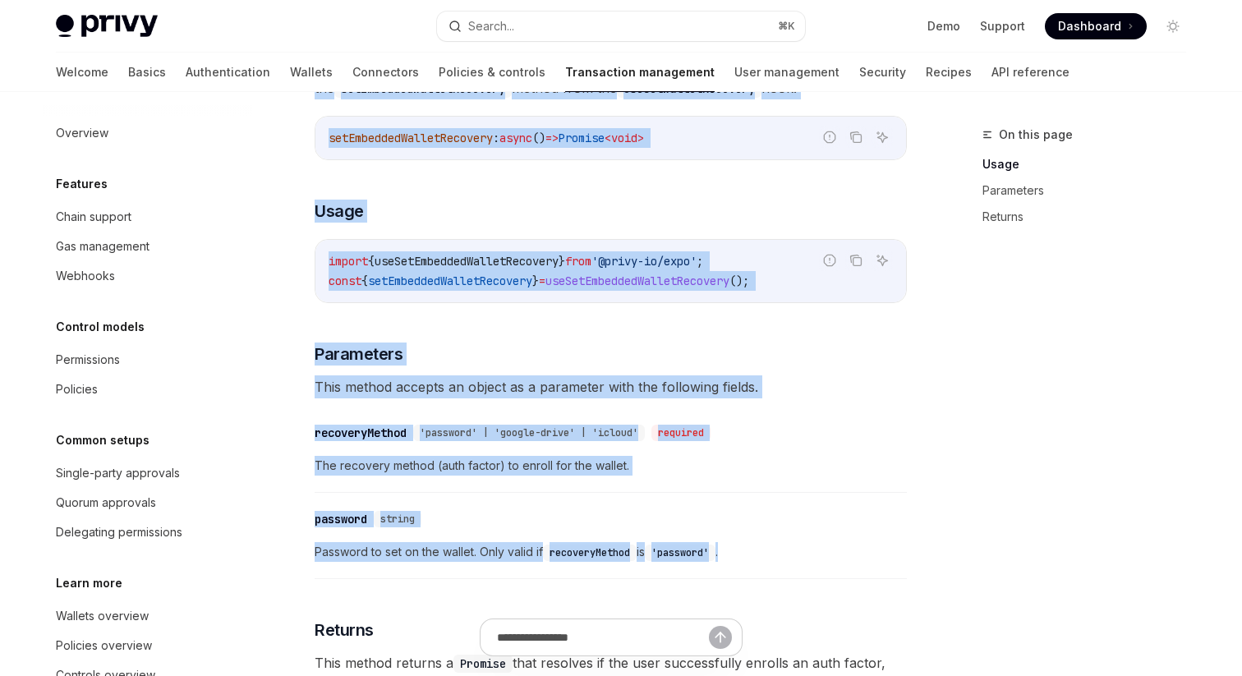
click at [746, 555] on span "Password to set on the wallet. Only valid if recoveryMethod is 'password' ." at bounding box center [611, 552] width 592 height 20
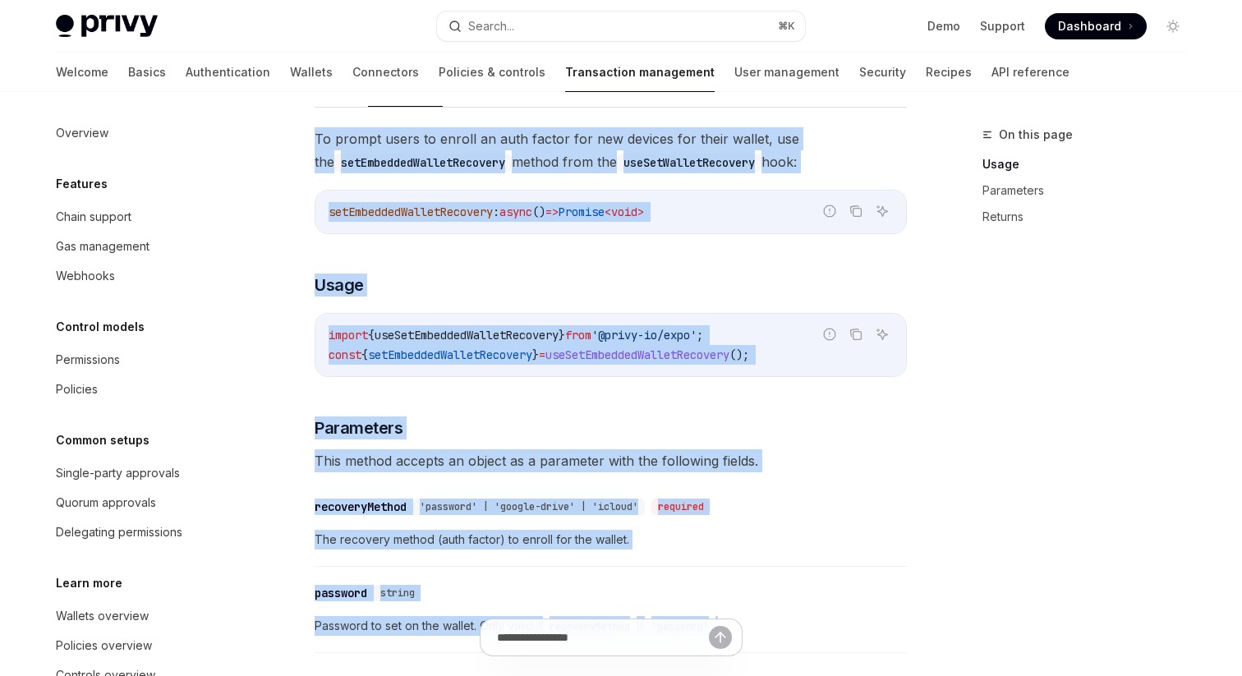
scroll to position [162, 0]
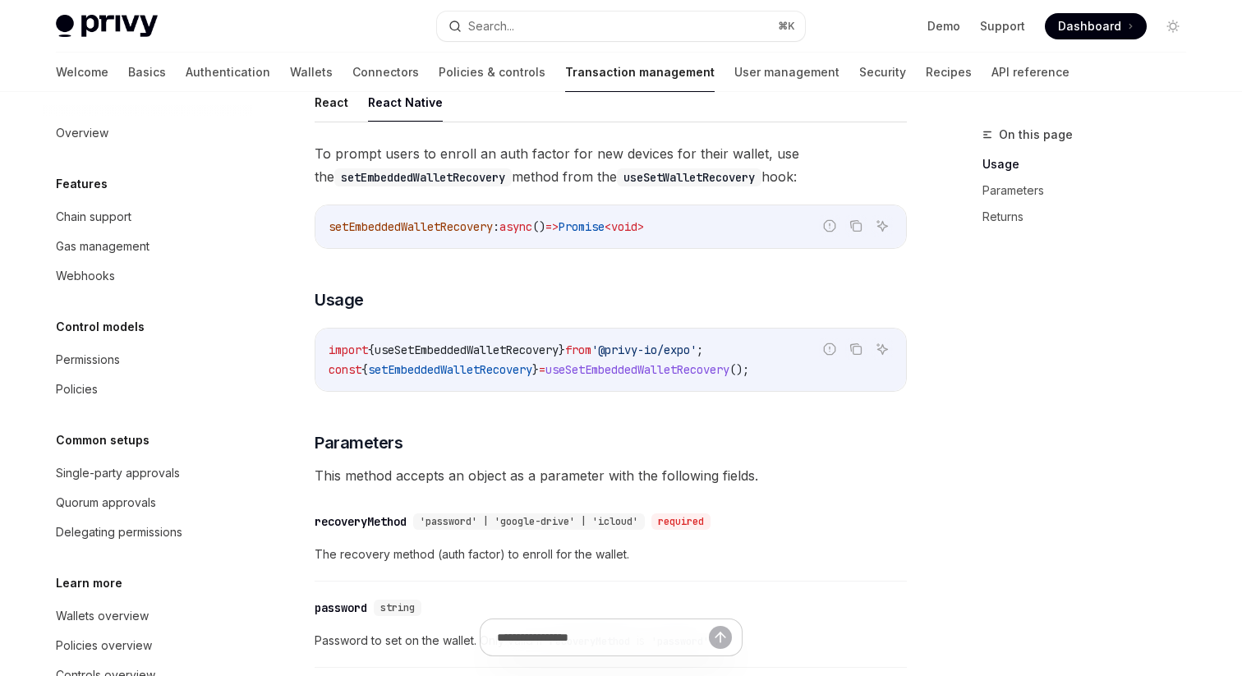
click at [731, 419] on div "To prompt users to enroll an auth factor for new devices for their wallet, use …" at bounding box center [611, 464] width 592 height 644
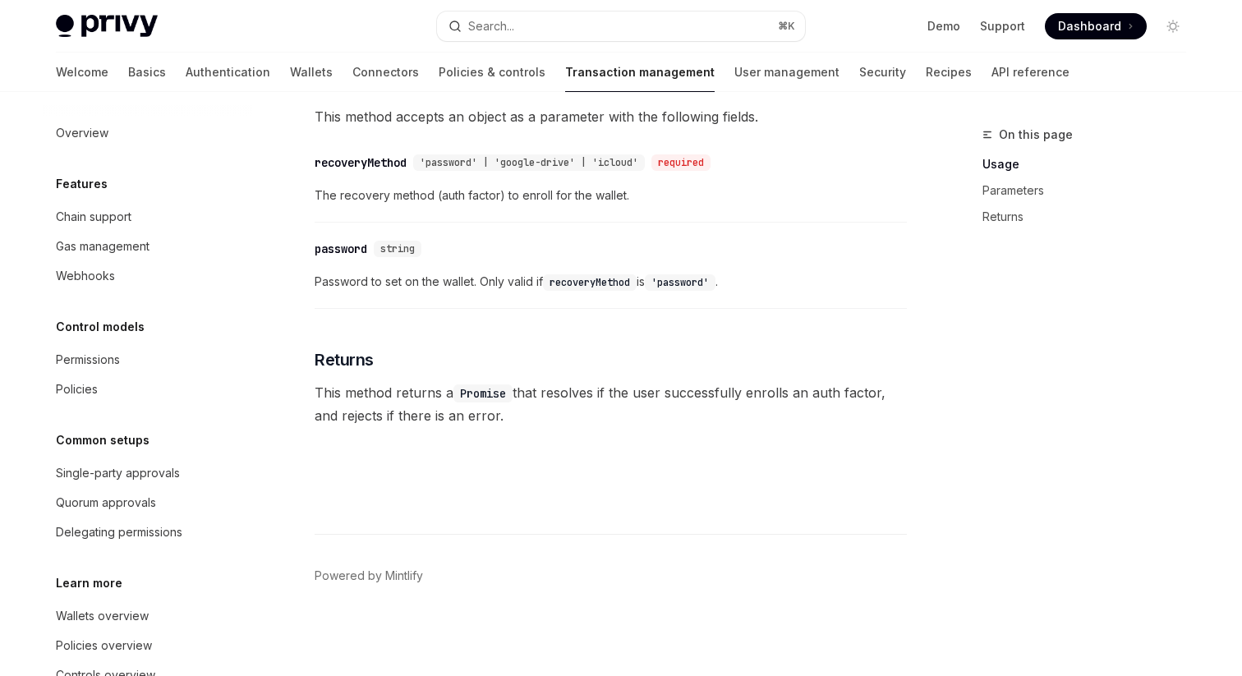
scroll to position [0, 0]
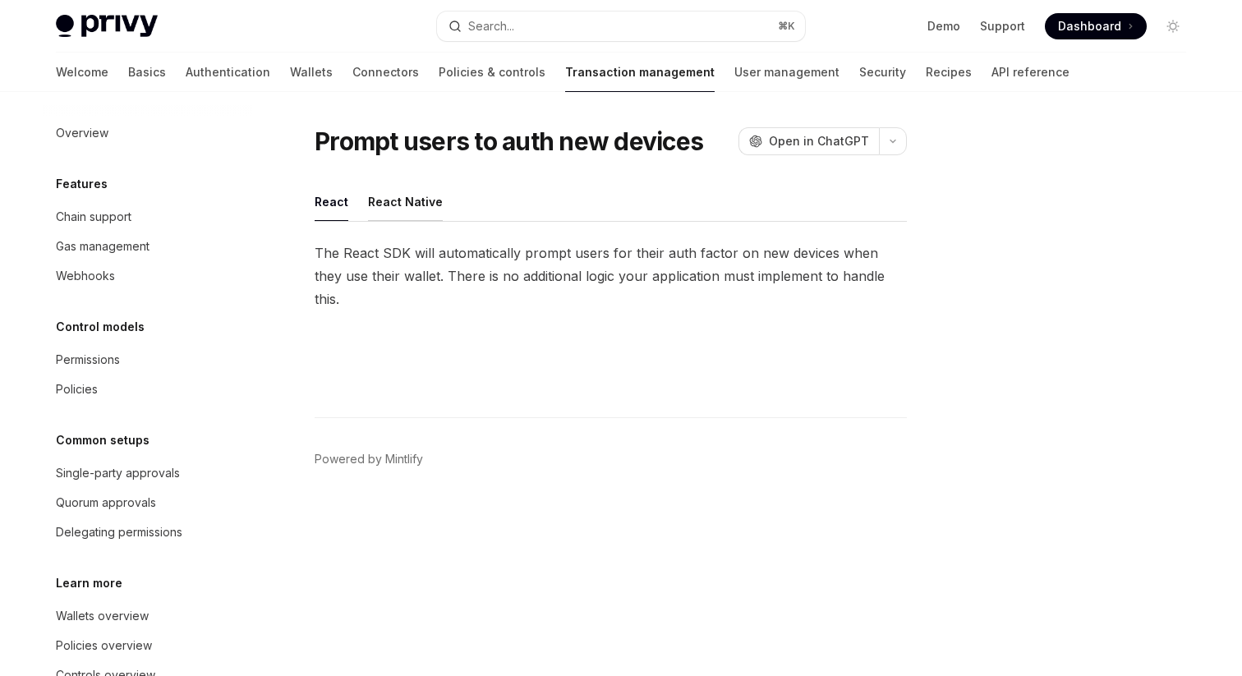
click at [389, 202] on button "React Native" at bounding box center [405, 201] width 75 height 39
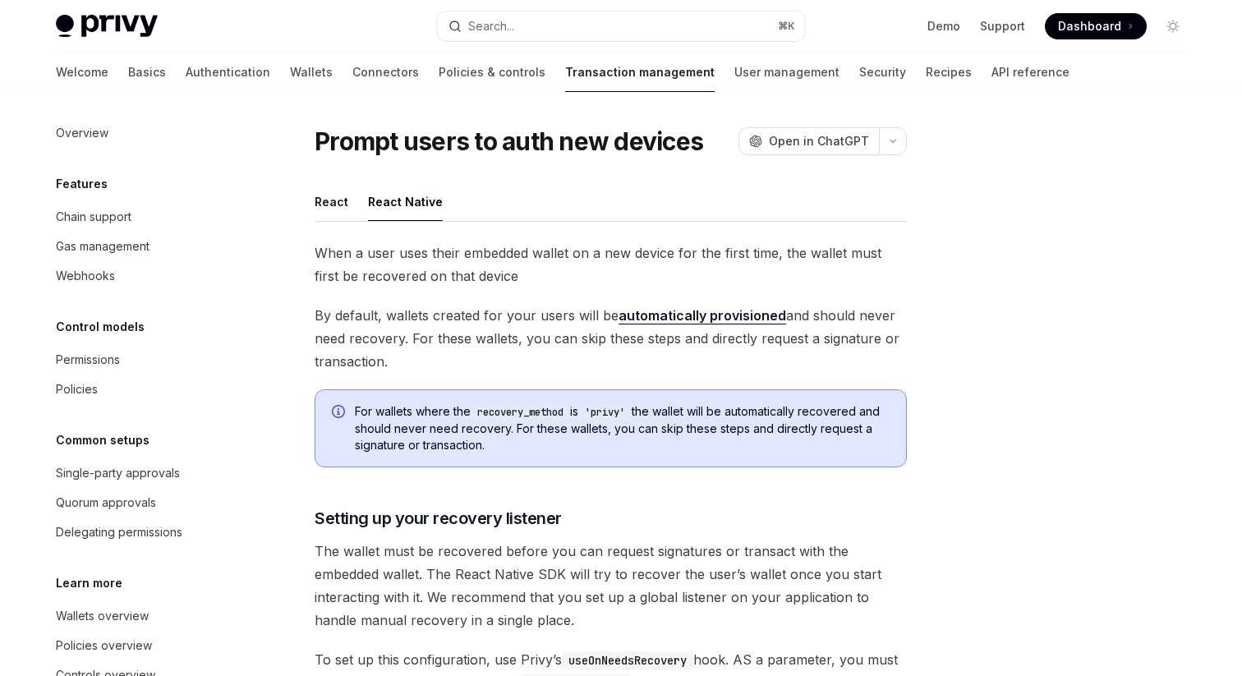
type textarea "*"
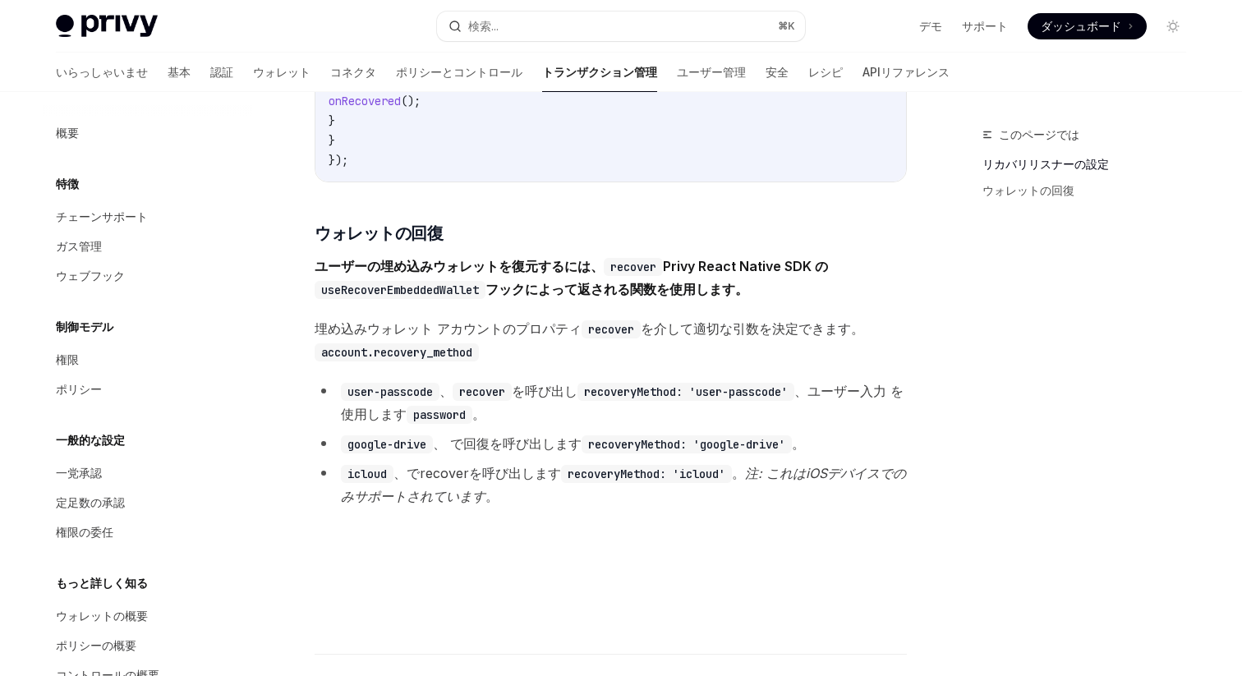
scroll to position [1085, 0]
